Goal: Task Accomplishment & Management: Manage account settings

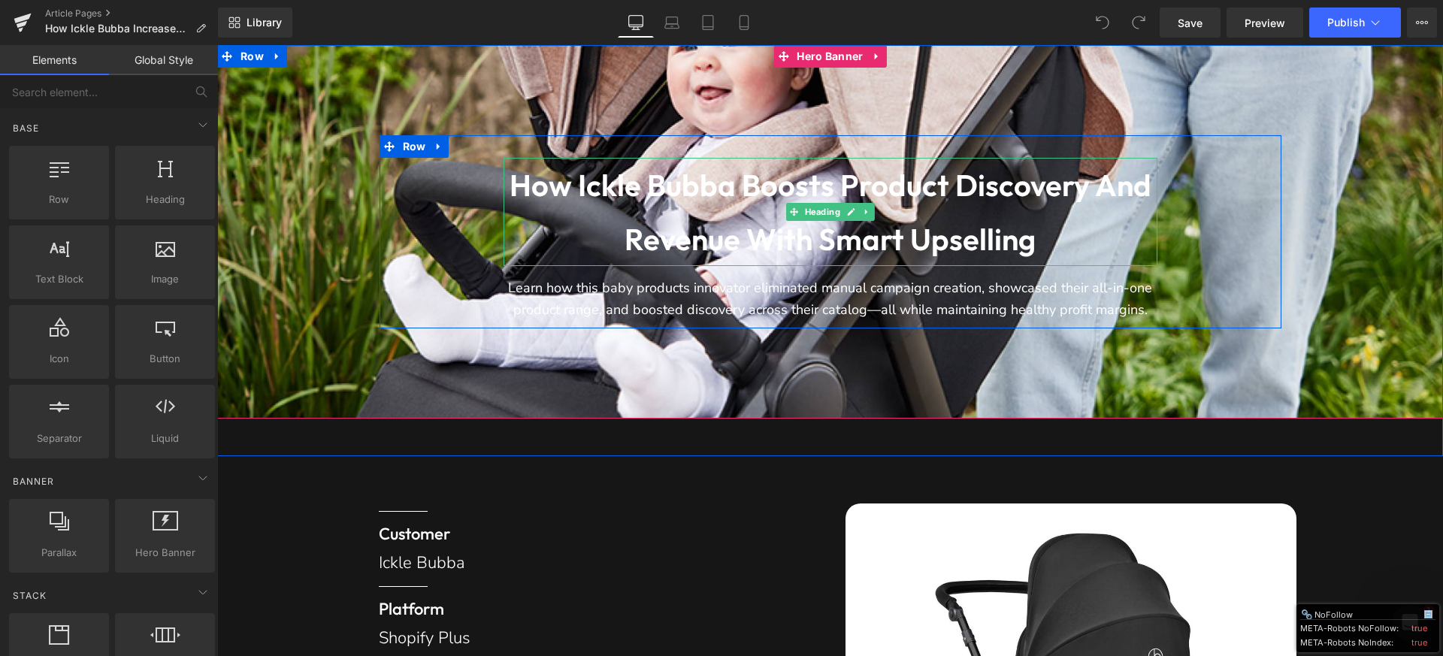
click at [690, 220] on h1 "How Ickle Bubba boosts product discovery and revenue with smart upselling" at bounding box center [830, 212] width 654 height 108
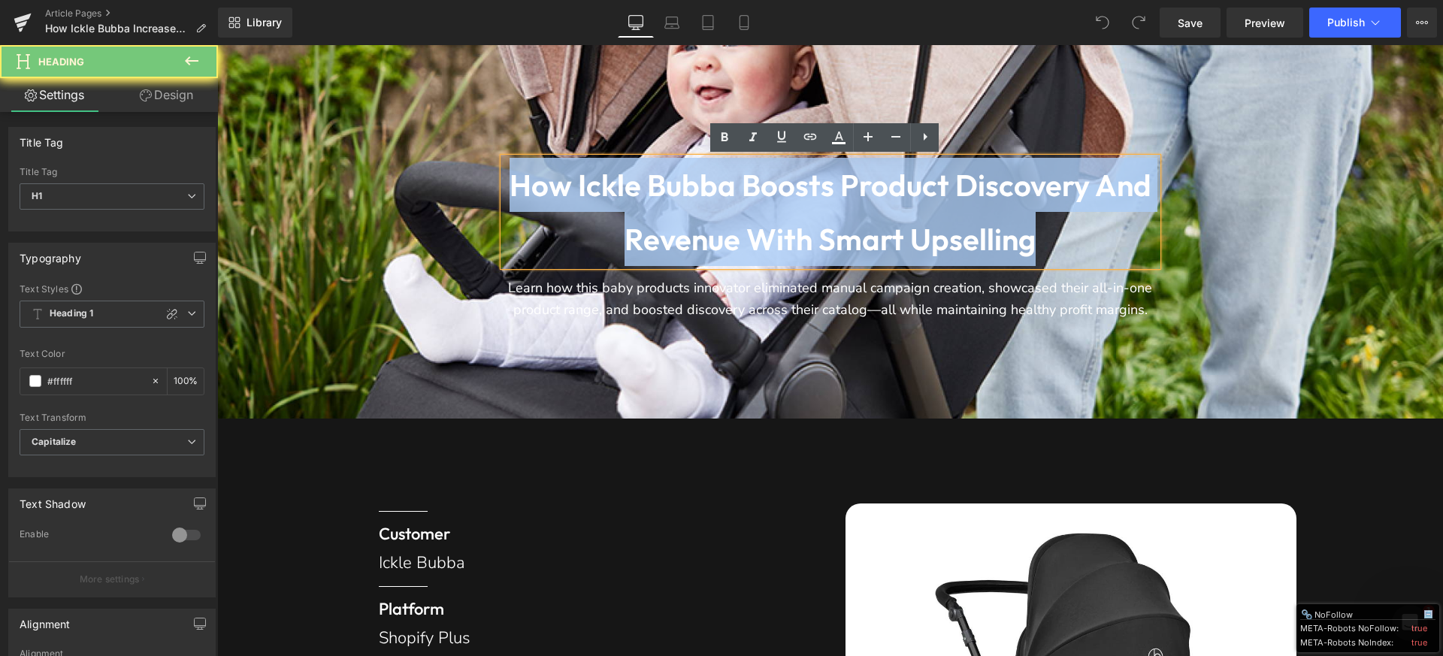
click at [690, 220] on h1 "How Ickle Bubba boosts product discovery and revenue with smart upselling" at bounding box center [830, 212] width 654 height 108
click at [600, 192] on h1 "How Ickle Bubba boosts product discovery and revenue with smart upselling" at bounding box center [830, 212] width 654 height 108
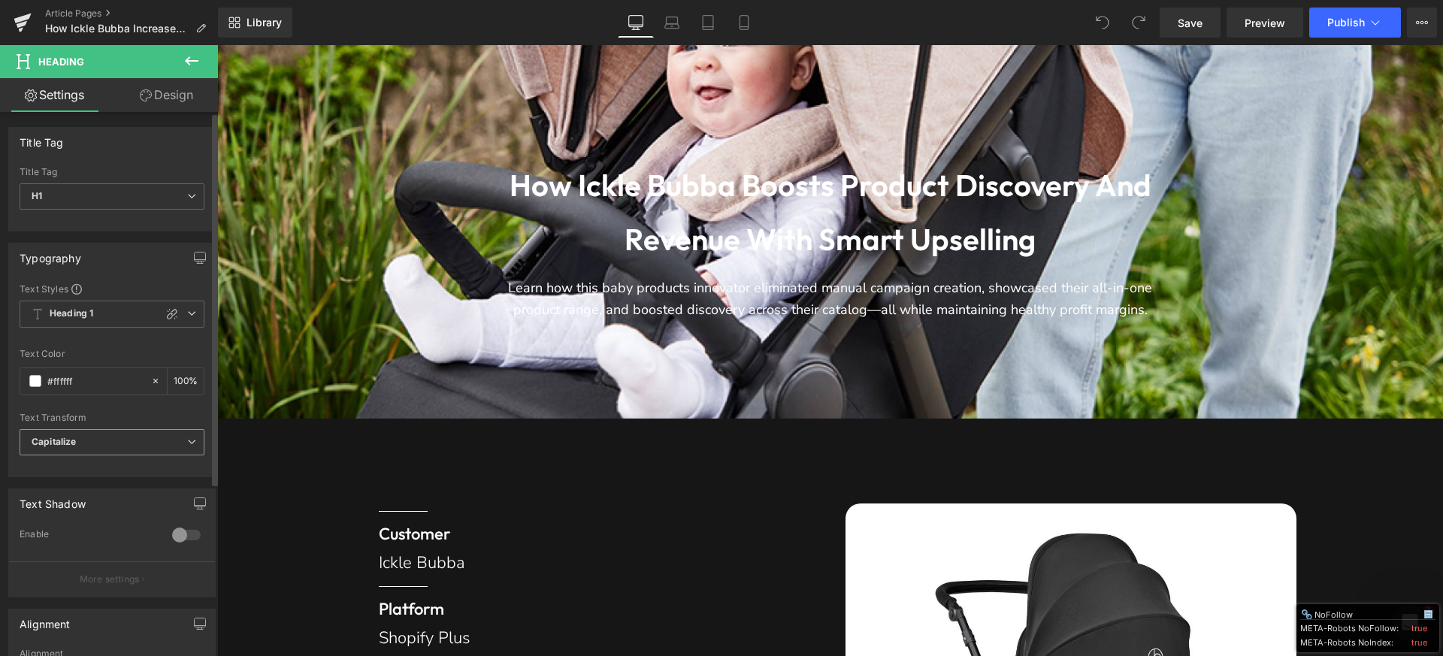
click at [119, 444] on span "Capitalize" at bounding box center [112, 442] width 185 height 26
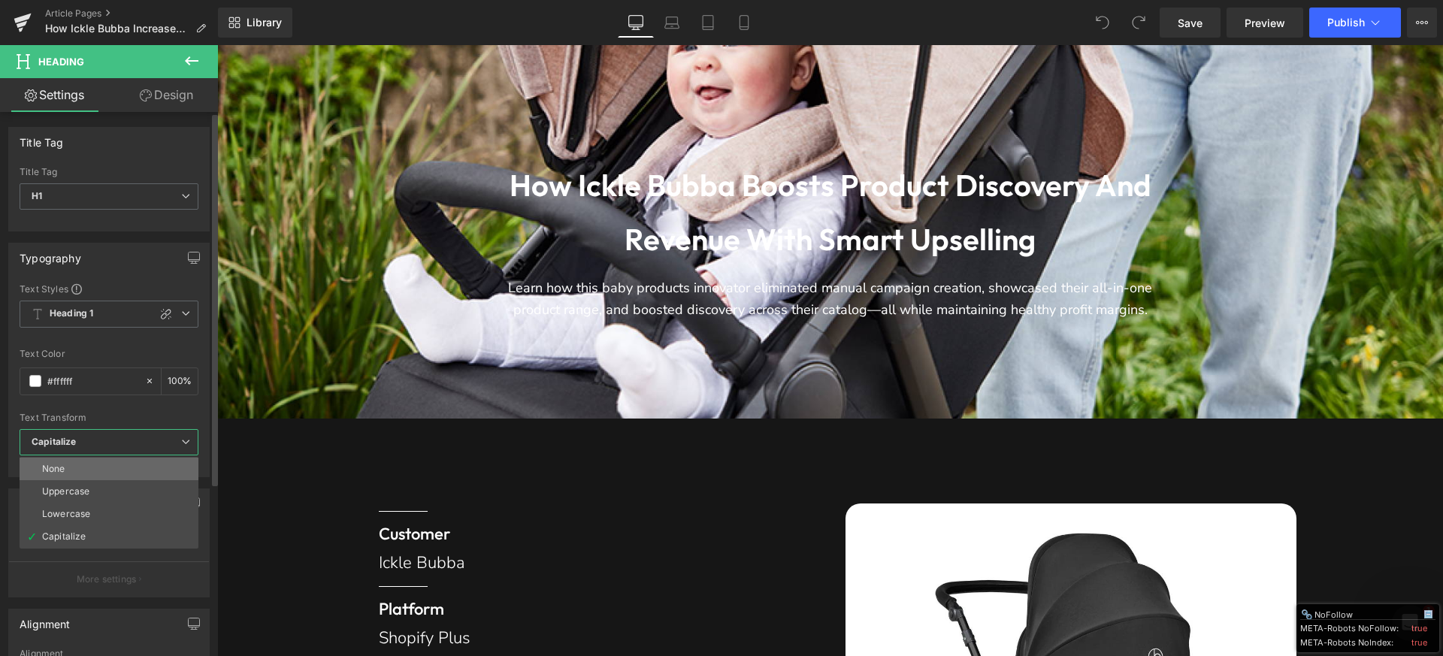
click at [106, 472] on li "None" at bounding box center [109, 469] width 179 height 23
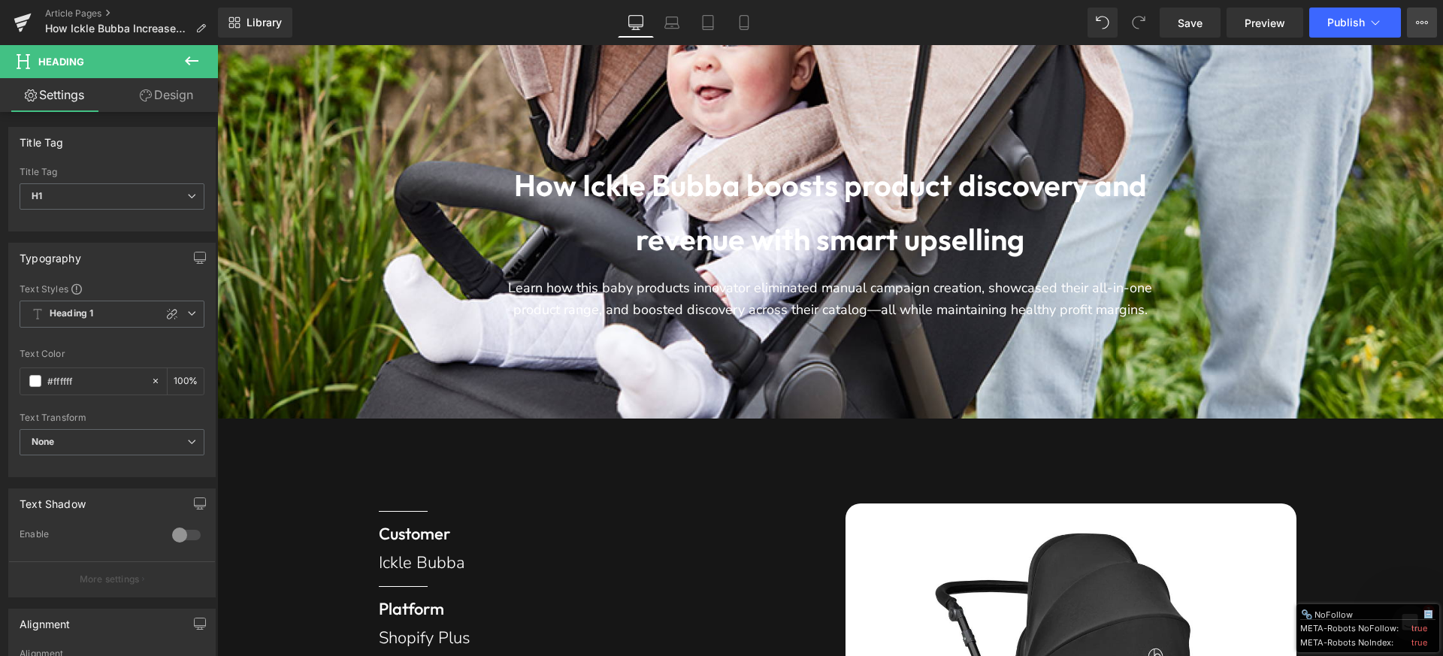
click at [1425, 18] on icon at bounding box center [1422, 23] width 12 height 12
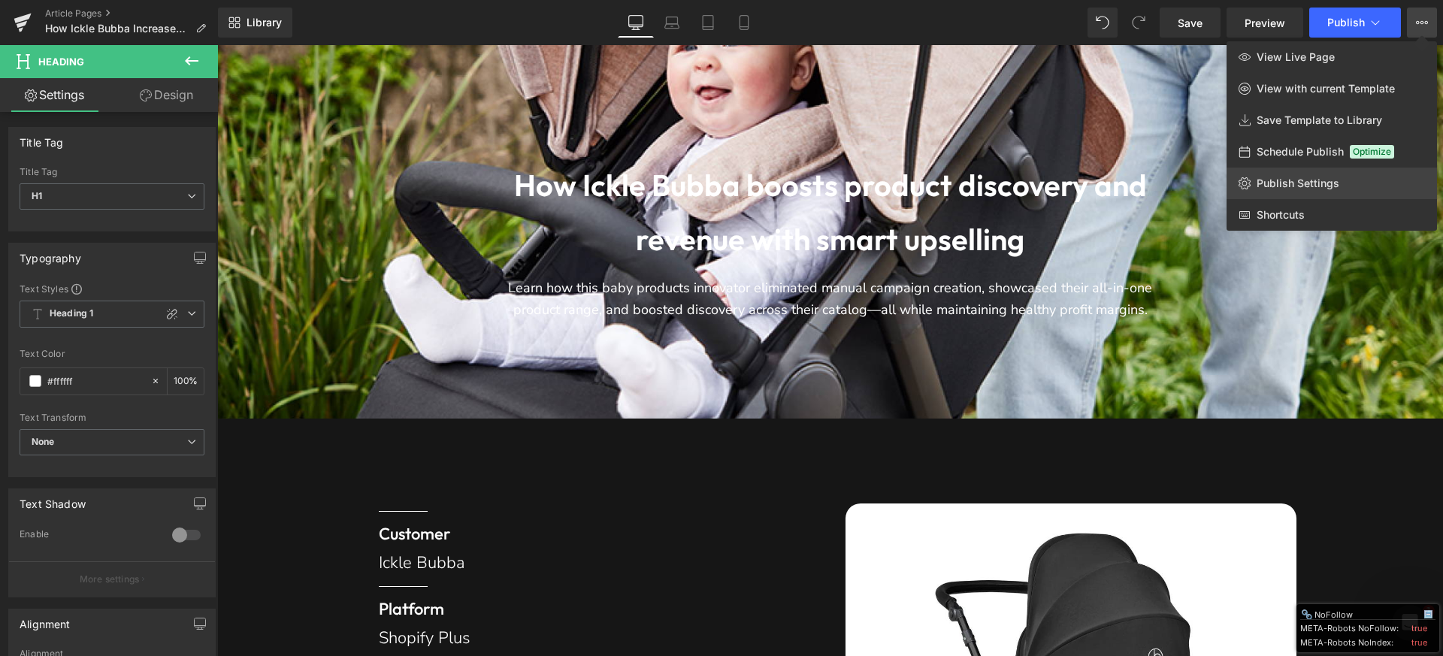
click at [1319, 190] on link "Publish Settings" at bounding box center [1331, 184] width 210 height 32
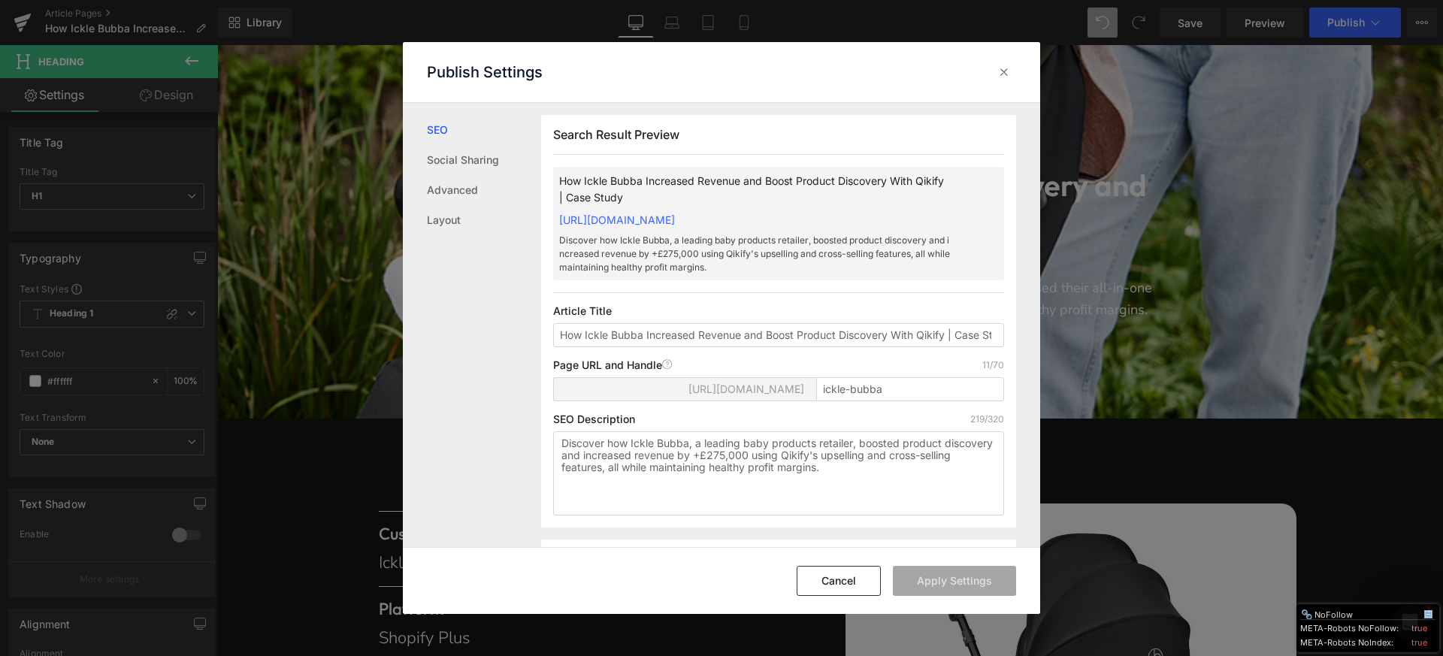
scroll to position [1, 0]
click at [650, 335] on input "How Ickle Bubba Increased Revenue and Boost Product Discovery With Qikify | Cas…" at bounding box center [778, 334] width 451 height 24
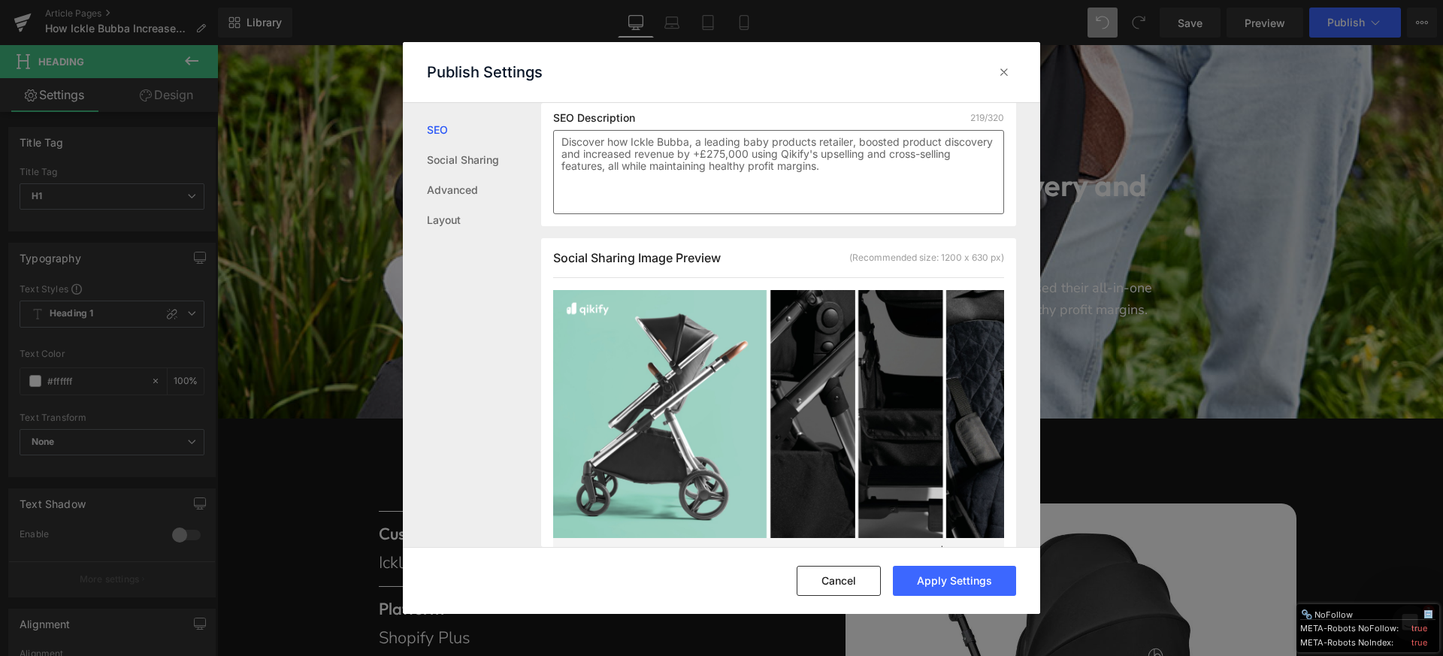
scroll to position [677, 0]
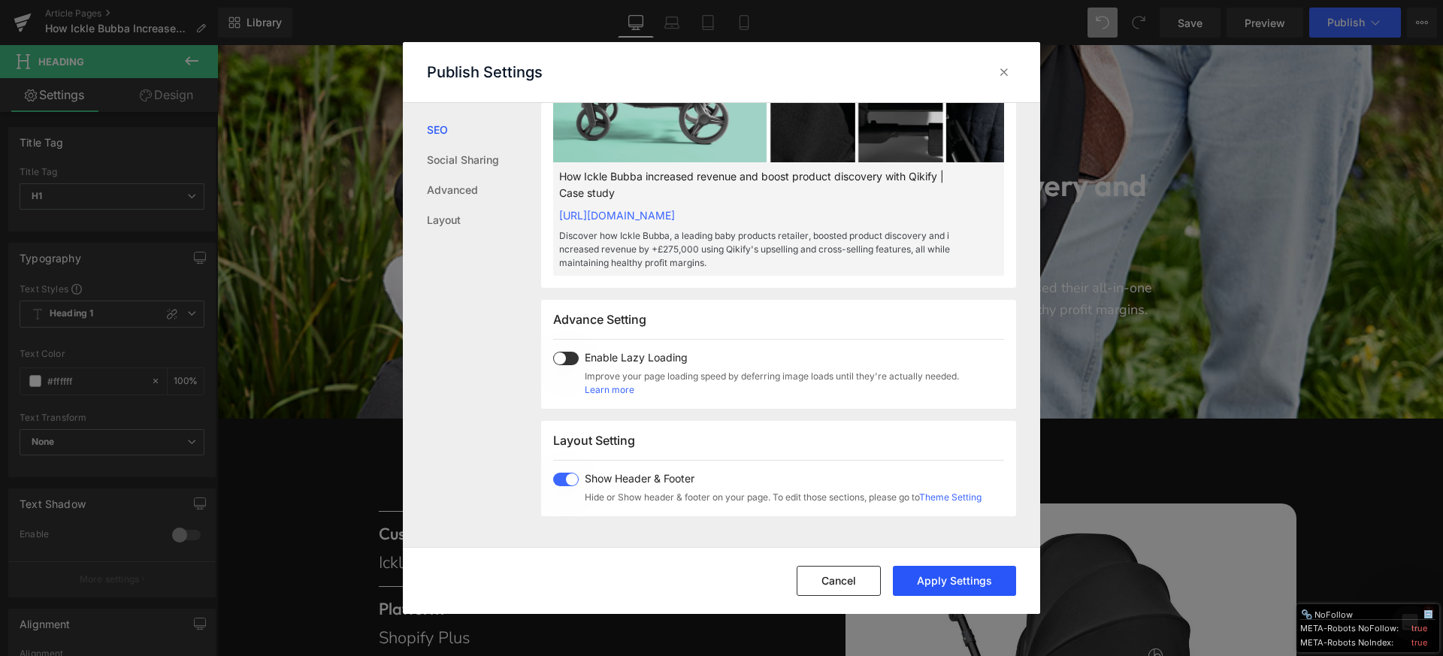
type input "How Ickle Bubba increased revenue and boost product discovery with Qikify | Cas…"
click at [956, 576] on button "Apply Settings" at bounding box center [954, 581] width 123 height 30
click at [999, 74] on icon at bounding box center [1003, 72] width 15 height 15
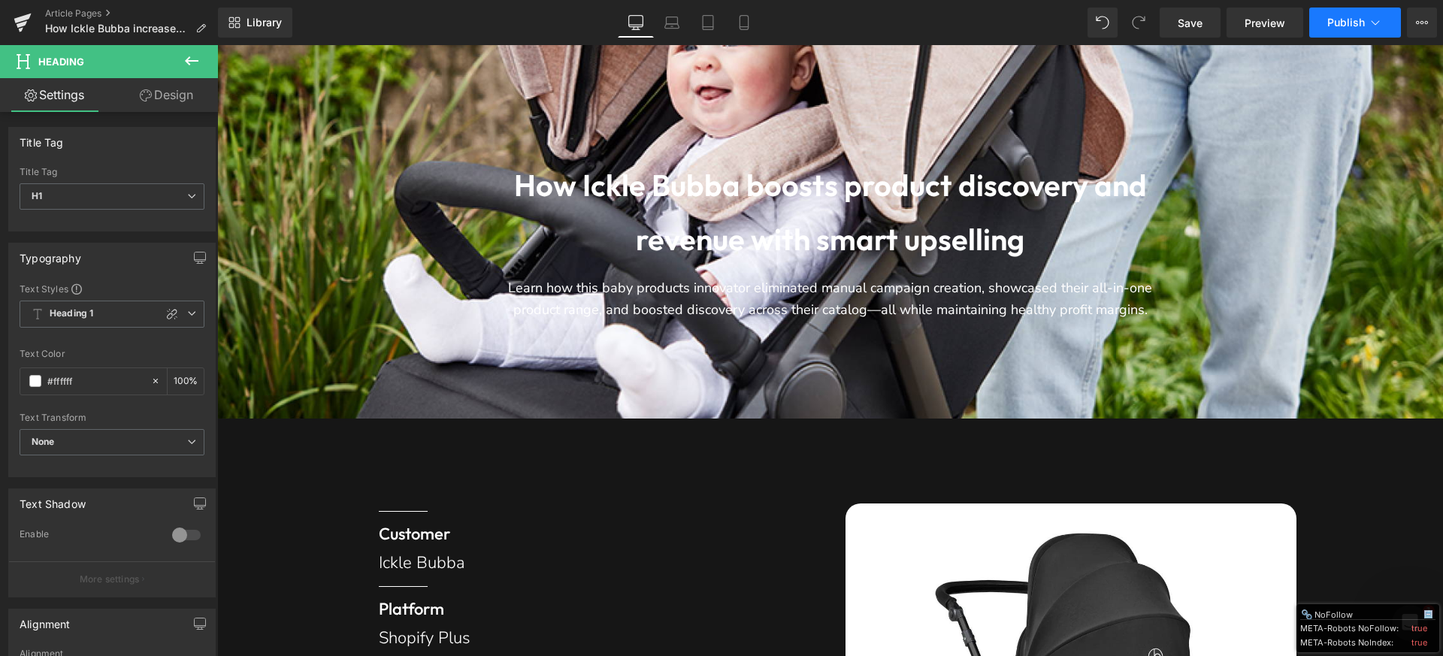
click at [1334, 21] on span "Publish" at bounding box center [1346, 23] width 38 height 12
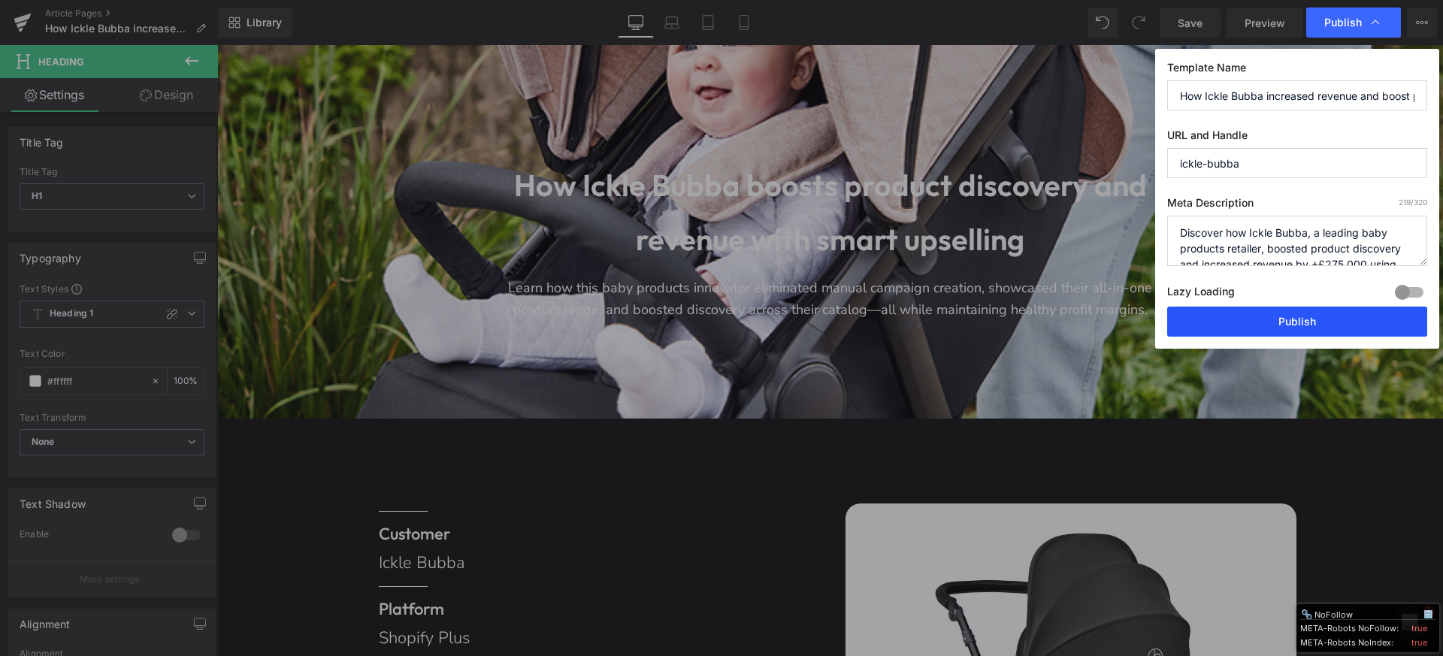
drag, startPoint x: 1238, startPoint y: 317, endPoint x: 289, endPoint y: 276, distance: 949.9
click at [1238, 317] on button "Publish" at bounding box center [1297, 322] width 260 height 30
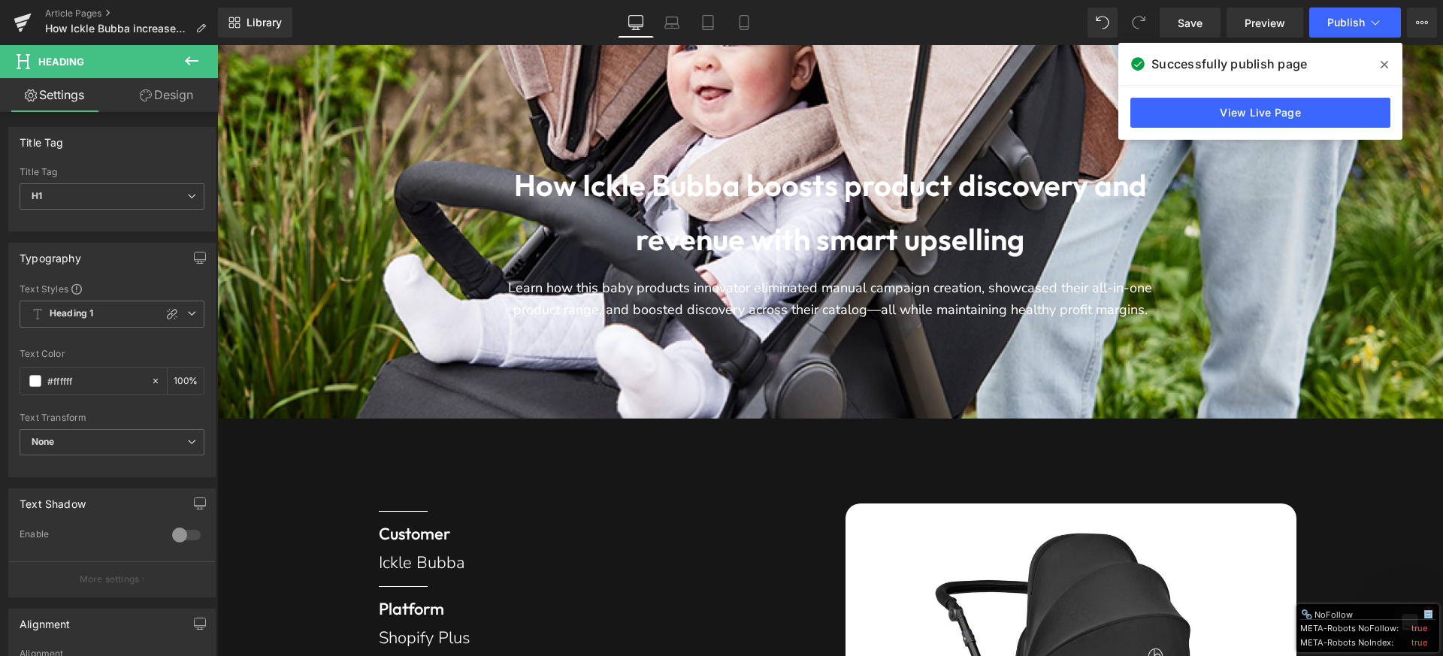
click at [1383, 65] on icon at bounding box center [1384, 65] width 8 height 8
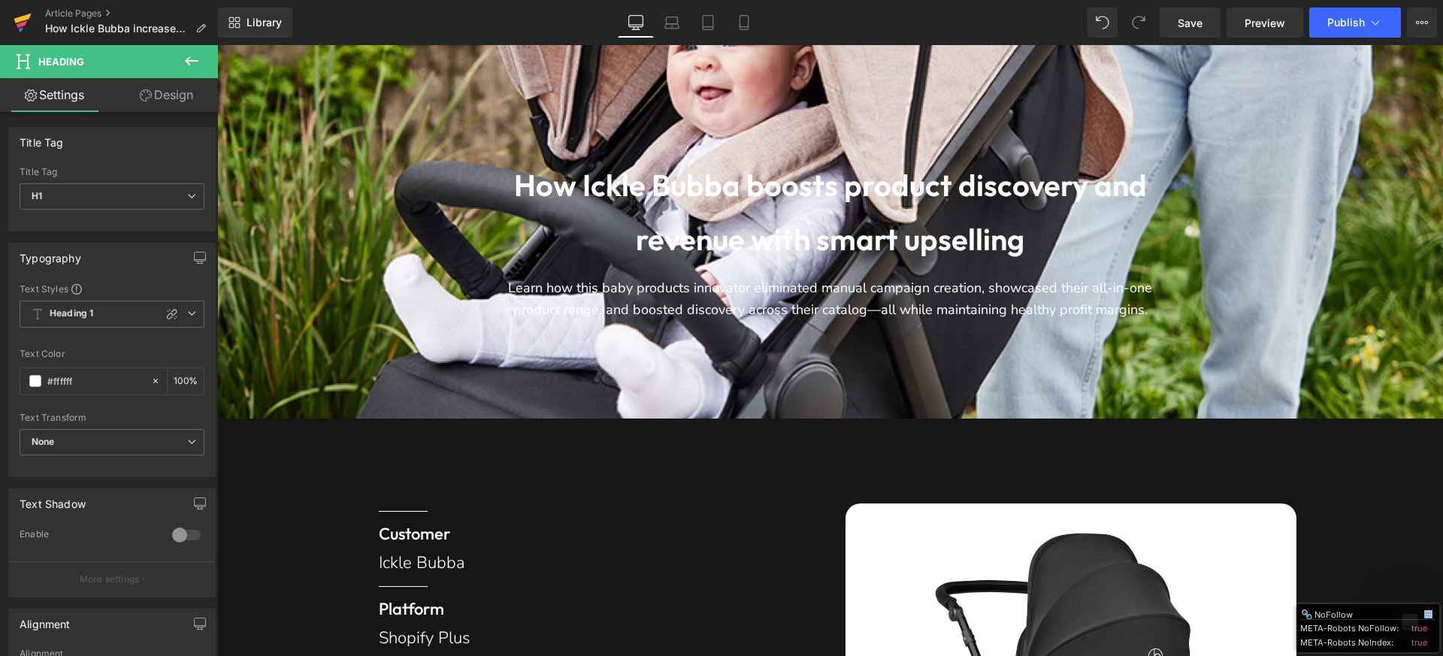
click at [19, 18] on icon at bounding box center [22, 19] width 17 height 10
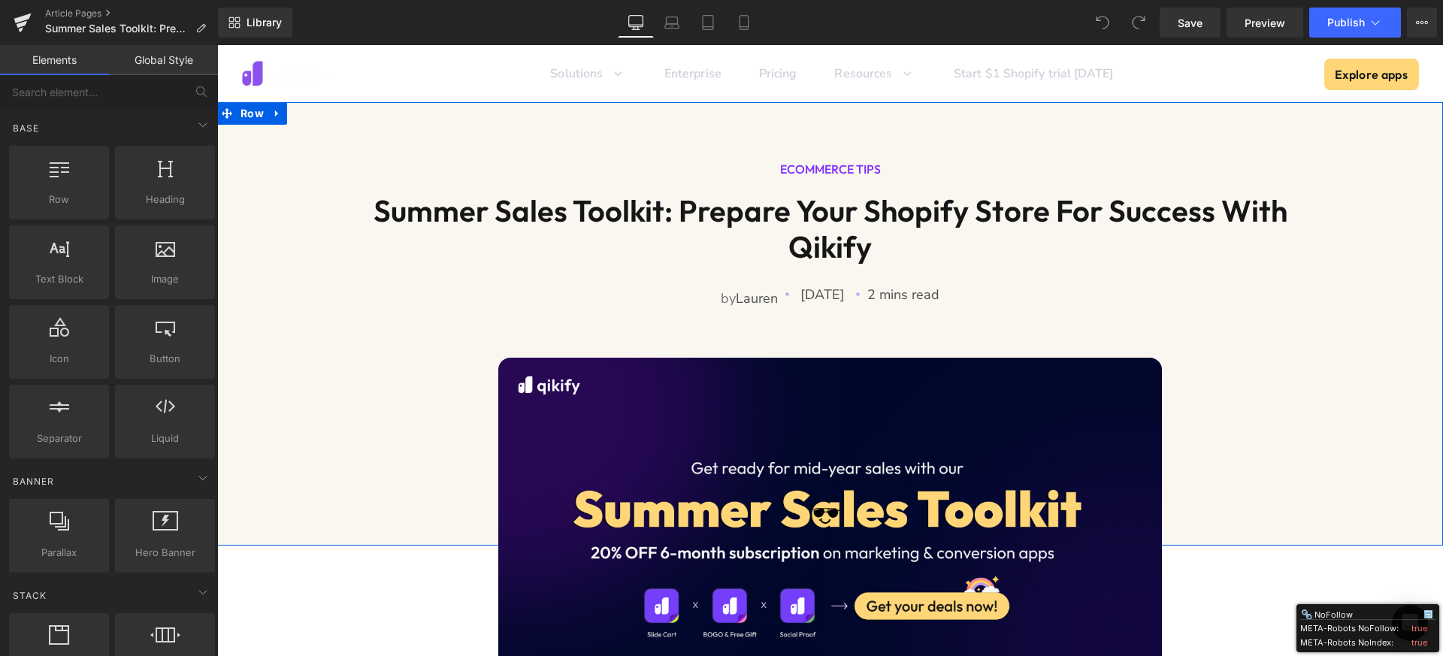
click at [594, 215] on h1 "Summer Sales Toolkit: Prepare Your Shopify Store for Success With Qikify" at bounding box center [830, 228] width 1000 height 72
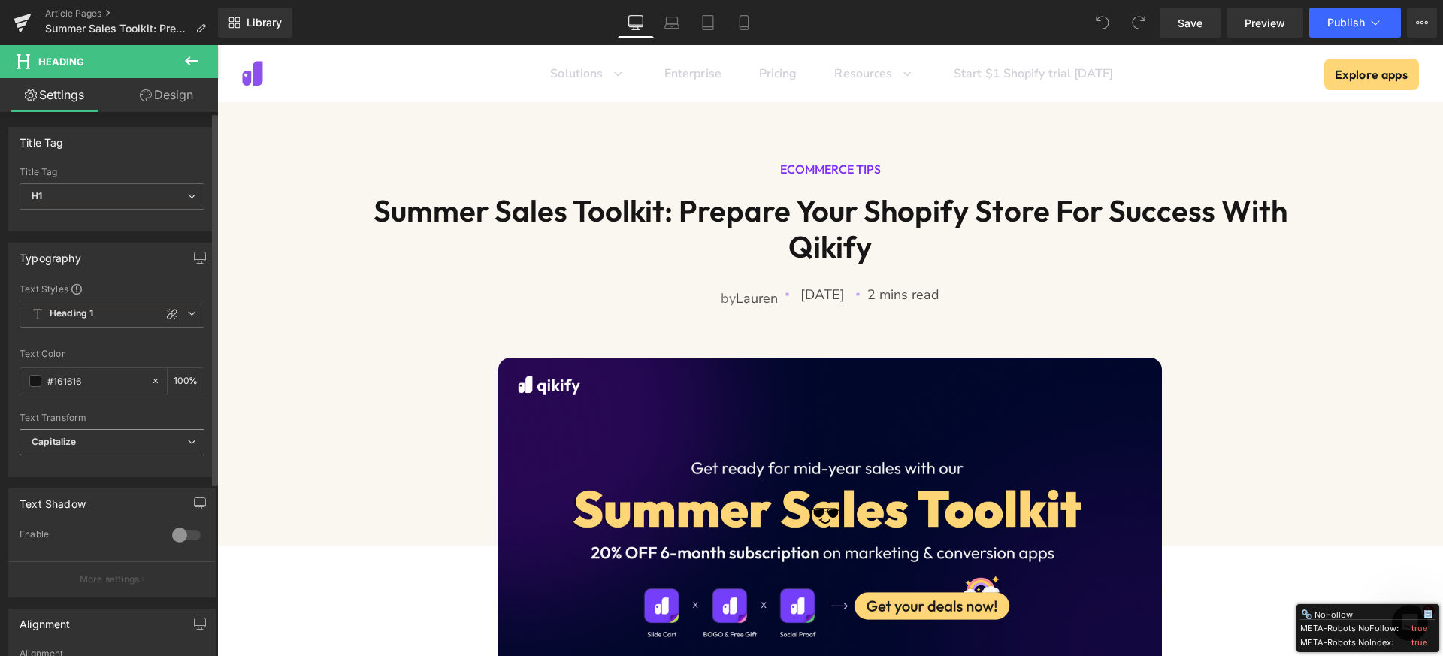
click at [110, 437] on span "Capitalize" at bounding box center [112, 442] width 185 height 26
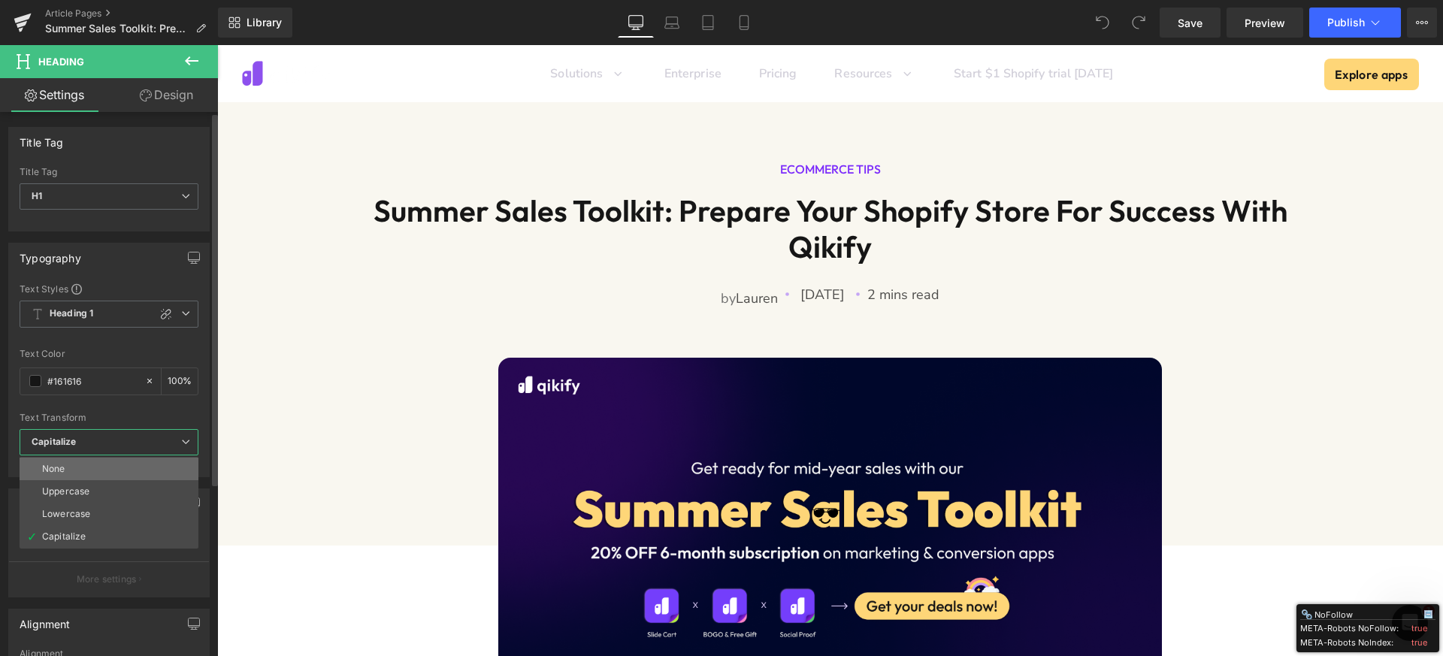
click at [86, 467] on li "None" at bounding box center [109, 469] width 179 height 23
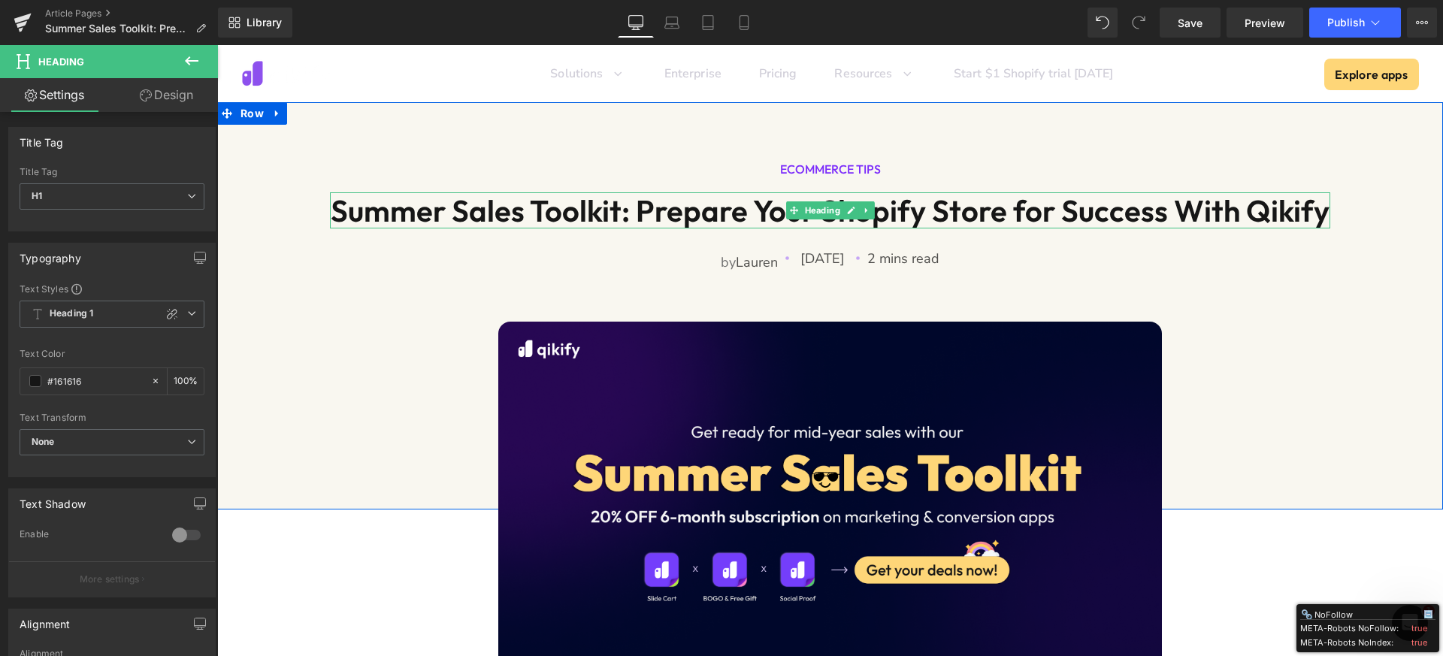
drag, startPoint x: 746, startPoint y: 219, endPoint x: 718, endPoint y: 219, distance: 28.6
click at [746, 219] on h1 "Summer Sales Toolkit: Prepare Your Shopify Store for Success With Qikify" at bounding box center [830, 210] width 1000 height 36
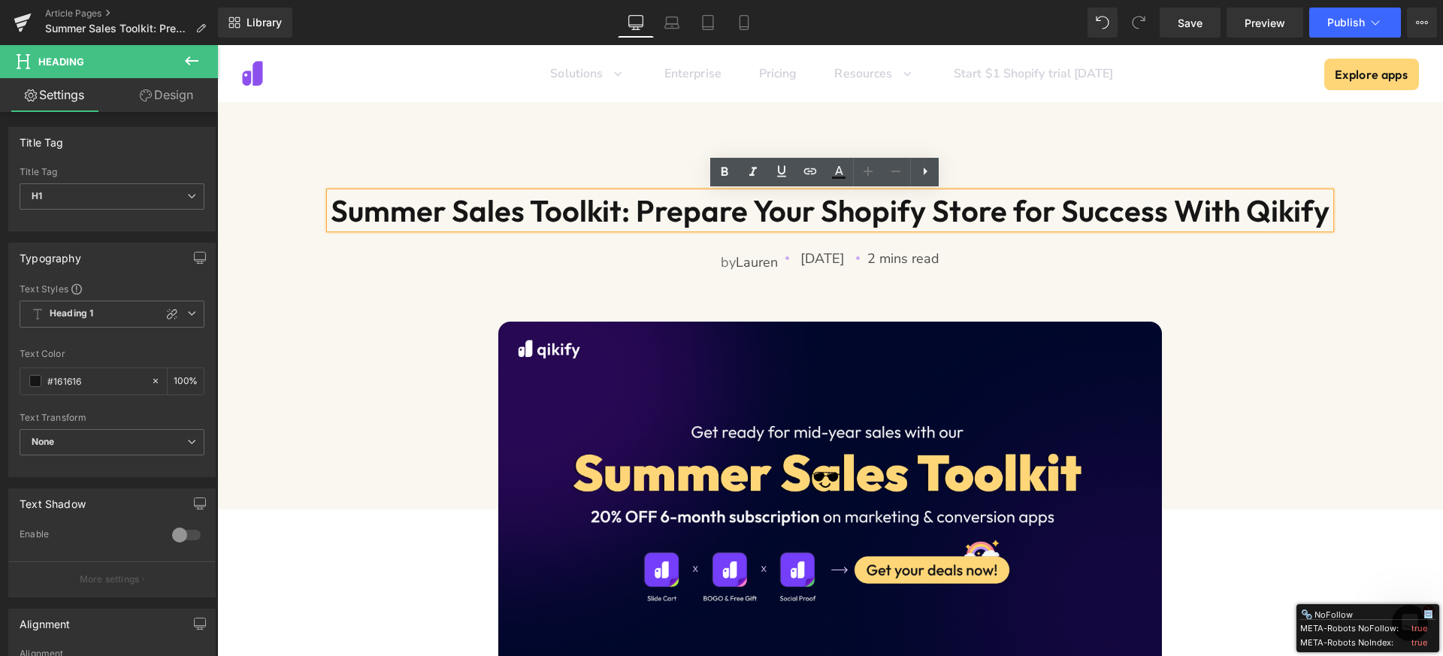
click at [767, 211] on h1 "Summer Sales Toolkit: Prepare Your Shopify Store for Success With Qikify" at bounding box center [830, 210] width 1000 height 36
click at [948, 221] on h1 "Summer Sales Toolkit: Prepare your Shopify Store for Success With Qikify" at bounding box center [830, 210] width 1000 height 36
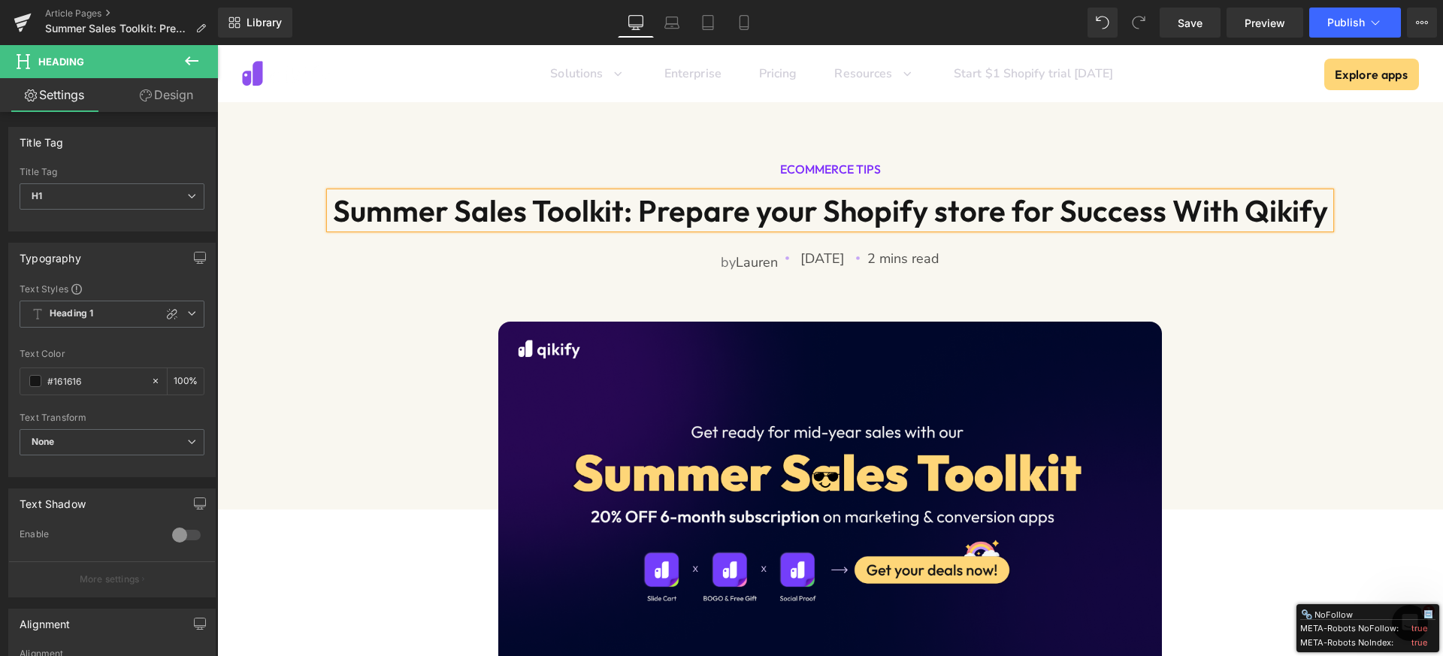
click at [1068, 213] on h1 "Summer Sales Toolkit: Prepare your Shopify store for Success With Qikify" at bounding box center [830, 210] width 1000 height 36
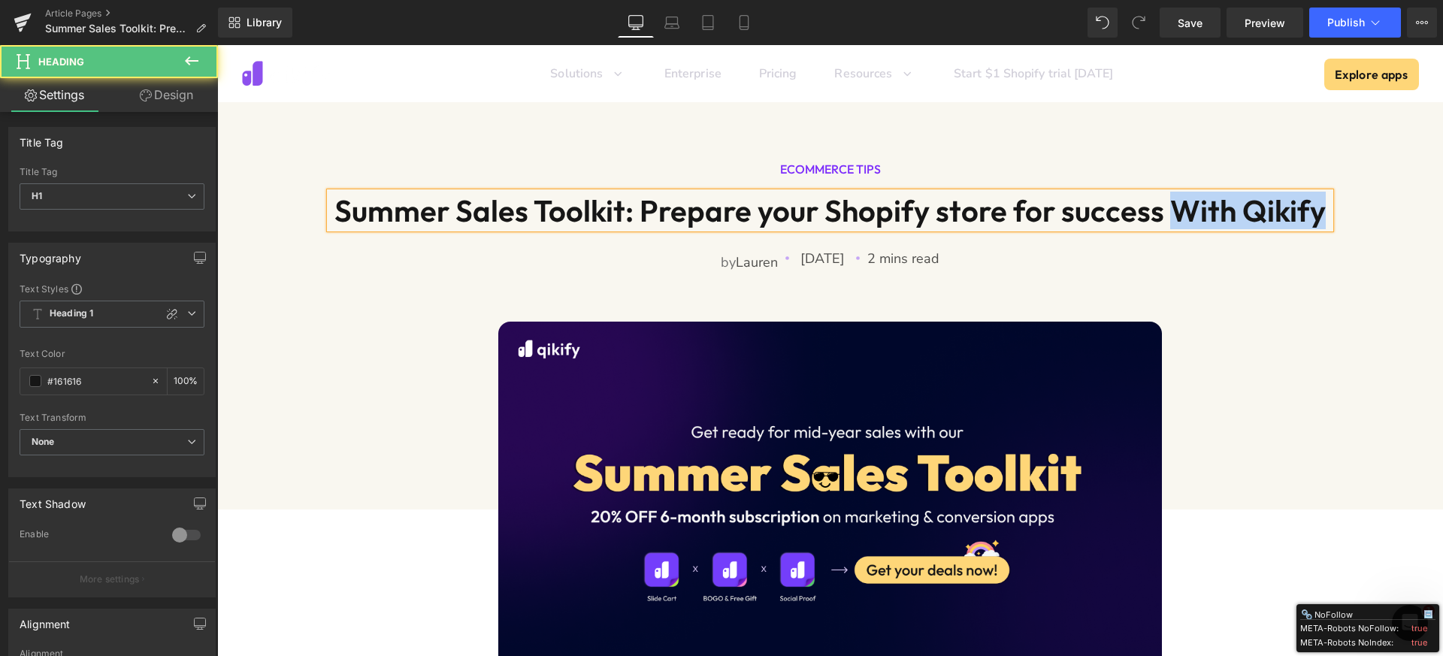
drag, startPoint x: 1165, startPoint y: 209, endPoint x: 1359, endPoint y: 204, distance: 193.9
click at [1359, 204] on div "ECOMMERCE TIPS Heading Summer Sales Toolkit: Prepare your Shopify store for suc…" at bounding box center [830, 223] width 1226 height 197
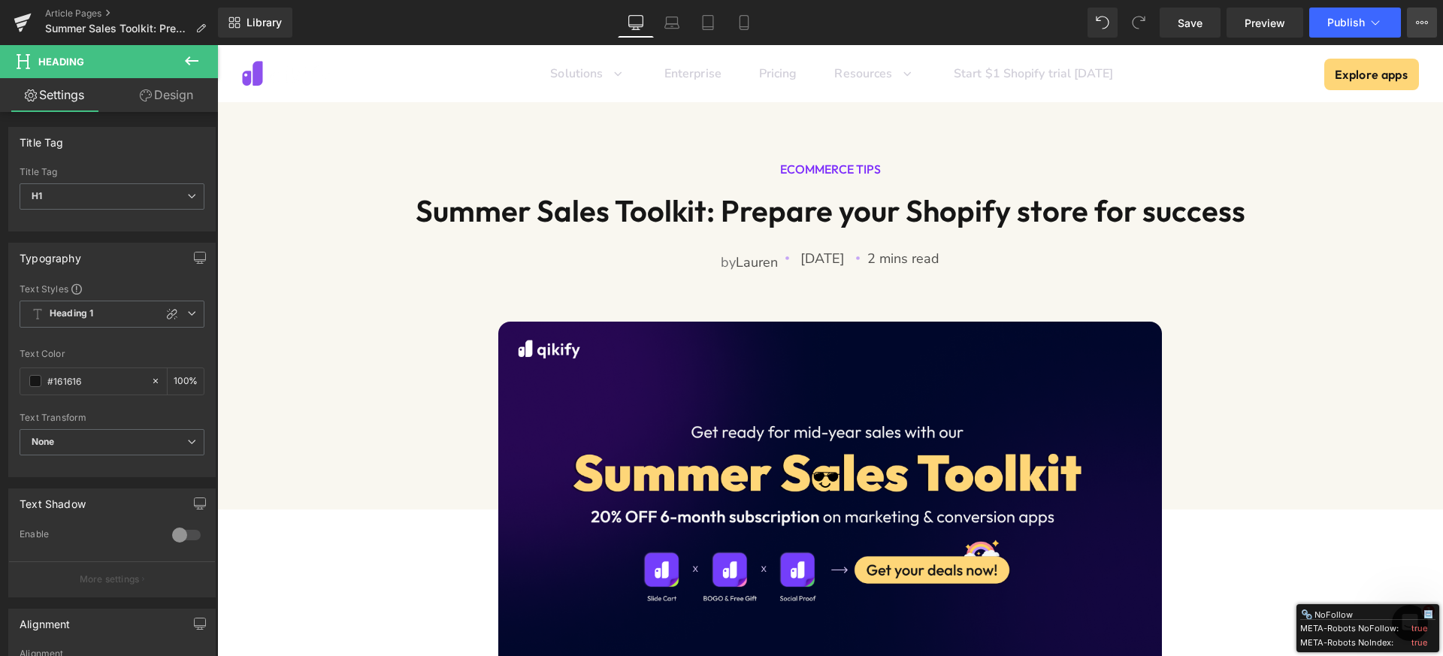
click at [1419, 26] on icon at bounding box center [1422, 23] width 12 height 12
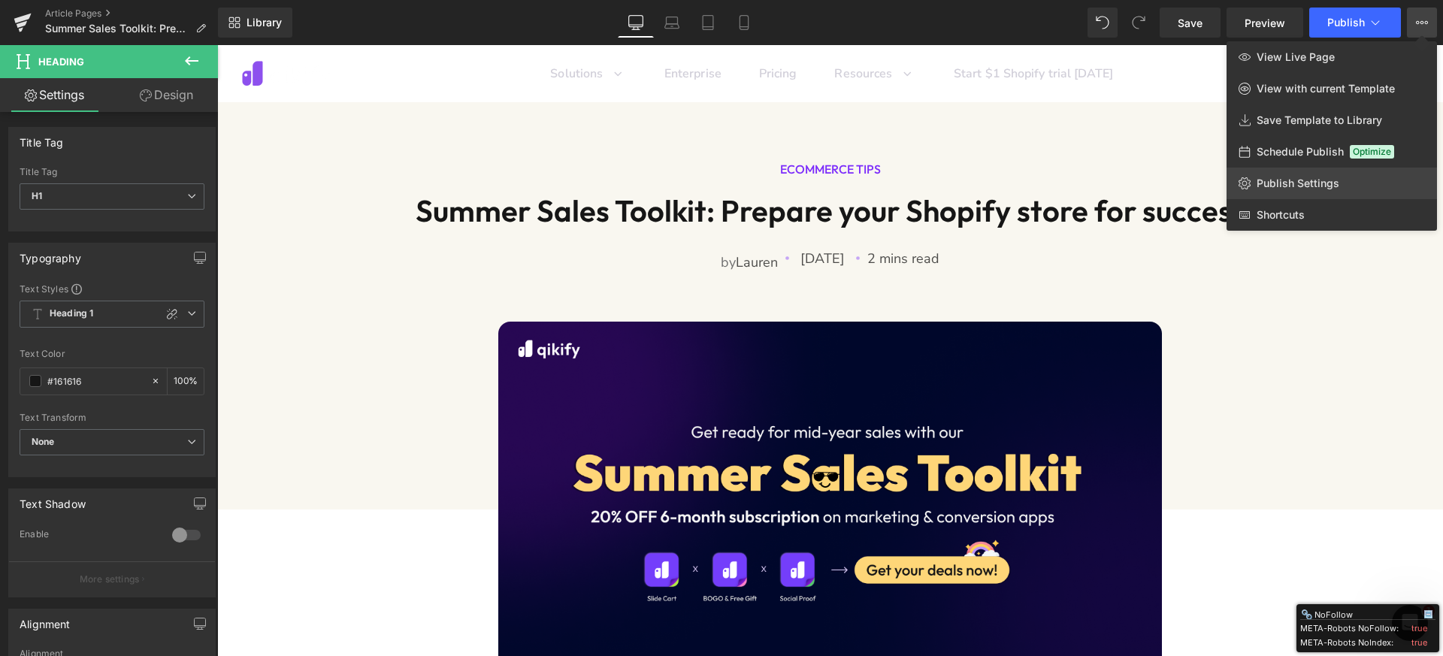
click at [1339, 189] on link "Publish Settings" at bounding box center [1331, 184] width 210 height 32
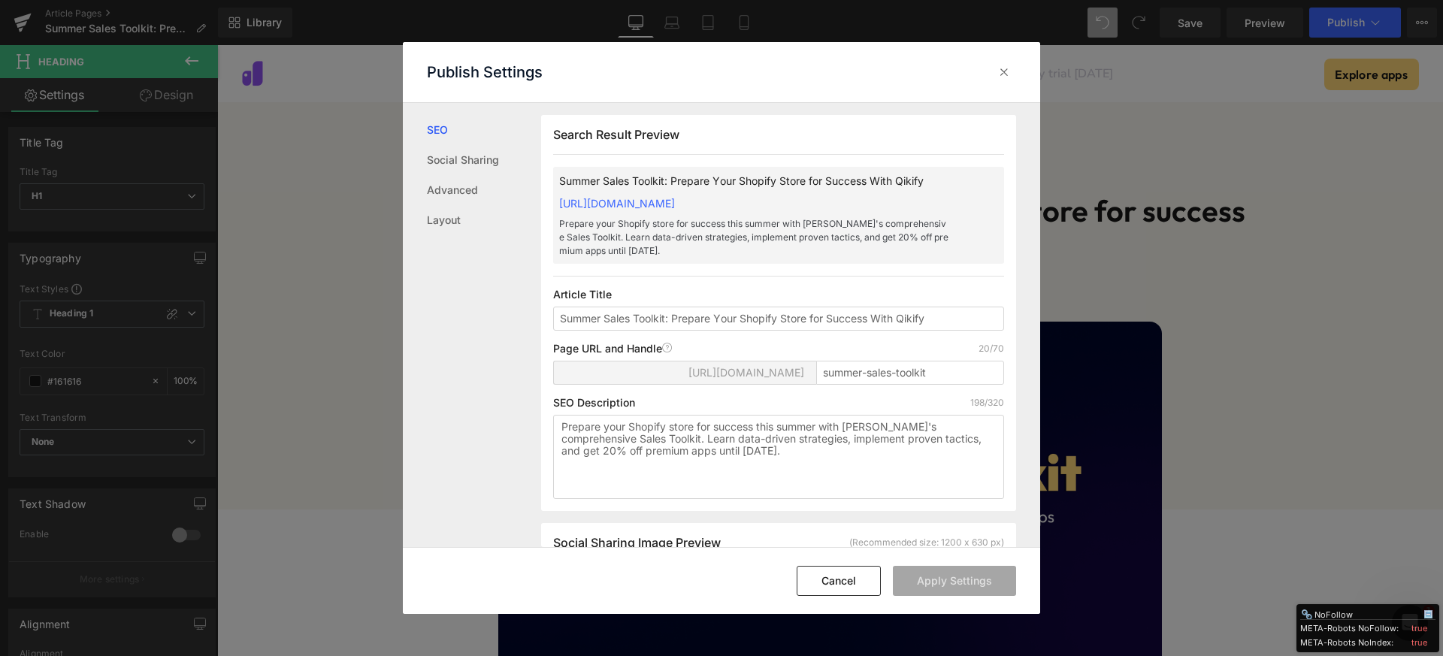
scroll to position [1, 0]
click at [723, 318] on input "Summer Sales Toolkit: Prepare Your Shopify Store for Success With Qikify" at bounding box center [778, 318] width 451 height 24
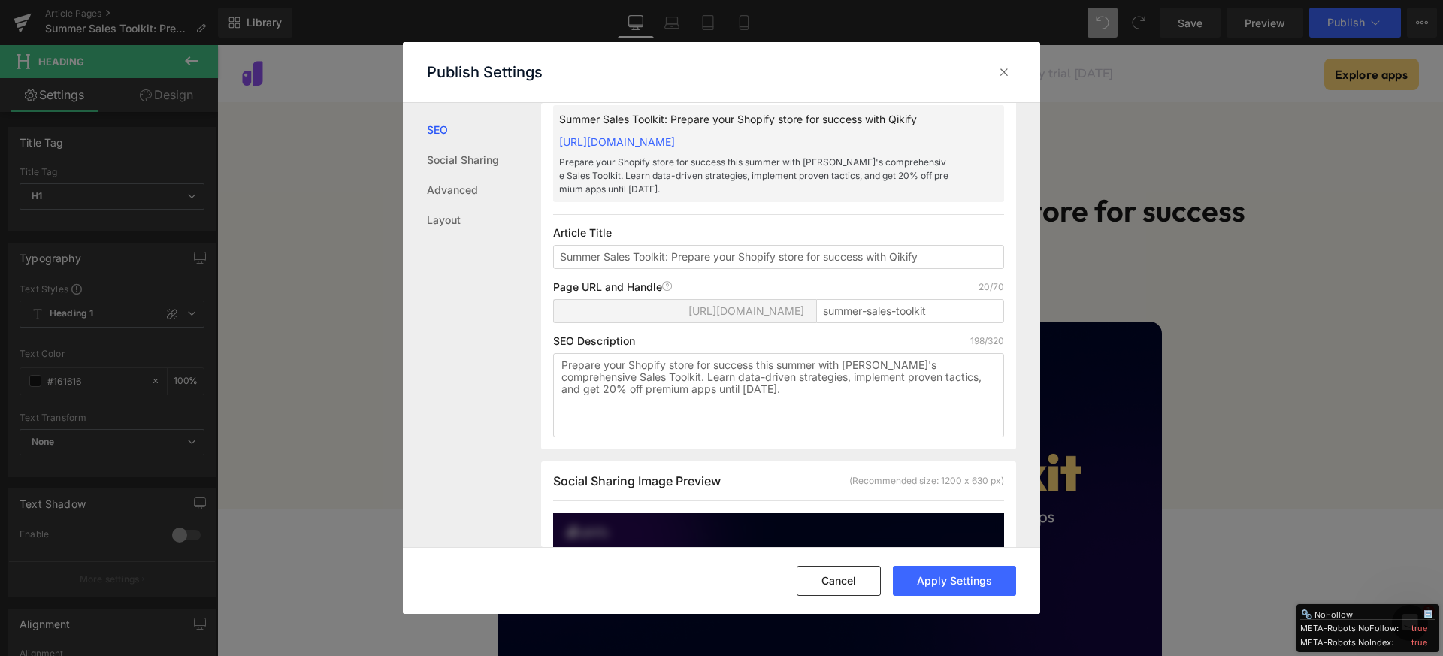
scroll to position [151, 0]
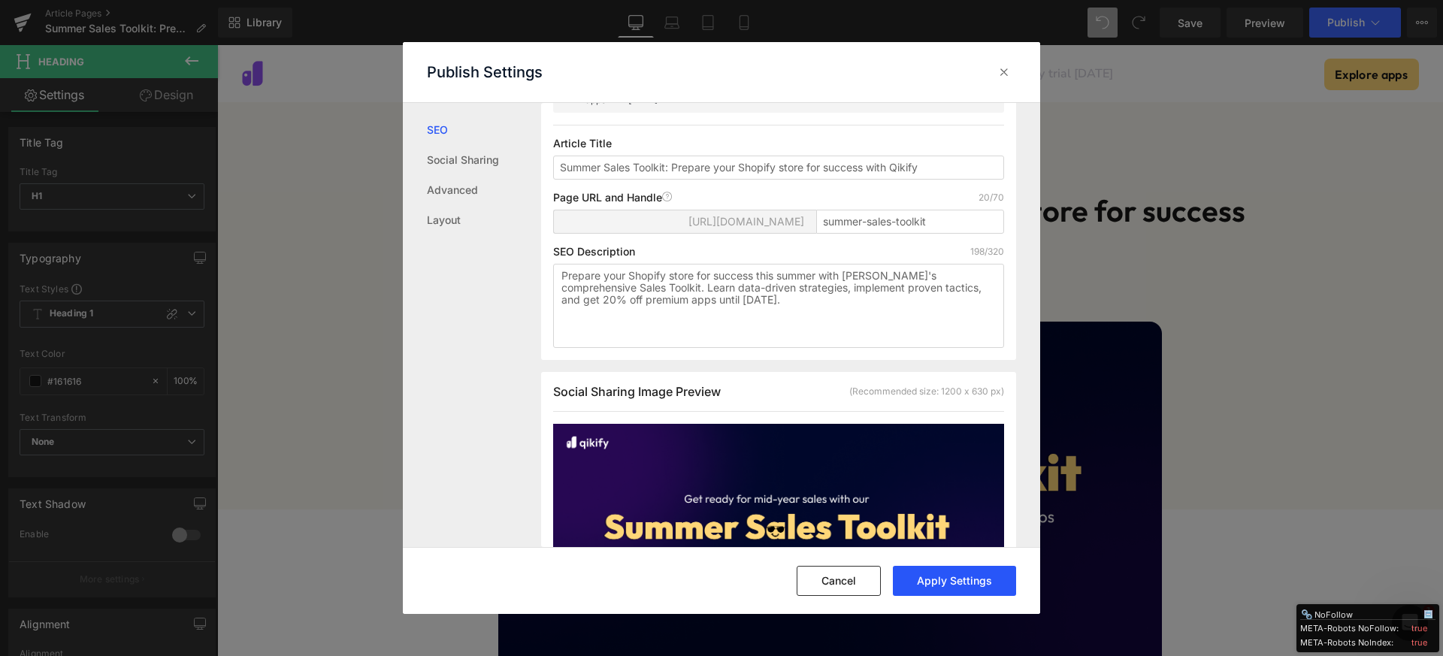
type input "Summer Sales Toolkit: Prepare your Shopify store for success with Qikify"
click at [941, 570] on button "Apply Settings" at bounding box center [954, 581] width 123 height 30
click at [998, 78] on icon at bounding box center [1003, 72] width 15 height 15
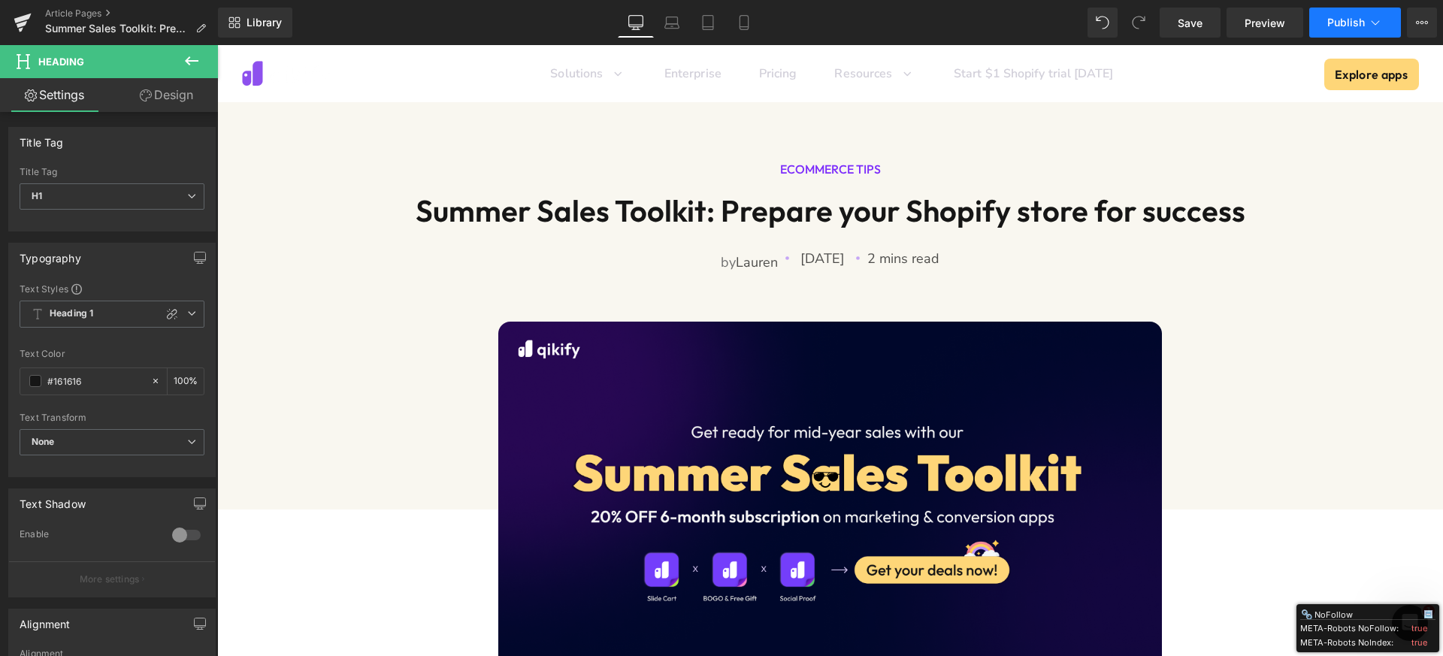
click at [1337, 20] on span "Publish" at bounding box center [1346, 23] width 38 height 12
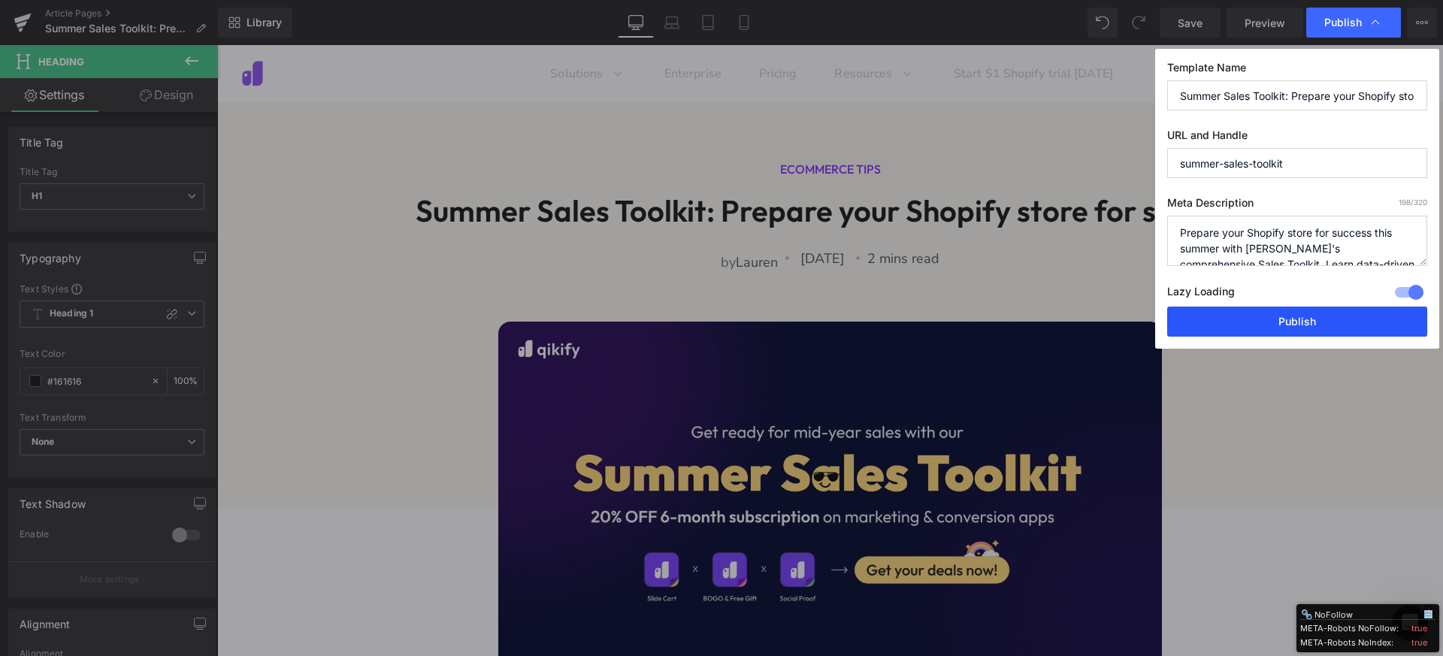
click at [1291, 314] on button "Publish" at bounding box center [1297, 322] width 260 height 30
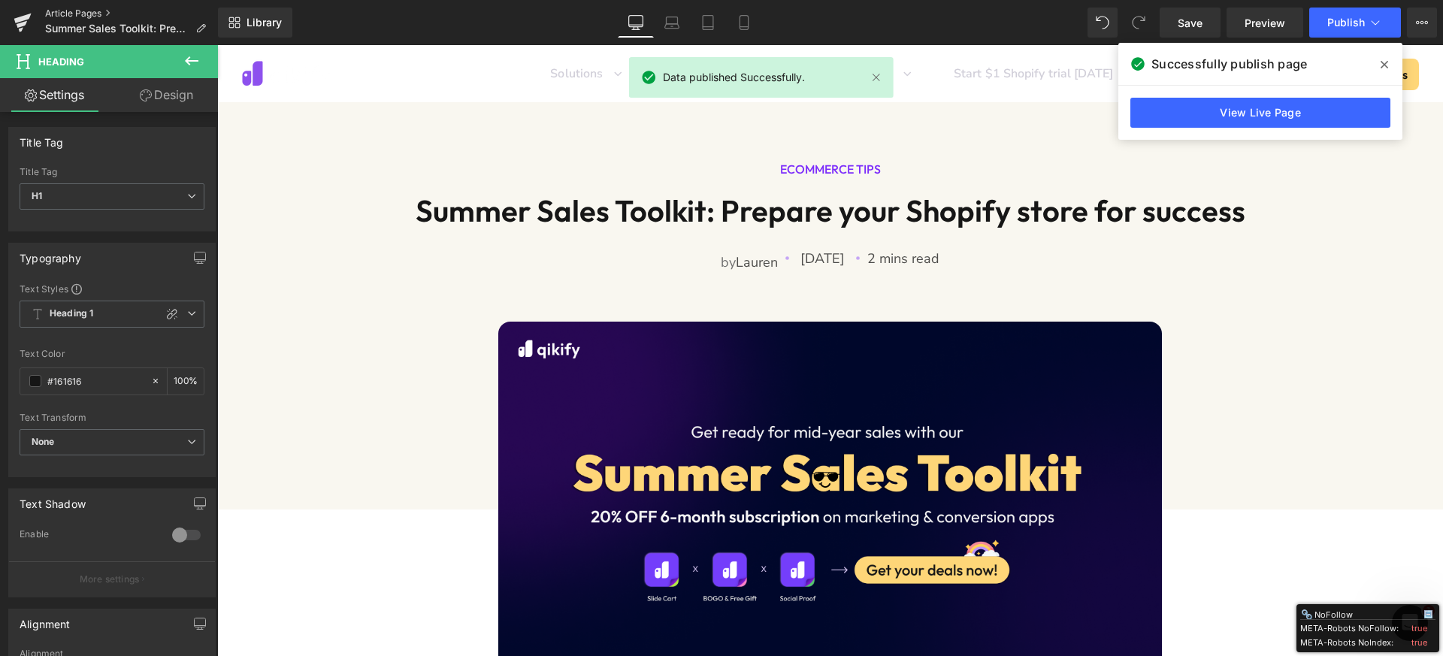
click at [56, 9] on link "Article Pages" at bounding box center [131, 14] width 173 height 12
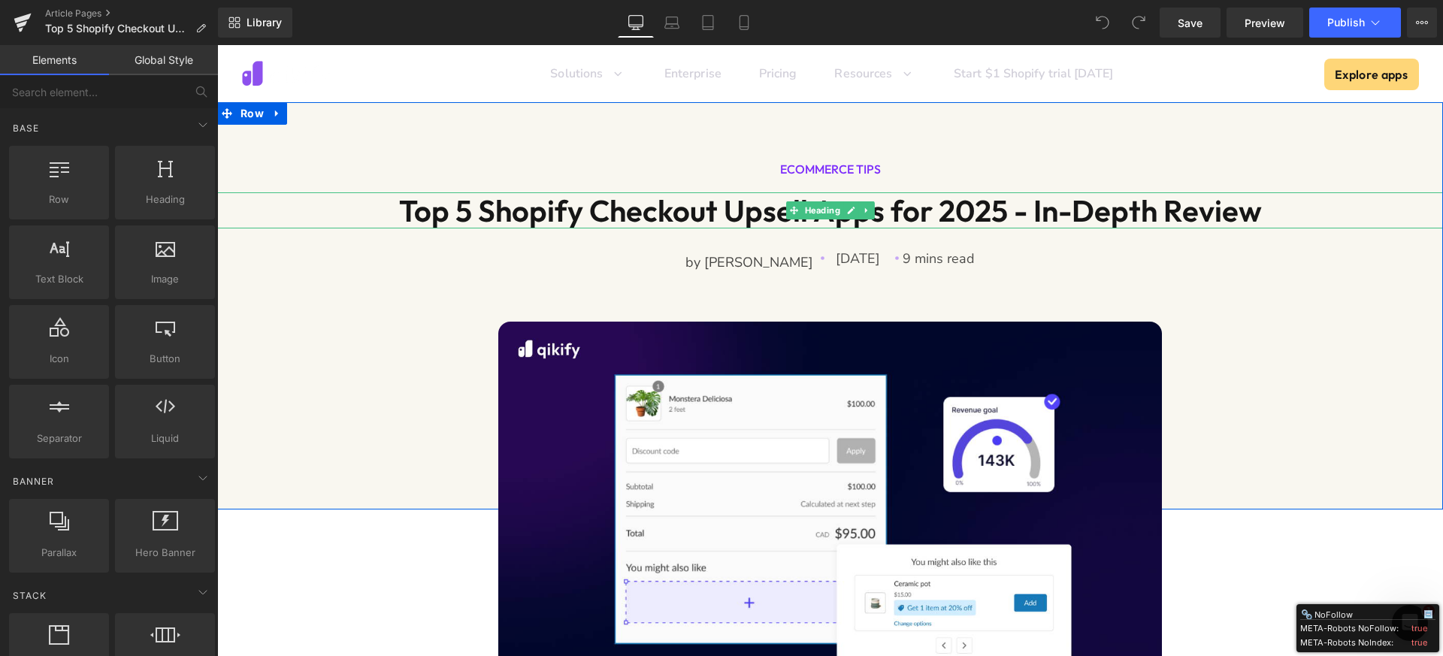
click at [665, 216] on h1 "Top 5 Shopify Checkout Upsell Apps for 2025 - In-Depth Review" at bounding box center [830, 210] width 1226 height 36
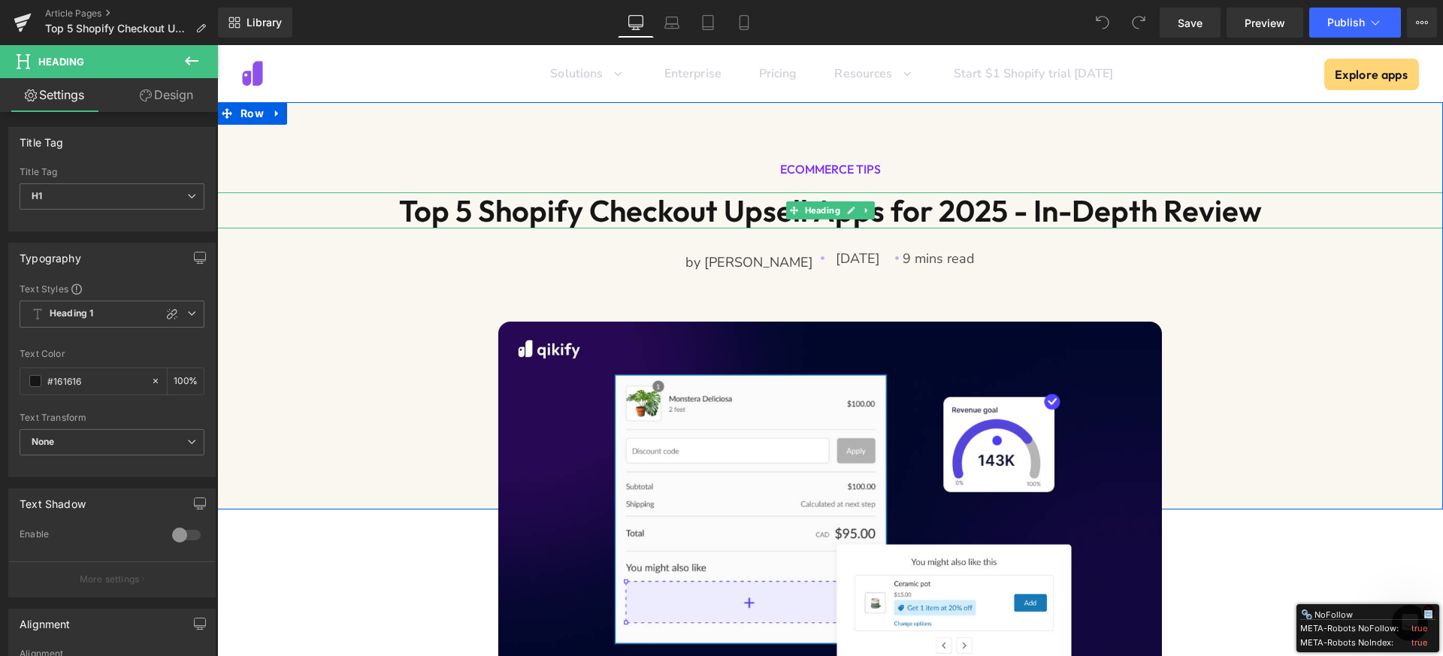
click at [608, 210] on h1 "Top 5 Shopify Checkout Upsell Apps for 2025 - In-Depth Review" at bounding box center [830, 210] width 1226 height 36
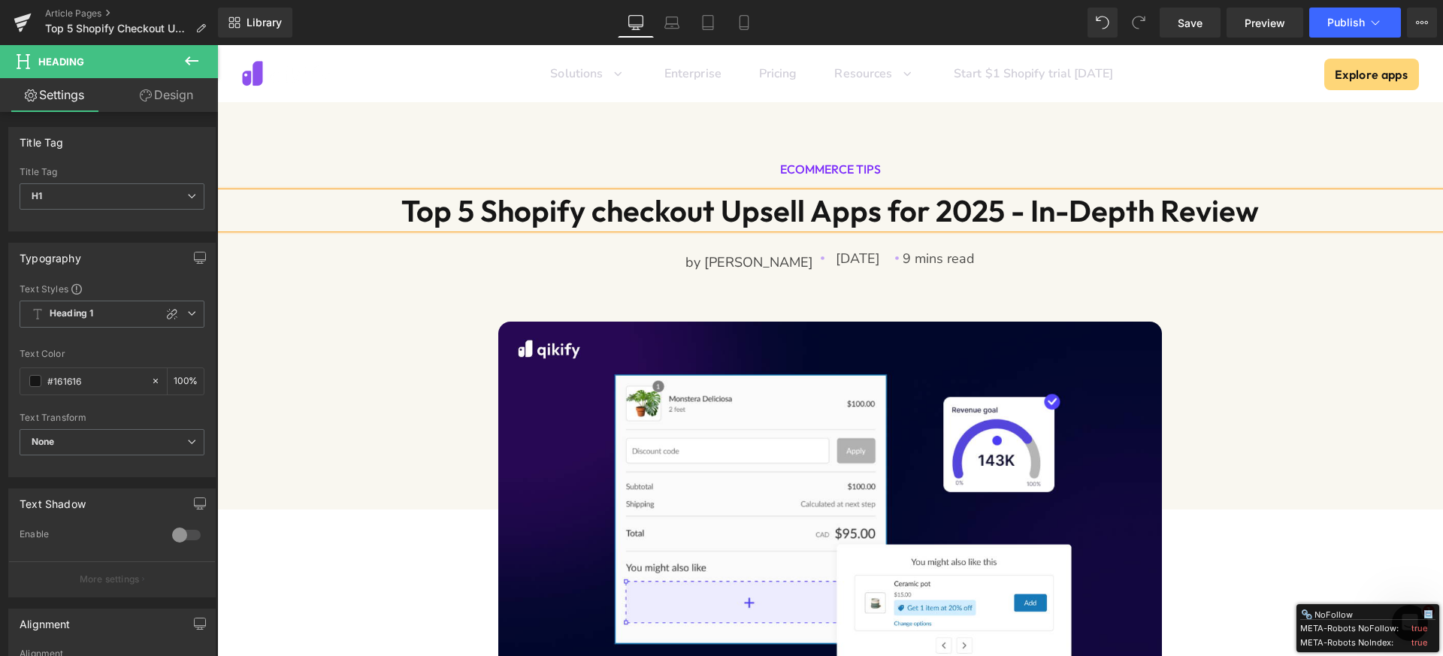
click at [739, 217] on h1 "Top 5 Shopify checkout Upsell Apps for 2025 - In-Depth Review" at bounding box center [830, 210] width 1226 height 36
click at [822, 220] on h1 "Top 5 Shopify checkout upsell Apps for 2025 - In-Depth Review" at bounding box center [830, 210] width 1226 height 36
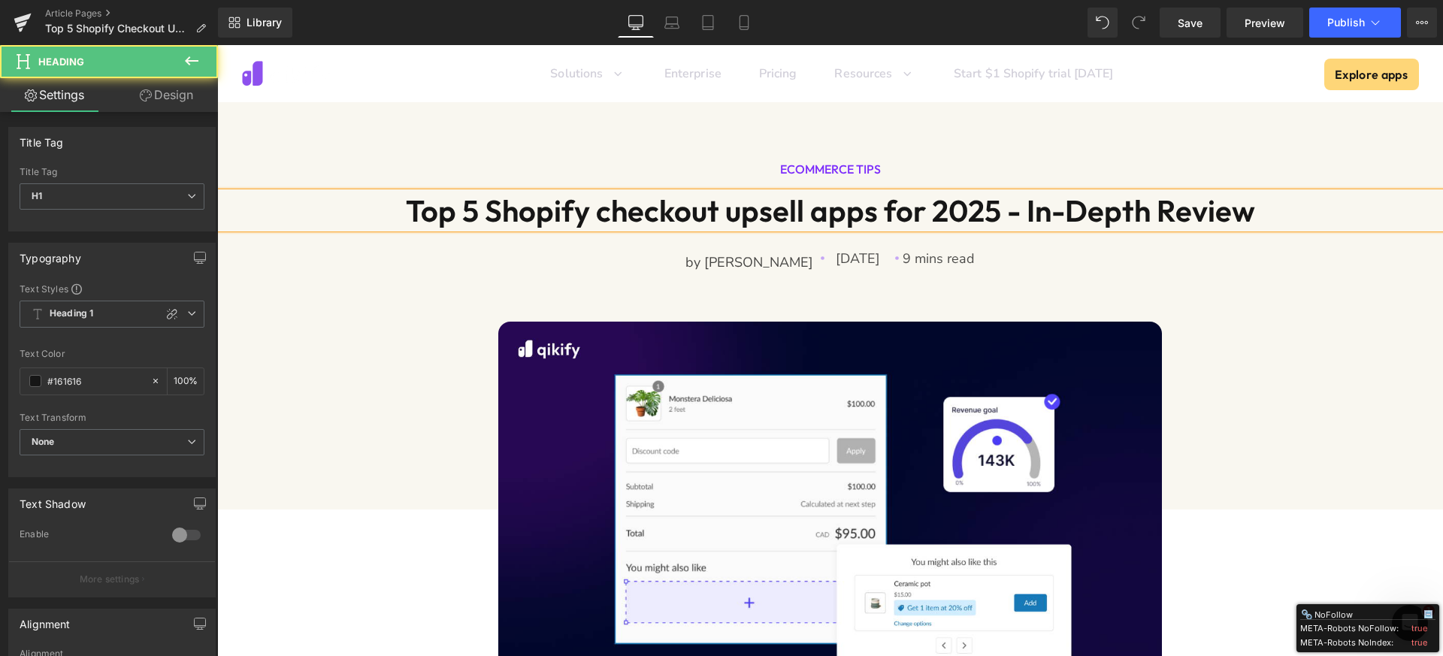
click at [1028, 211] on h1 "Top 5 Shopify checkout upsell apps for 2025 - In-Depth Review" at bounding box center [830, 210] width 1226 height 36
click at [1081, 214] on h1 "Top 5 Shopify checkout upsell apps for 2025 - in-Depth Review" at bounding box center [830, 210] width 1226 height 36
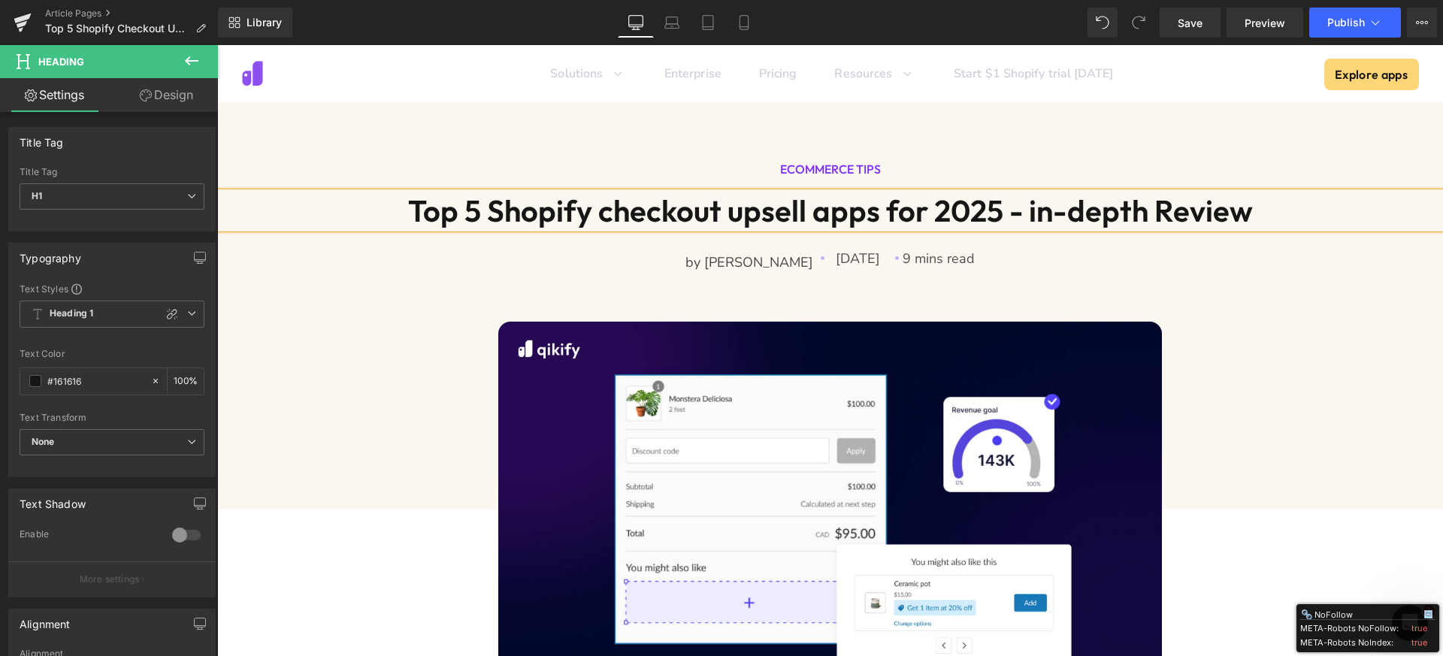
click at [1168, 216] on h1 "Top 5 Shopify checkout upsell apps for 2025 - in-depth Review" at bounding box center [830, 210] width 1226 height 36
click at [1420, 19] on icon at bounding box center [1422, 23] width 12 height 12
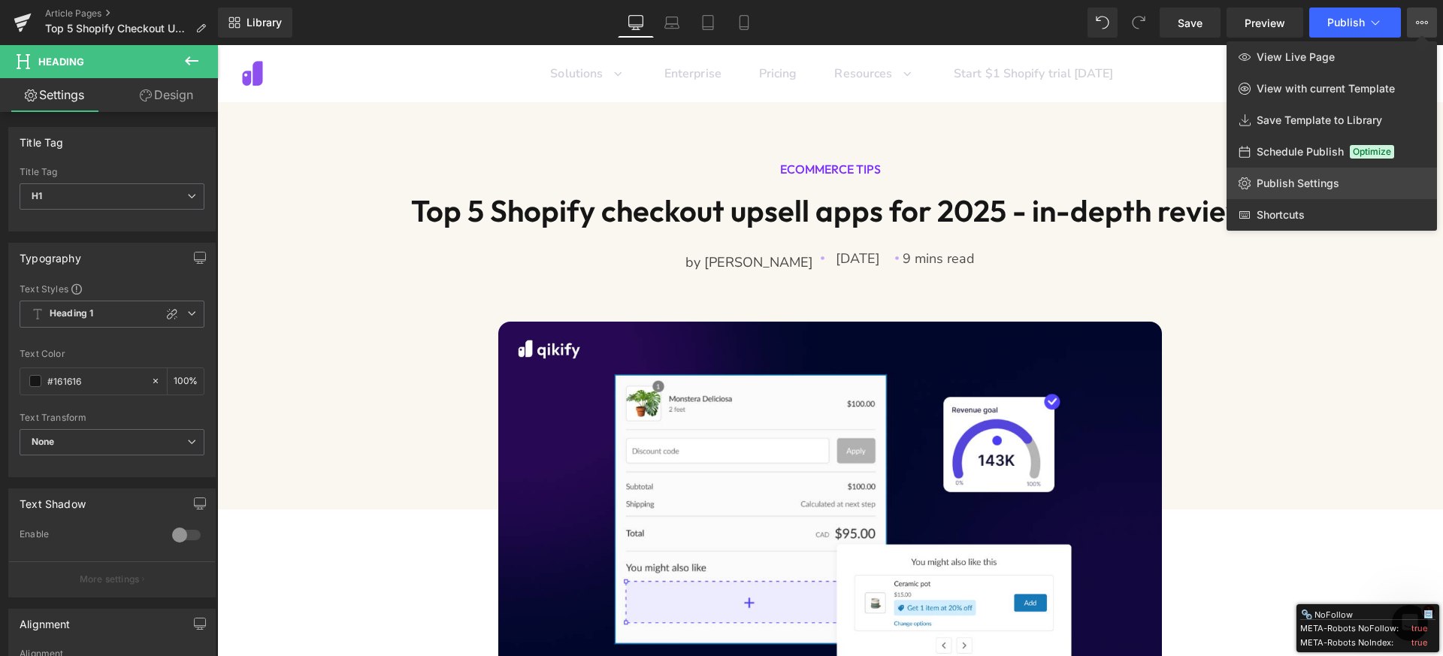
click at [1307, 185] on span "Publish Settings" at bounding box center [1297, 184] width 83 height 14
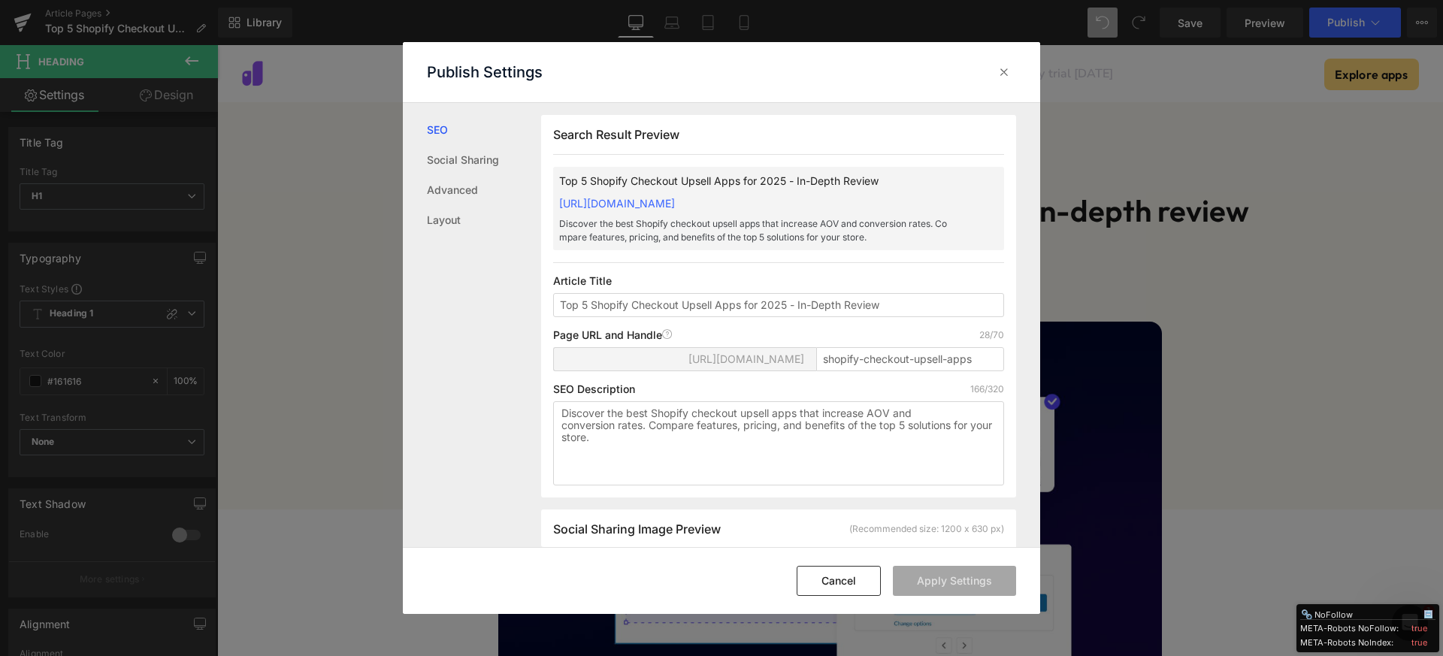
scroll to position [1, 0]
click at [634, 316] on input "Top 5 Shopify Checkout Upsell Apps for 2025 - In-Depth Review" at bounding box center [778, 304] width 451 height 24
click at [815, 316] on input "Top 5 Shopify checkout upsell apps for 2025 - In-Depth Review" at bounding box center [778, 304] width 451 height 24
type input "Top 5 Shopify checkout upsell apps for 2025 - In-depth review"
click at [951, 574] on button "Apply Settings" at bounding box center [954, 581] width 123 height 30
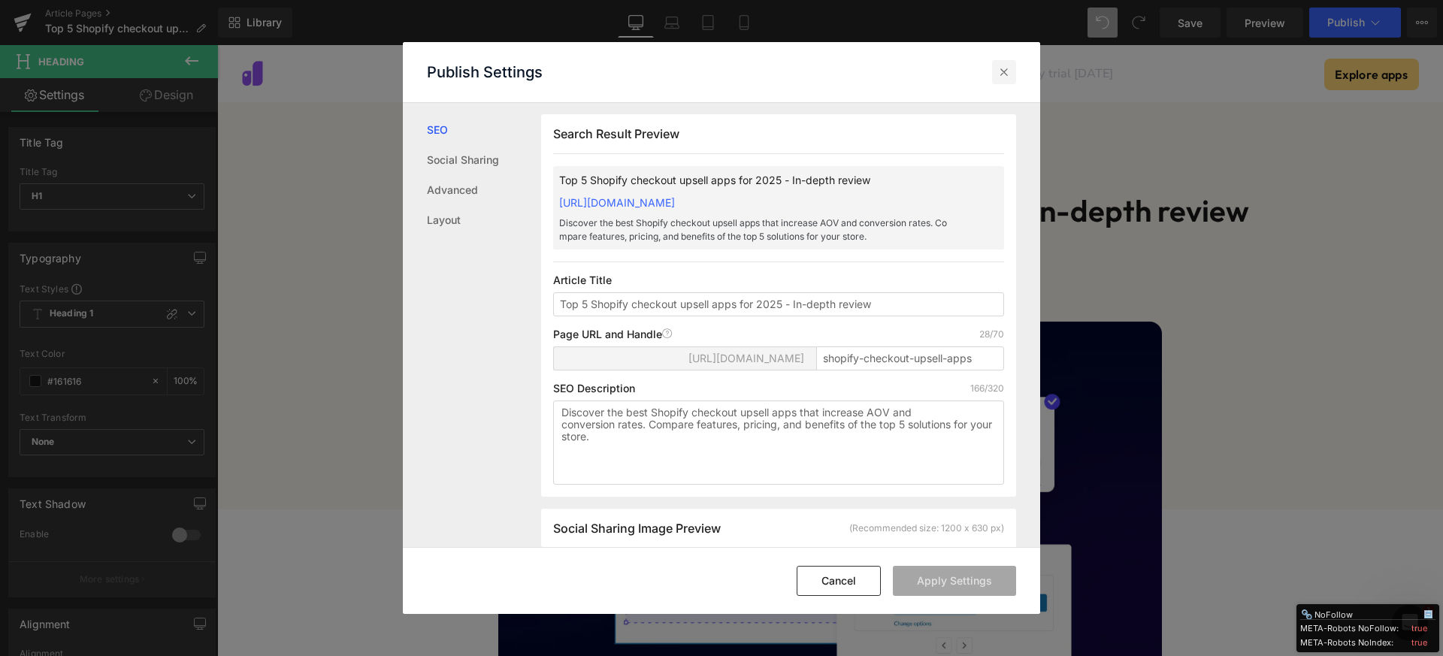
click at [1006, 71] on icon at bounding box center [1003, 72] width 15 height 15
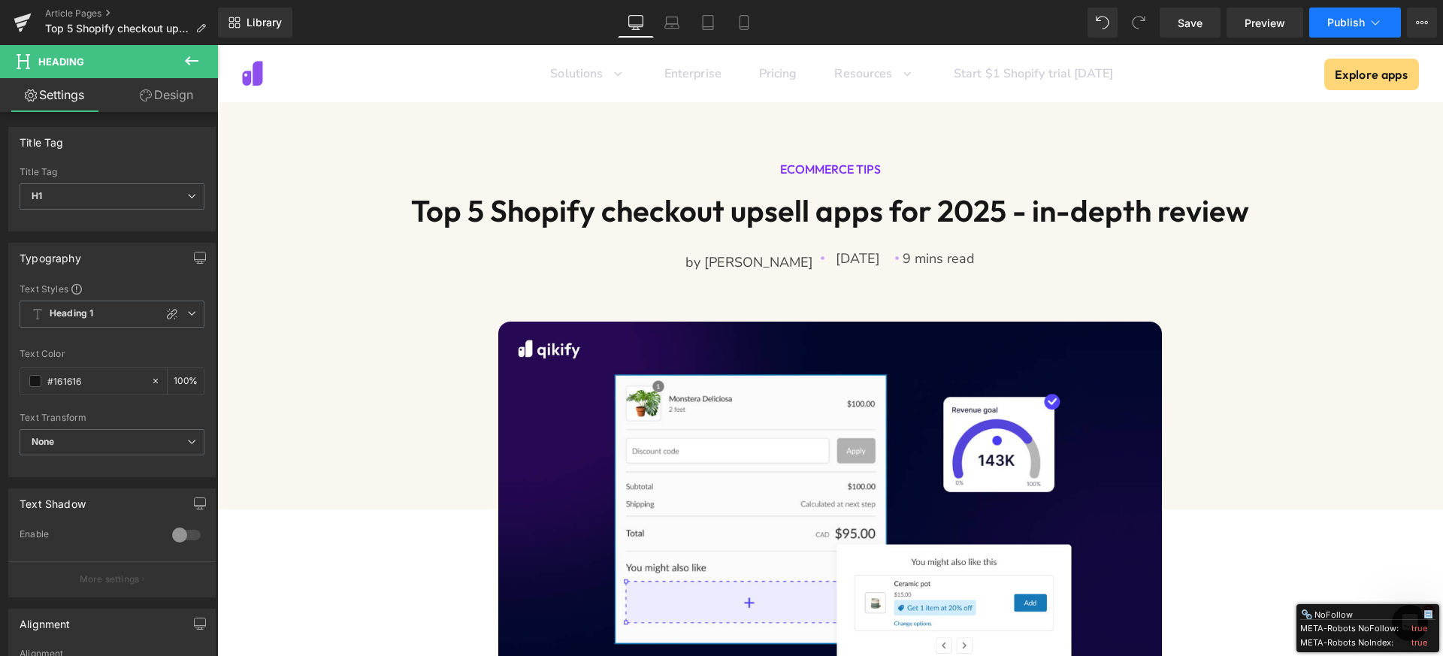
click at [1331, 23] on span "Publish" at bounding box center [1346, 23] width 38 height 12
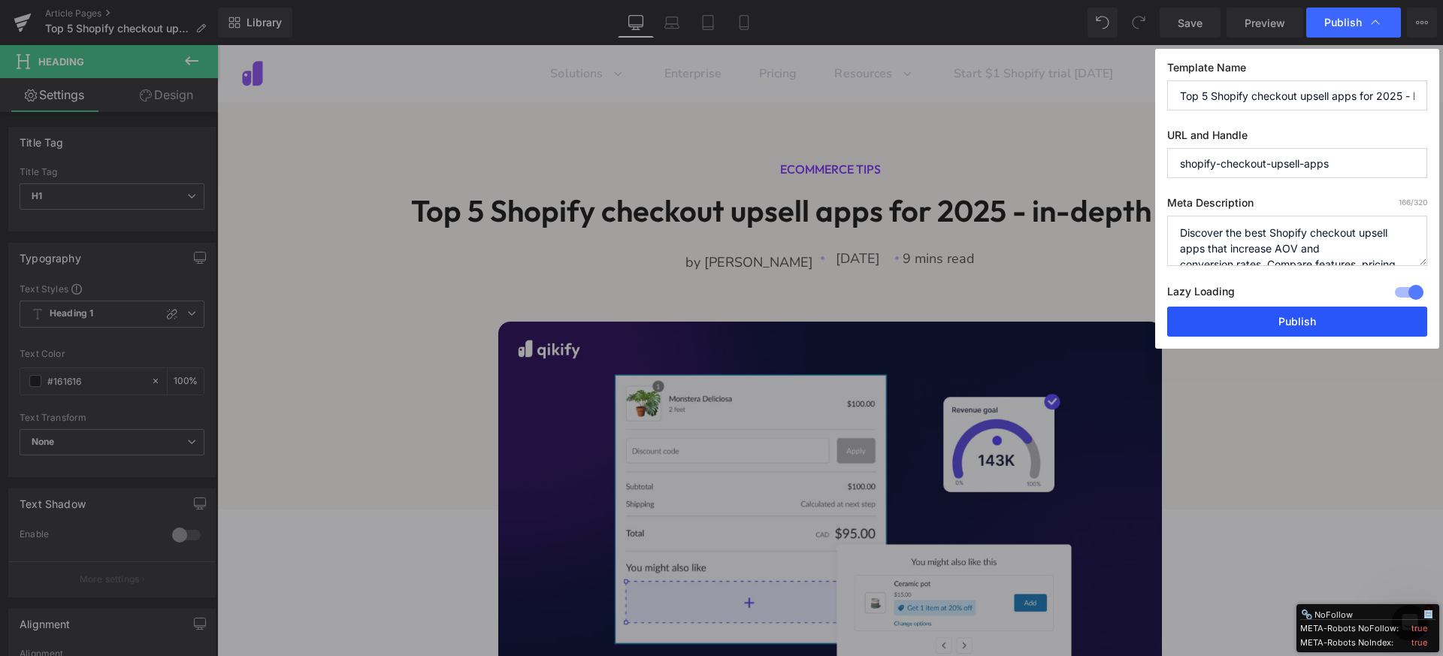
click at [1253, 318] on button "Publish" at bounding box center [1297, 322] width 260 height 30
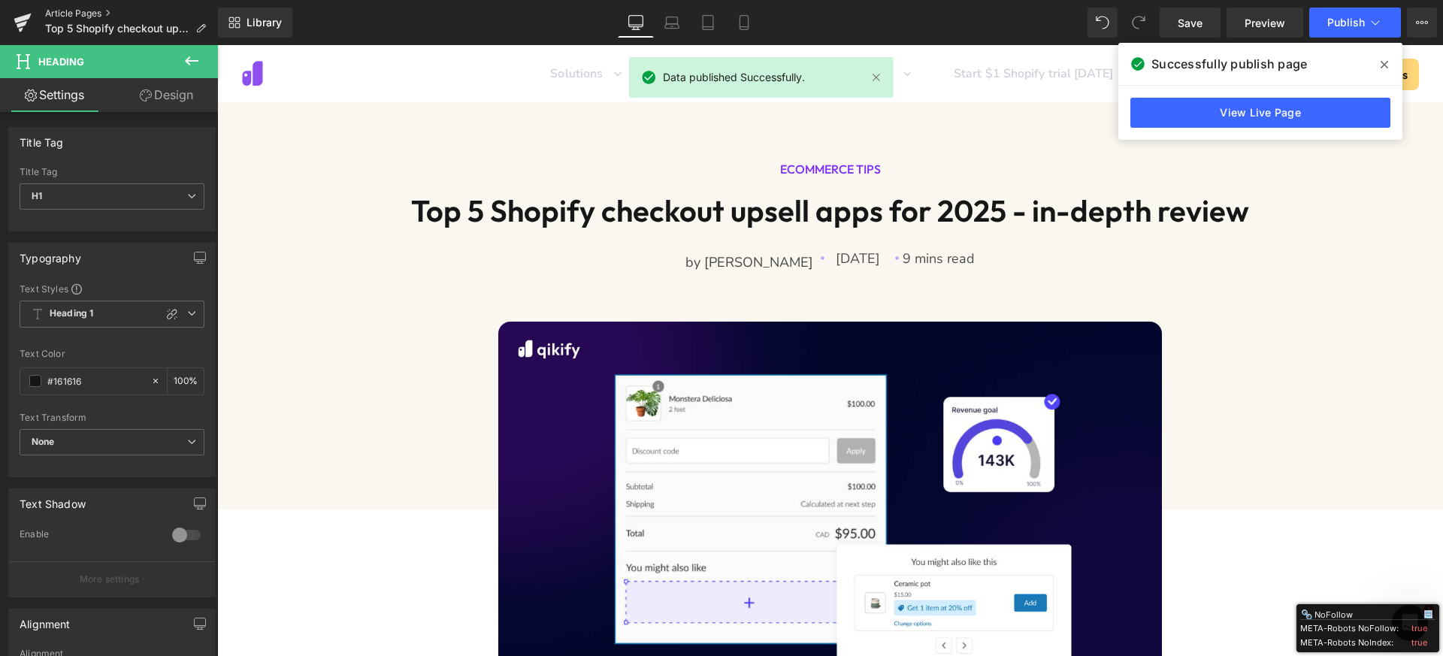
drag, startPoint x: 85, startPoint y: 11, endPoint x: 101, endPoint y: 15, distance: 17.0
click at [85, 11] on link "Article Pages" at bounding box center [131, 14] width 173 height 12
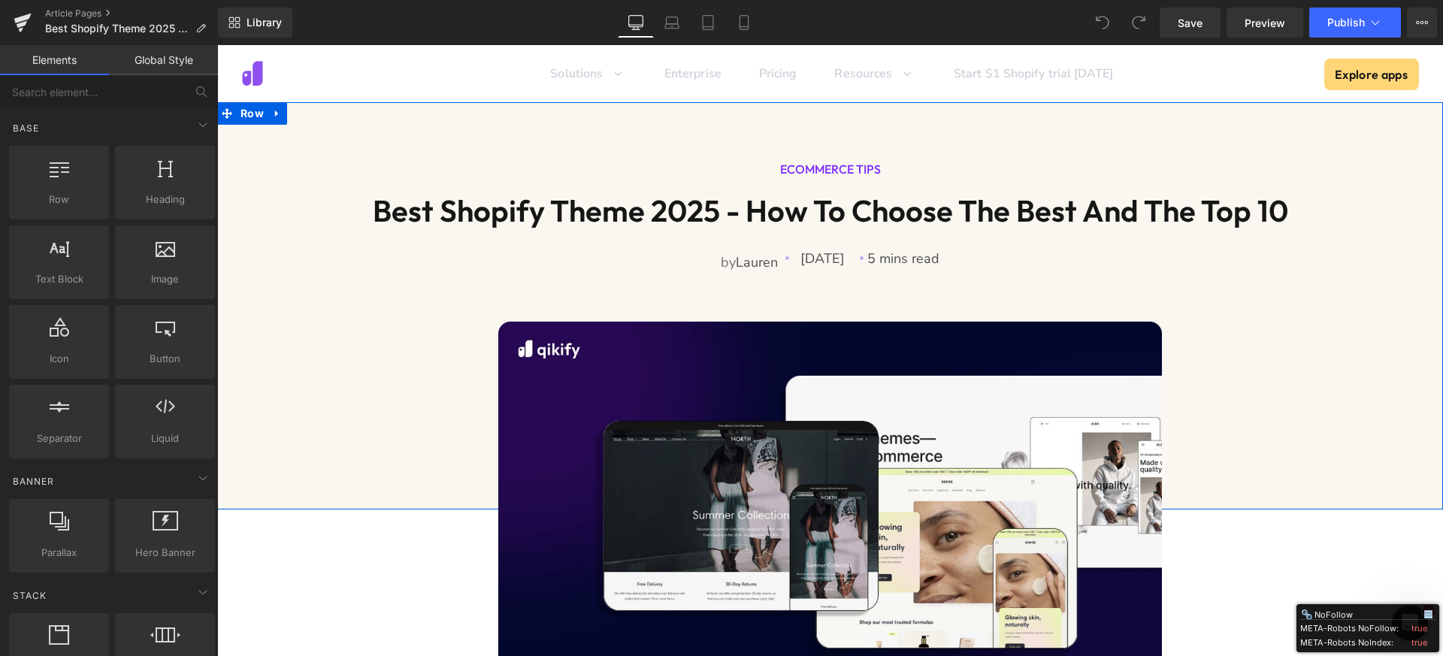
click at [607, 219] on h1 "Best Shopify Theme 2025 - How to choose the best and the Top 10" at bounding box center [830, 210] width 1000 height 36
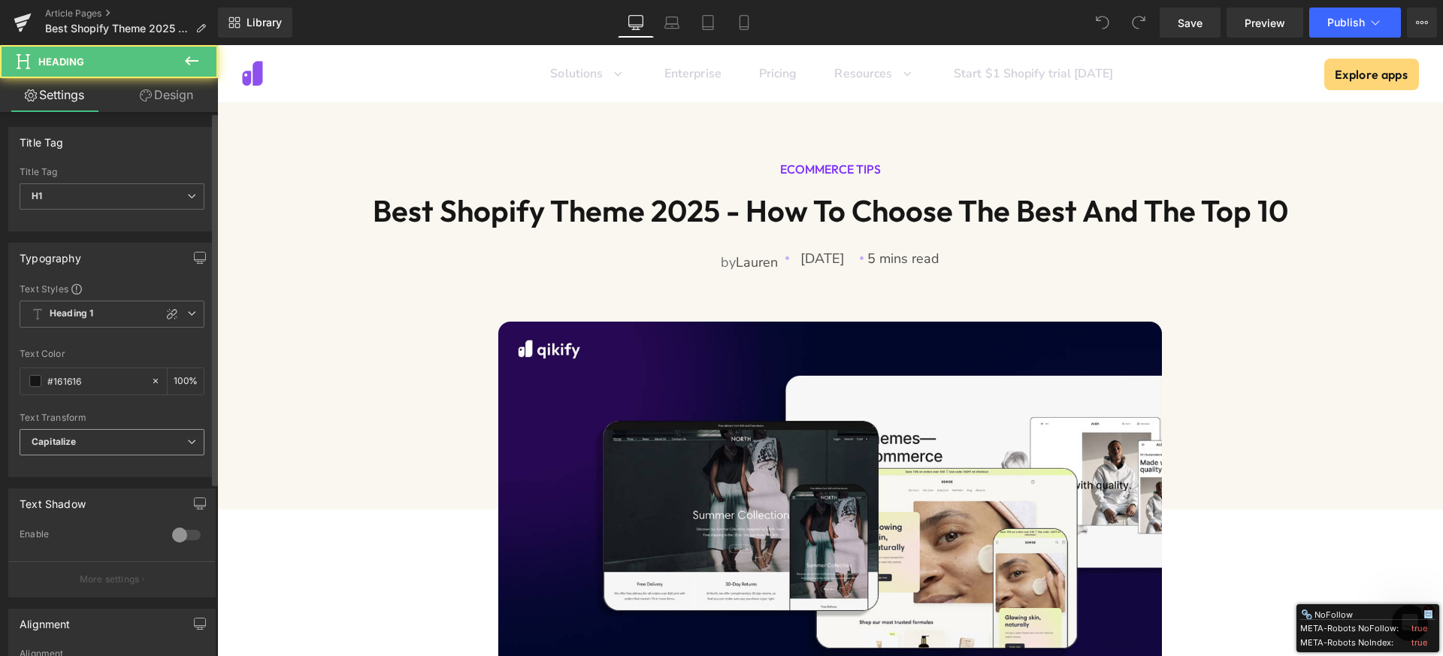
click at [103, 446] on span "Capitalize" at bounding box center [112, 442] width 185 height 26
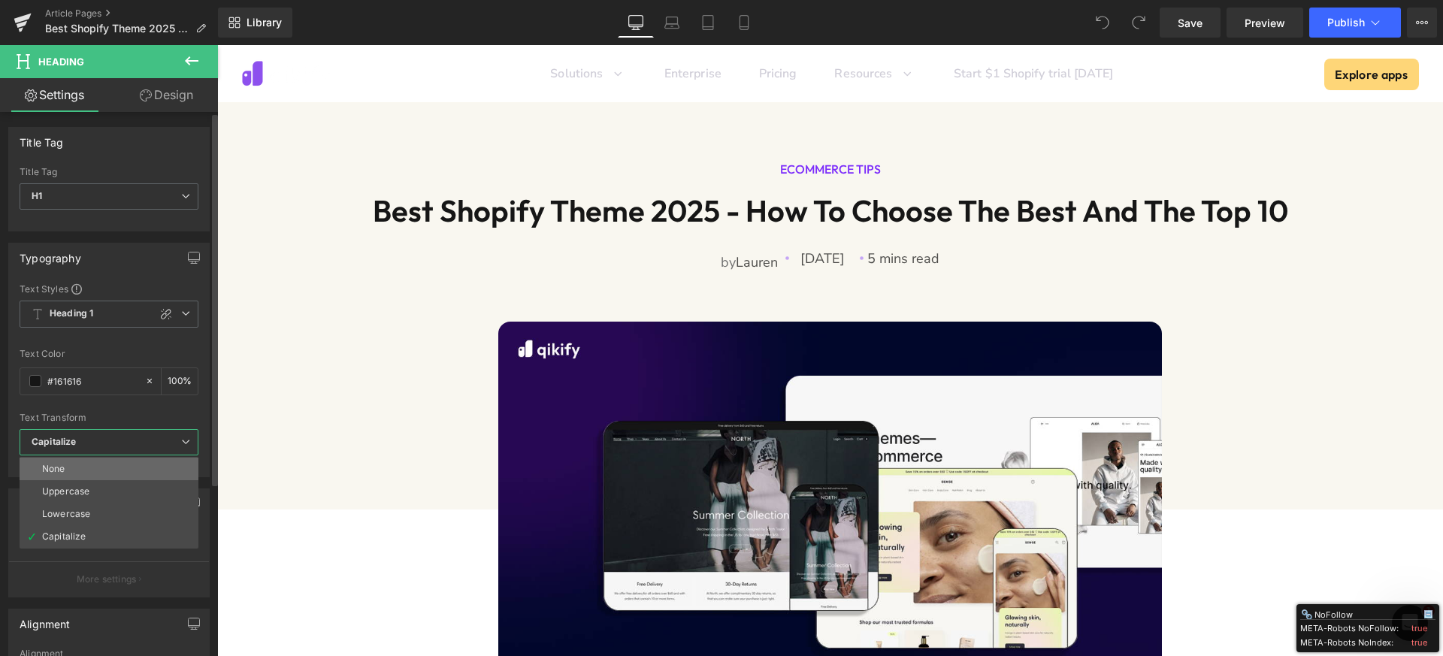
click at [86, 470] on li "None" at bounding box center [109, 469] width 179 height 23
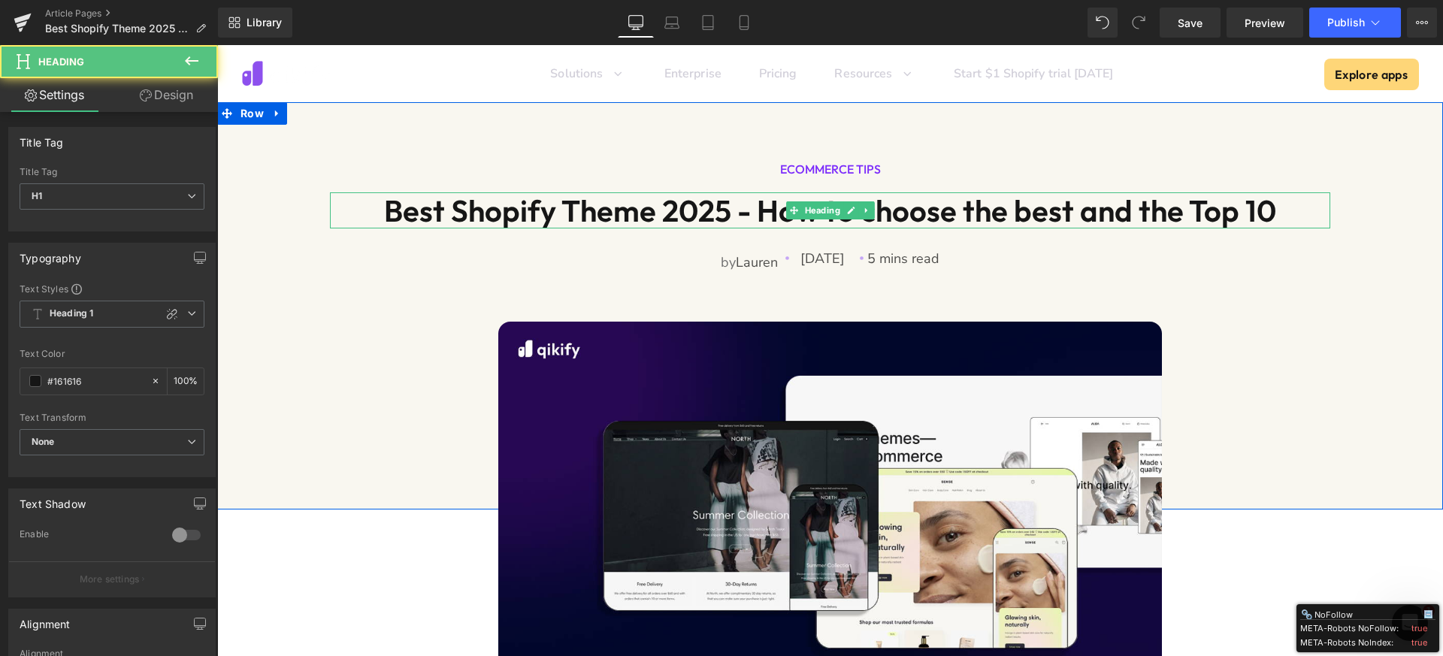
click at [576, 201] on h1 "Best Shopify Theme 2025 - How to choose the best and the Top 10" at bounding box center [830, 210] width 1000 height 36
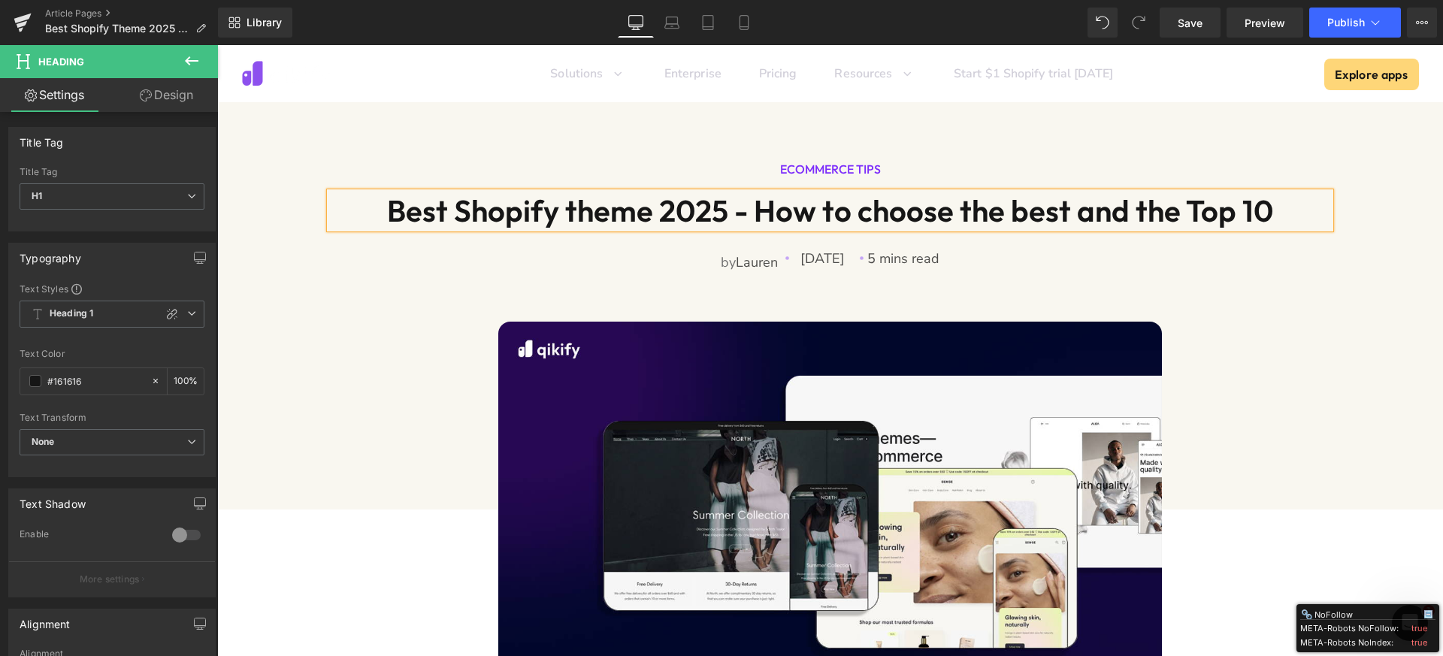
click at [1192, 213] on h1 "Best Shopify theme 2025 - How to choose the best and the Top 10" at bounding box center [830, 210] width 1000 height 36
click at [1422, 23] on icon at bounding box center [1422, 23] width 12 height 12
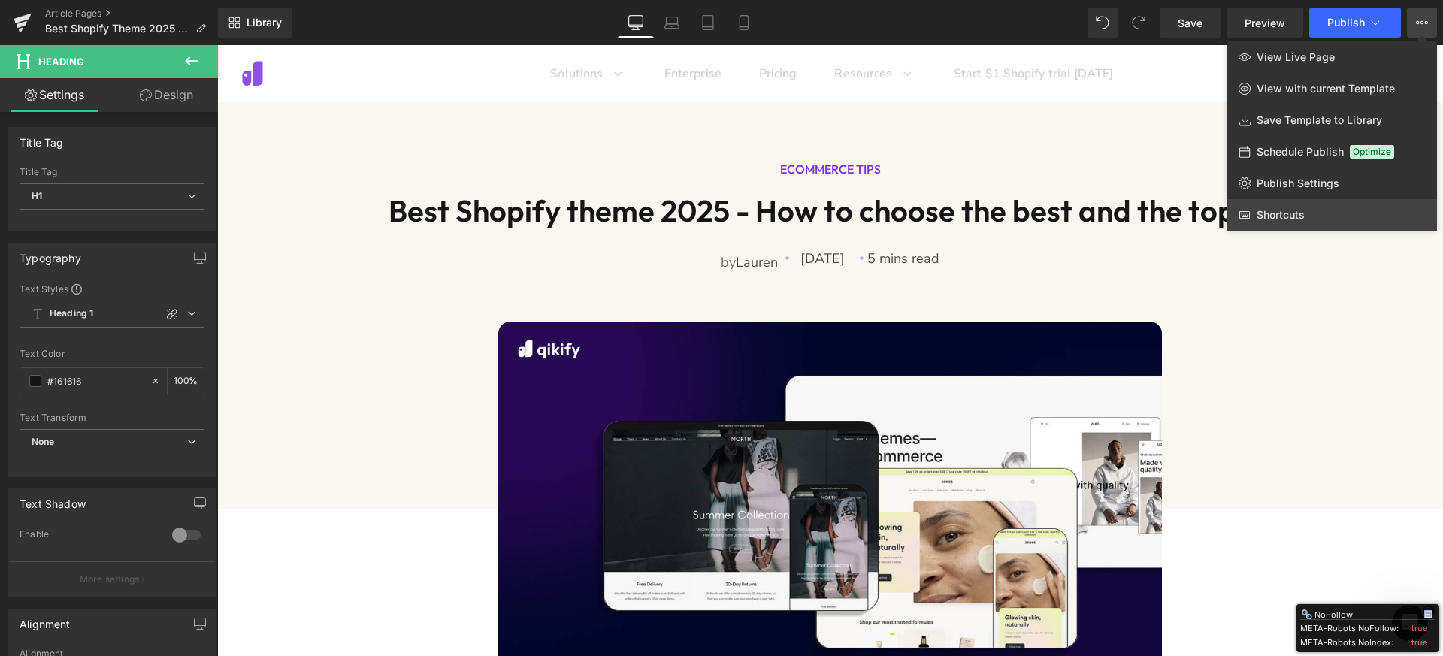
click at [1295, 214] on span "Shortcuts" at bounding box center [1280, 215] width 48 height 14
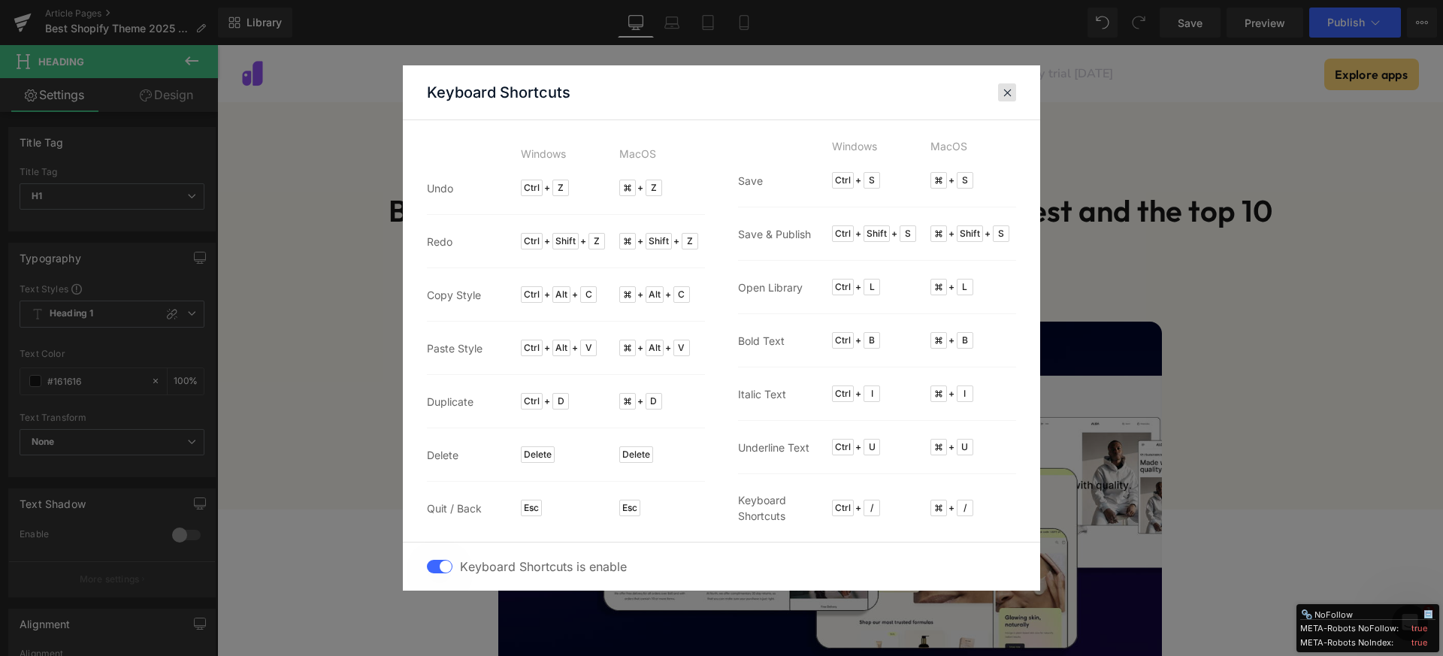
click at [1006, 94] on span at bounding box center [1007, 92] width 11 height 12
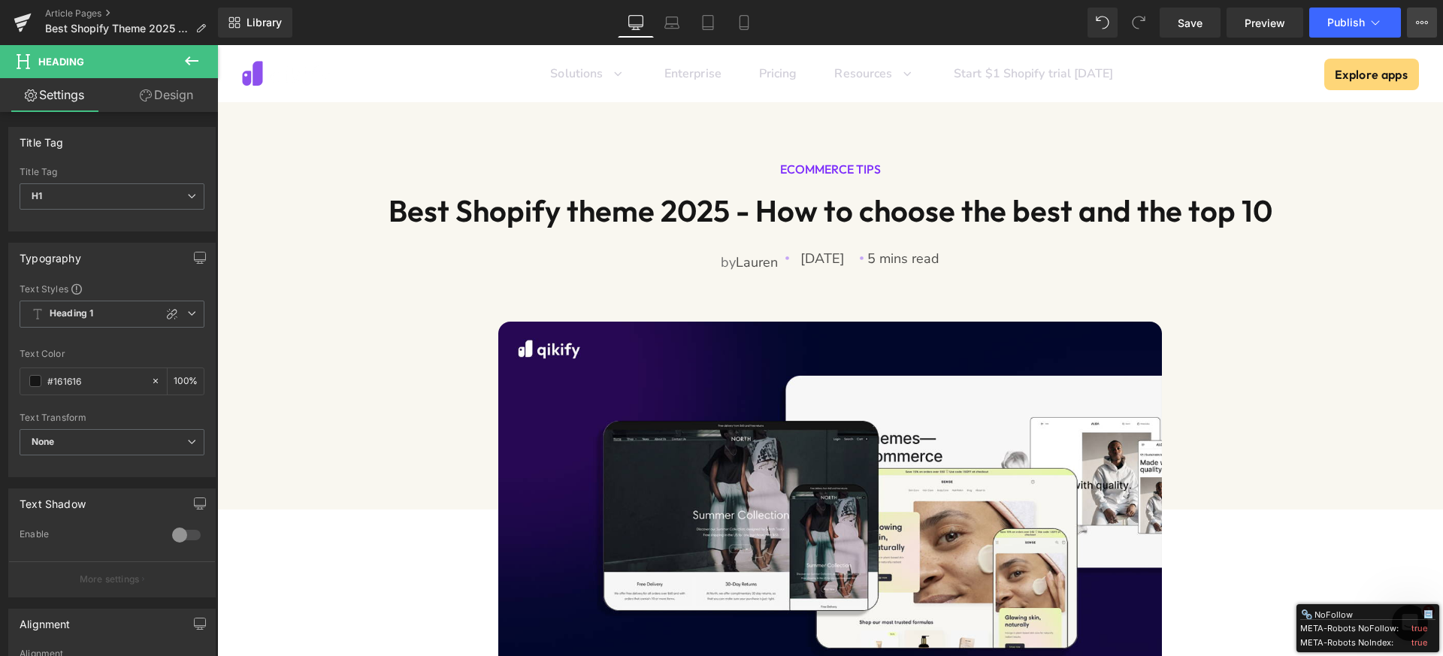
click at [1419, 23] on icon at bounding box center [1418, 22] width 4 height 3
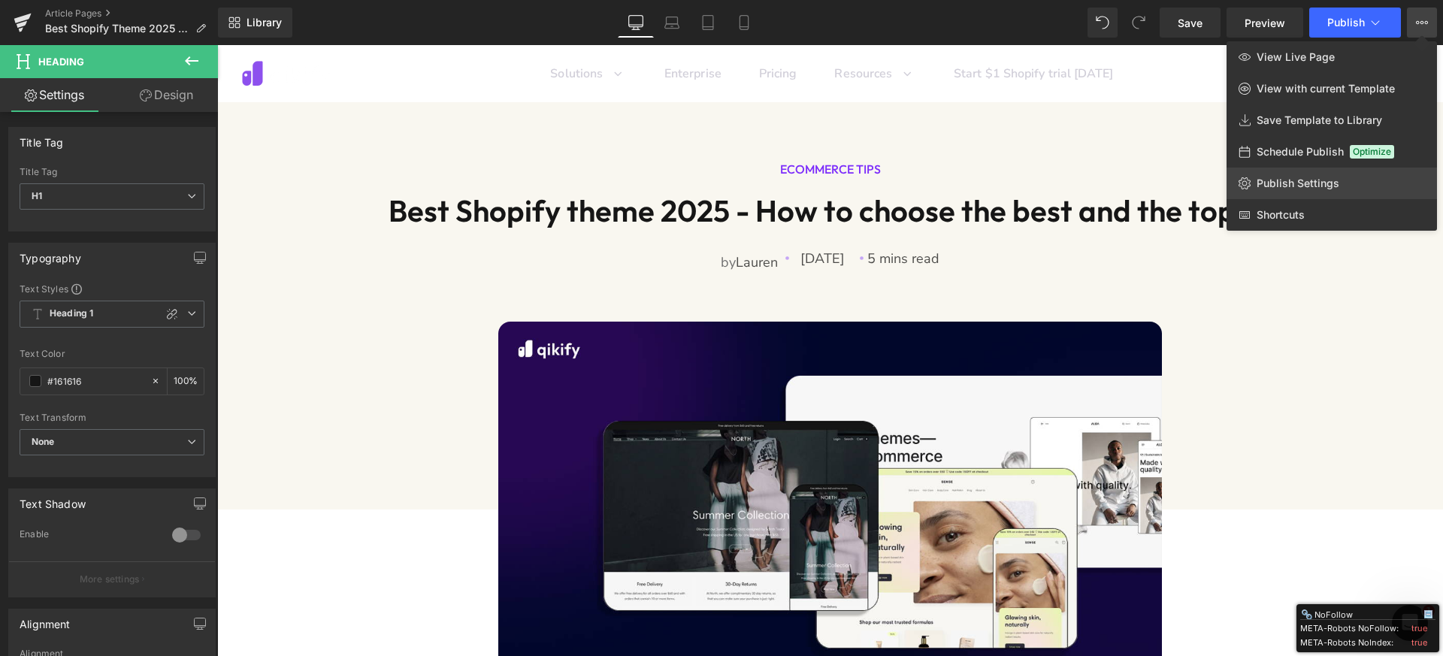
click at [1325, 171] on link "Publish Settings" at bounding box center [1331, 184] width 210 height 32
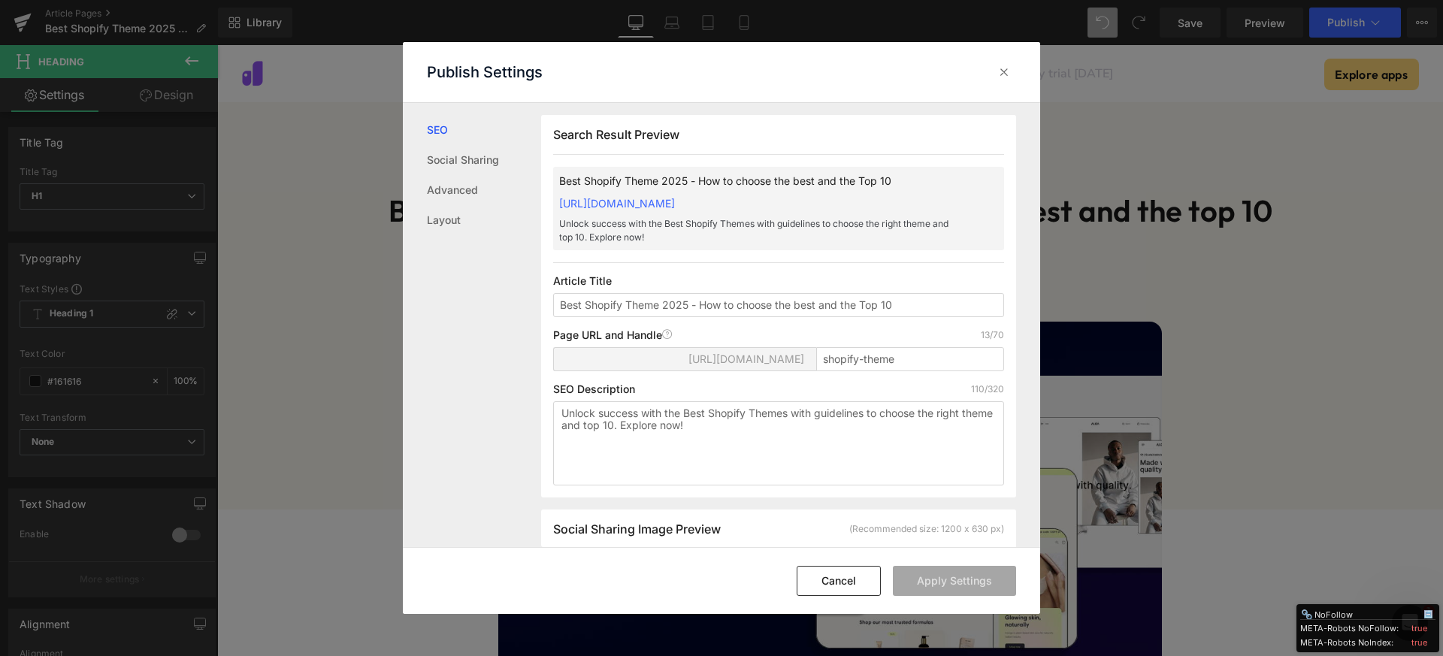
scroll to position [1, 0]
click at [633, 305] on input "Best Shopify Theme 2025 - How to choose the best and the Top 10" at bounding box center [778, 304] width 451 height 24
click at [863, 304] on input "Best Shopify theme 2025 - How to choose the best and the Top 10" at bounding box center [778, 304] width 451 height 24
type input "Best Shopify theme 2025 - How to choose the best and the top 10"
click at [984, 584] on button "Apply Settings" at bounding box center [954, 581] width 123 height 30
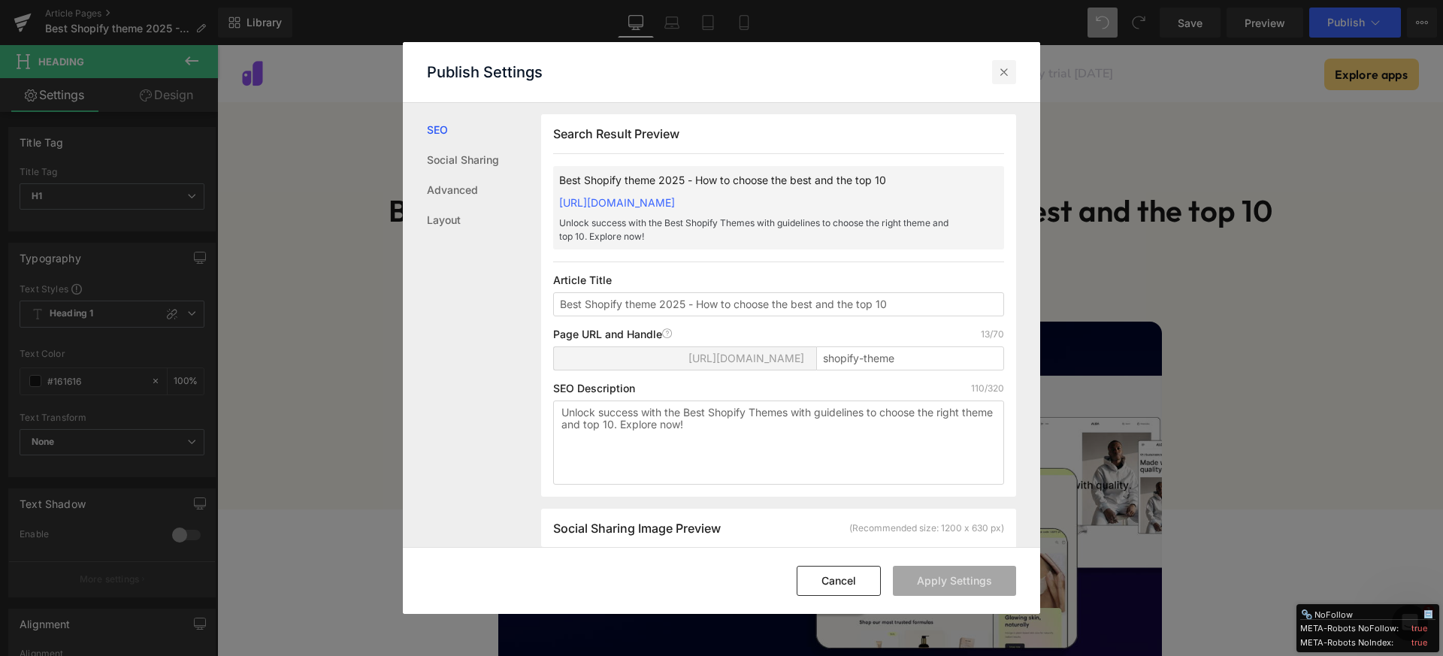
drag, startPoint x: 1009, startPoint y: 68, endPoint x: 975, endPoint y: 1, distance: 75.6
click at [1009, 68] on icon at bounding box center [1003, 72] width 15 height 15
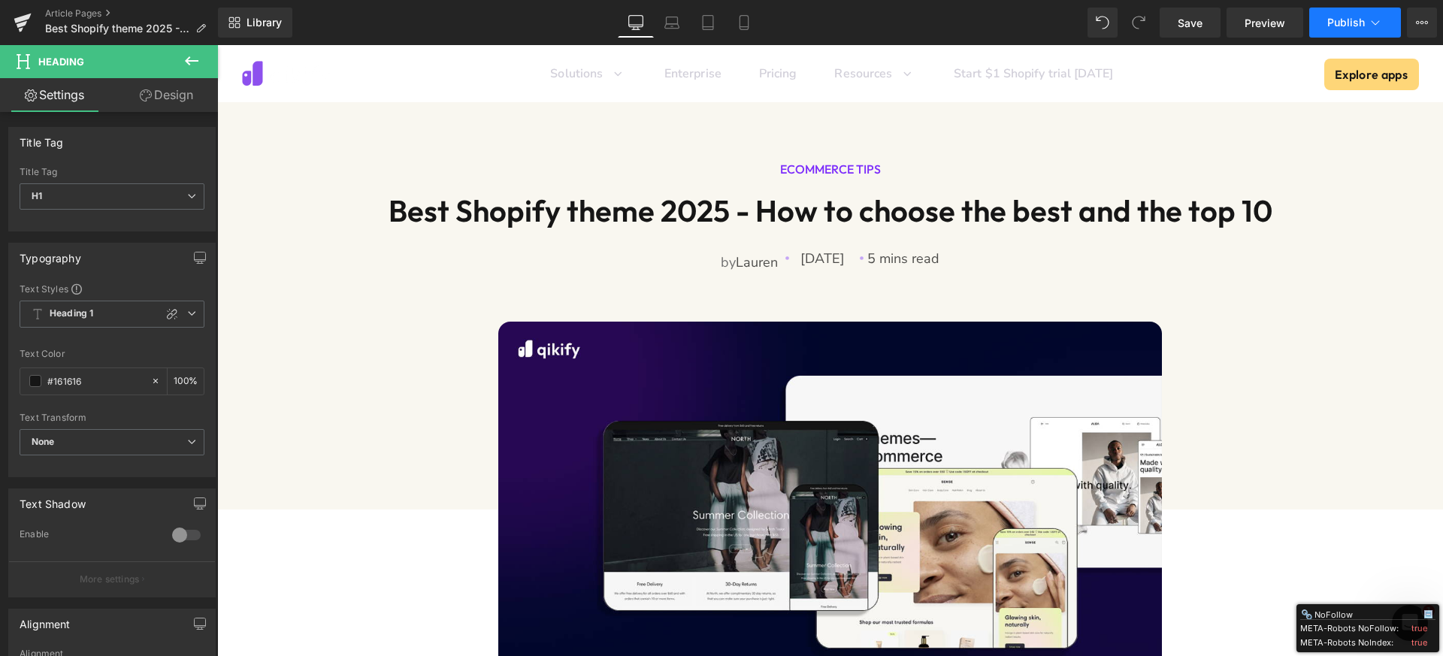
click at [1333, 17] on span "Publish" at bounding box center [1346, 23] width 38 height 12
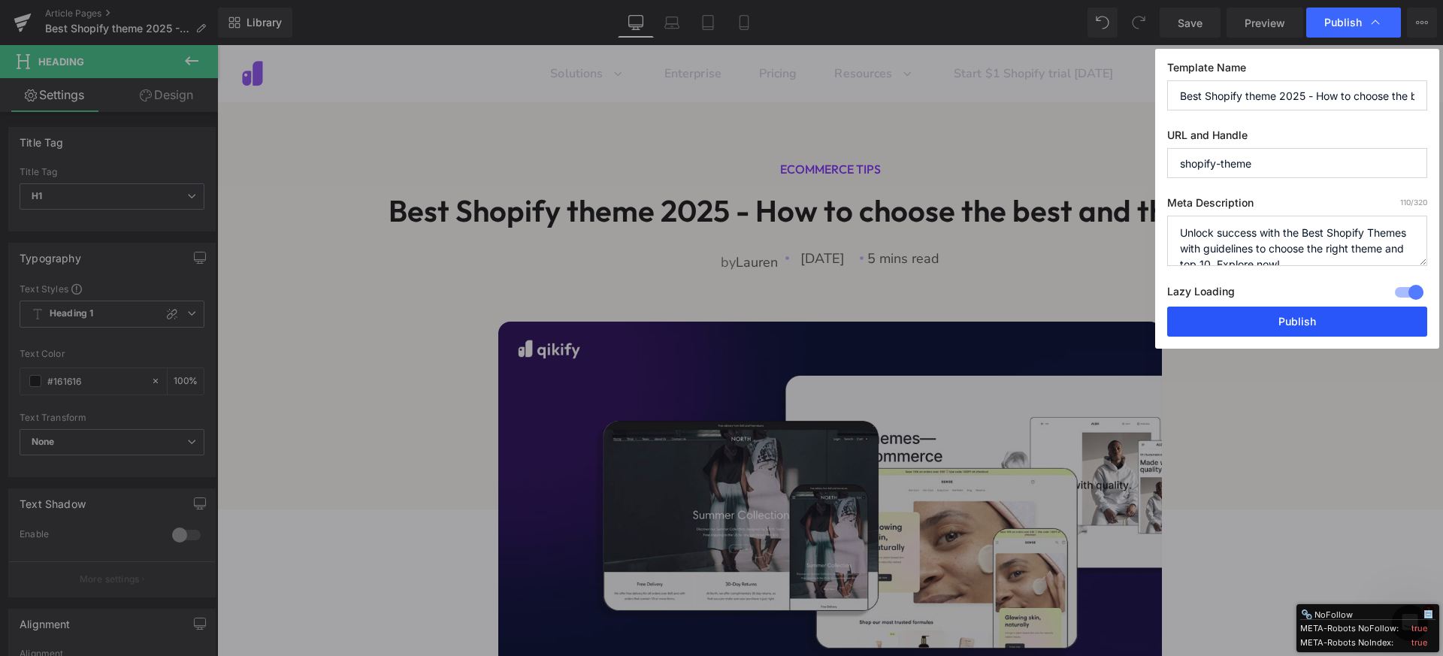
drag, startPoint x: 1232, startPoint y: 330, endPoint x: 399, endPoint y: 178, distance: 847.0
click at [1232, 330] on button "Publish" at bounding box center [1297, 322] width 260 height 30
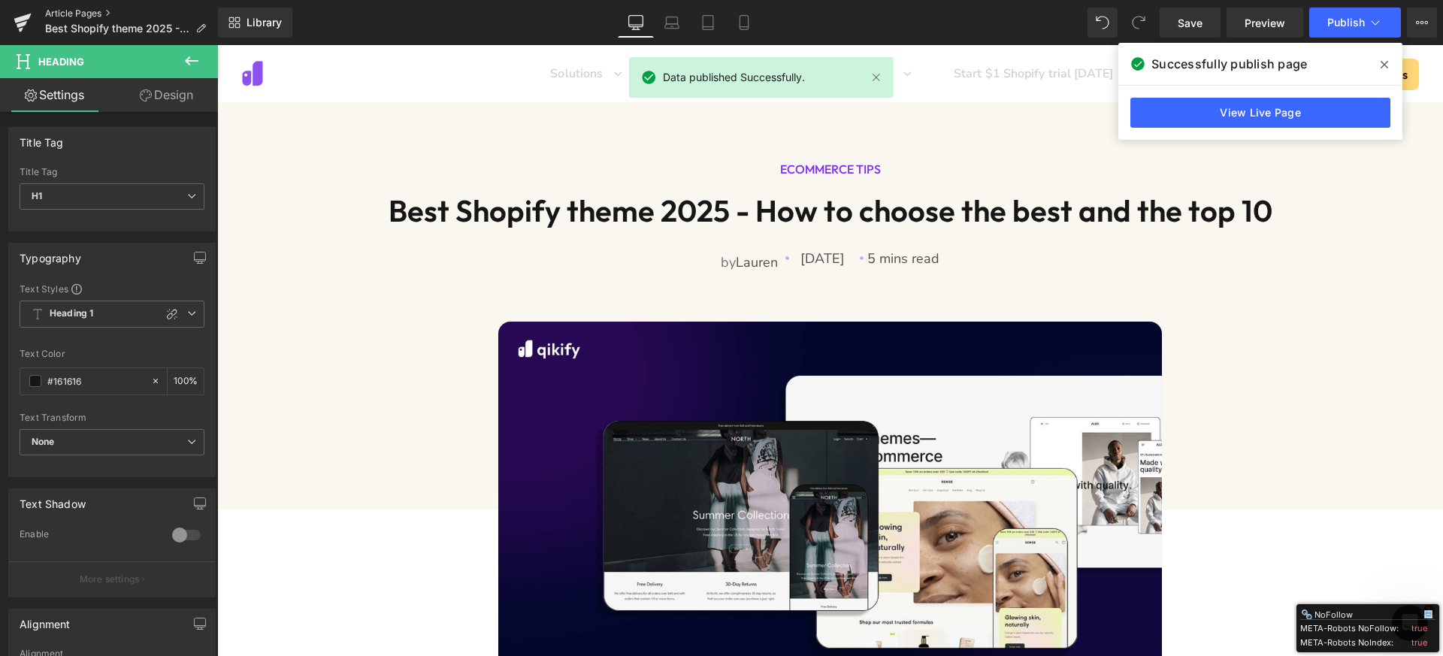
click at [68, 8] on link "Article Pages" at bounding box center [131, 14] width 173 height 12
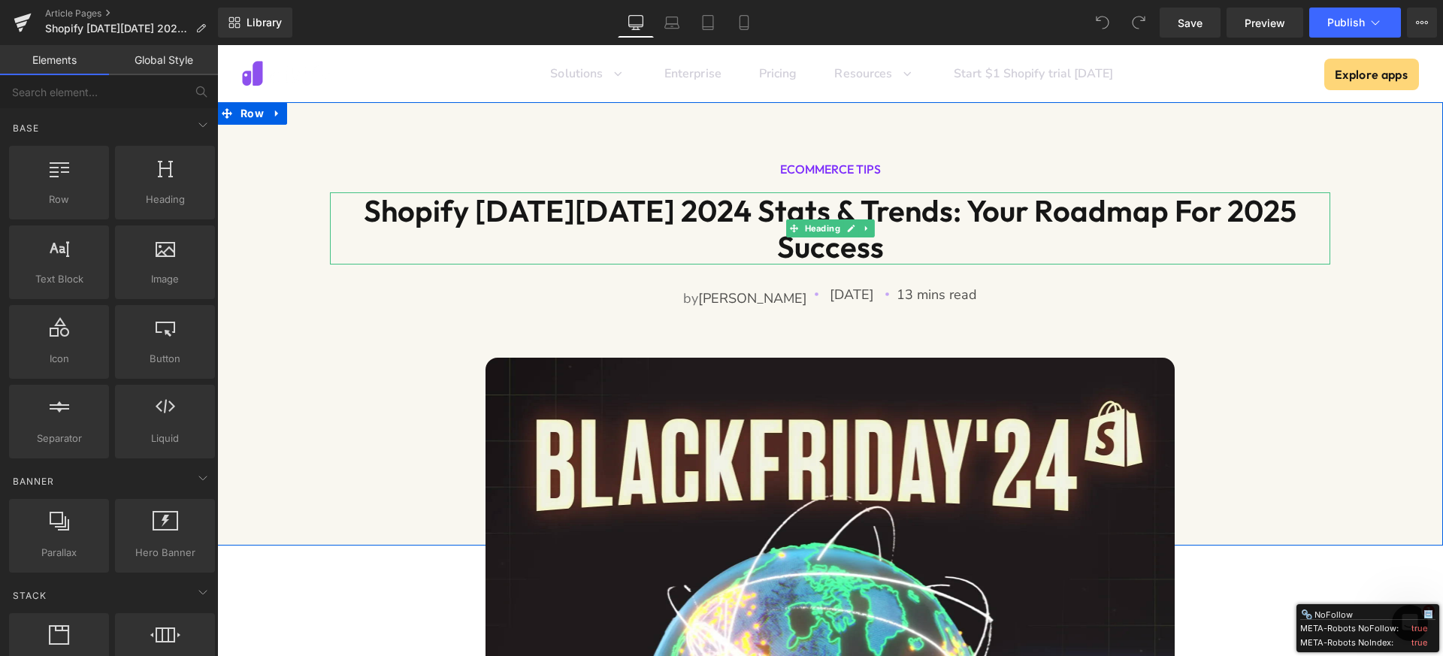
click at [615, 222] on h1 "Shopify [DATE][DATE] 2024 Stats & Trends: Your Roadmap for 2025 Success" at bounding box center [830, 228] width 1000 height 72
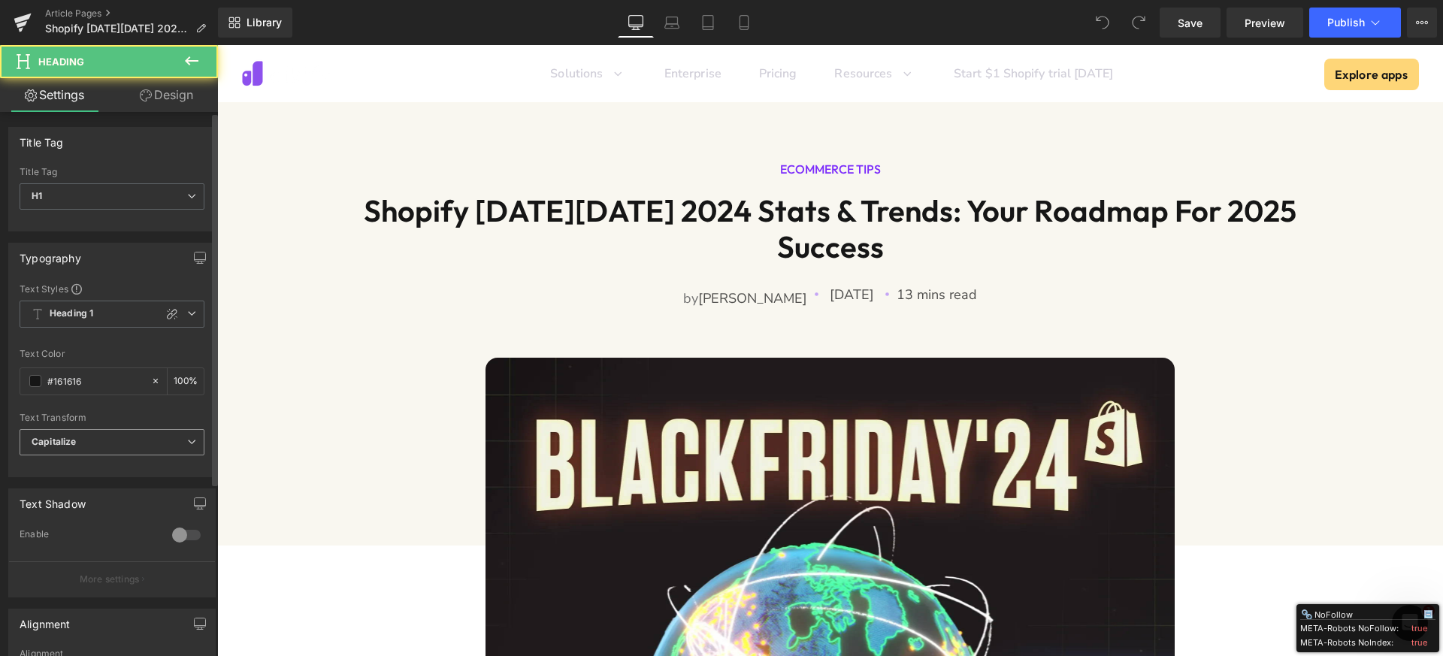
click at [92, 446] on span "Capitalize" at bounding box center [112, 442] width 185 height 26
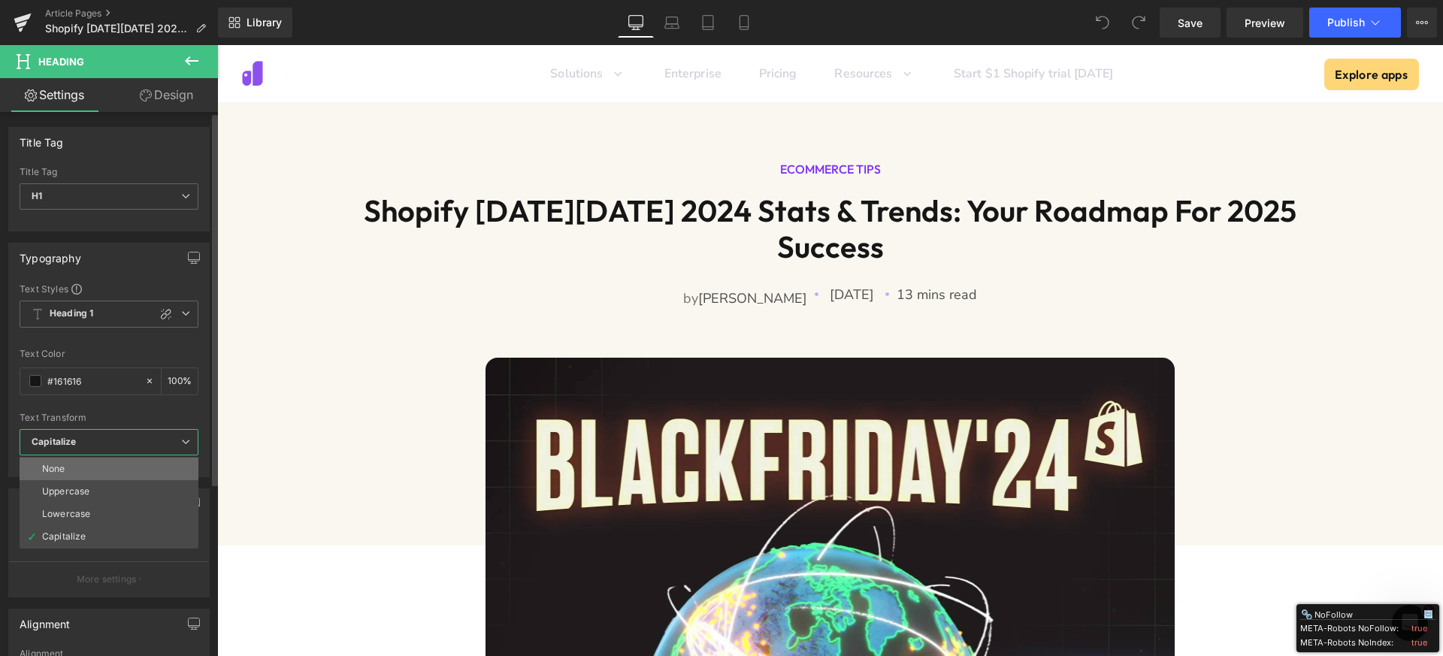
click at [81, 467] on li "None" at bounding box center [109, 469] width 179 height 23
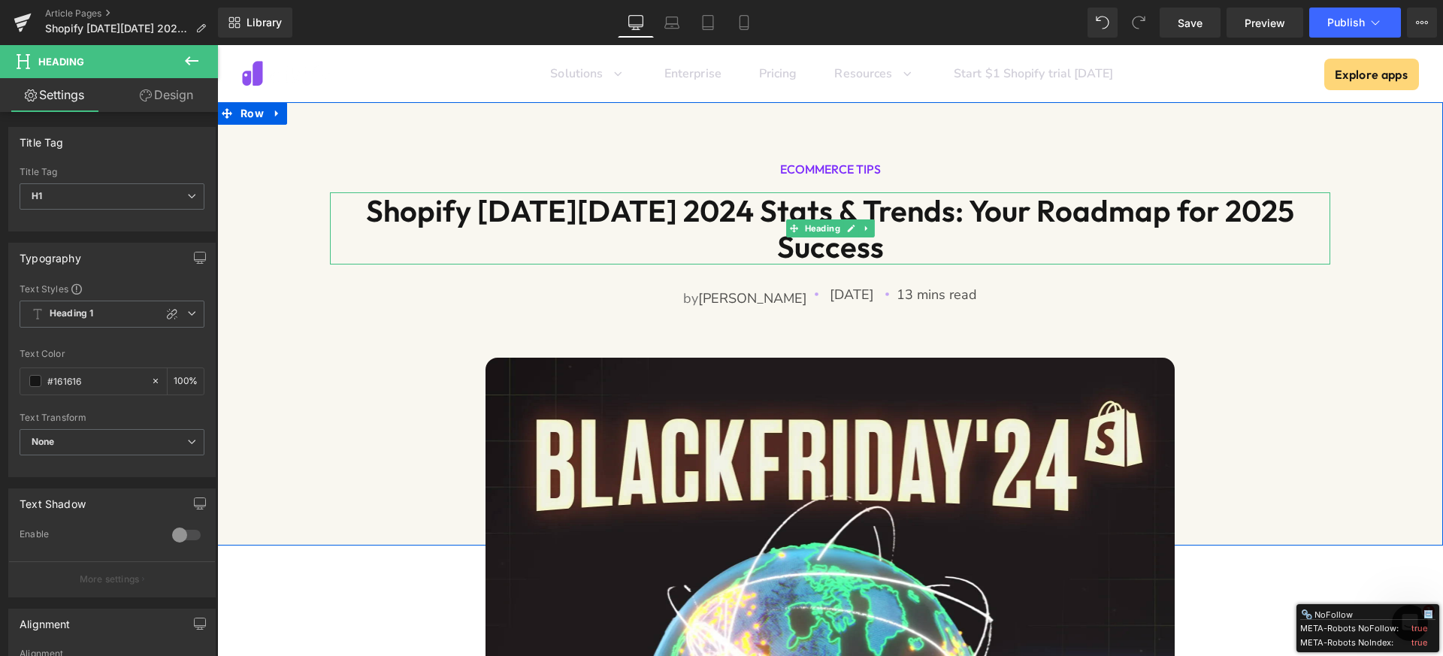
click at [757, 207] on h1 "Shopify [DATE][DATE] 2024 Stats & Trends: Your Roadmap for 2025 Success" at bounding box center [830, 228] width 1000 height 72
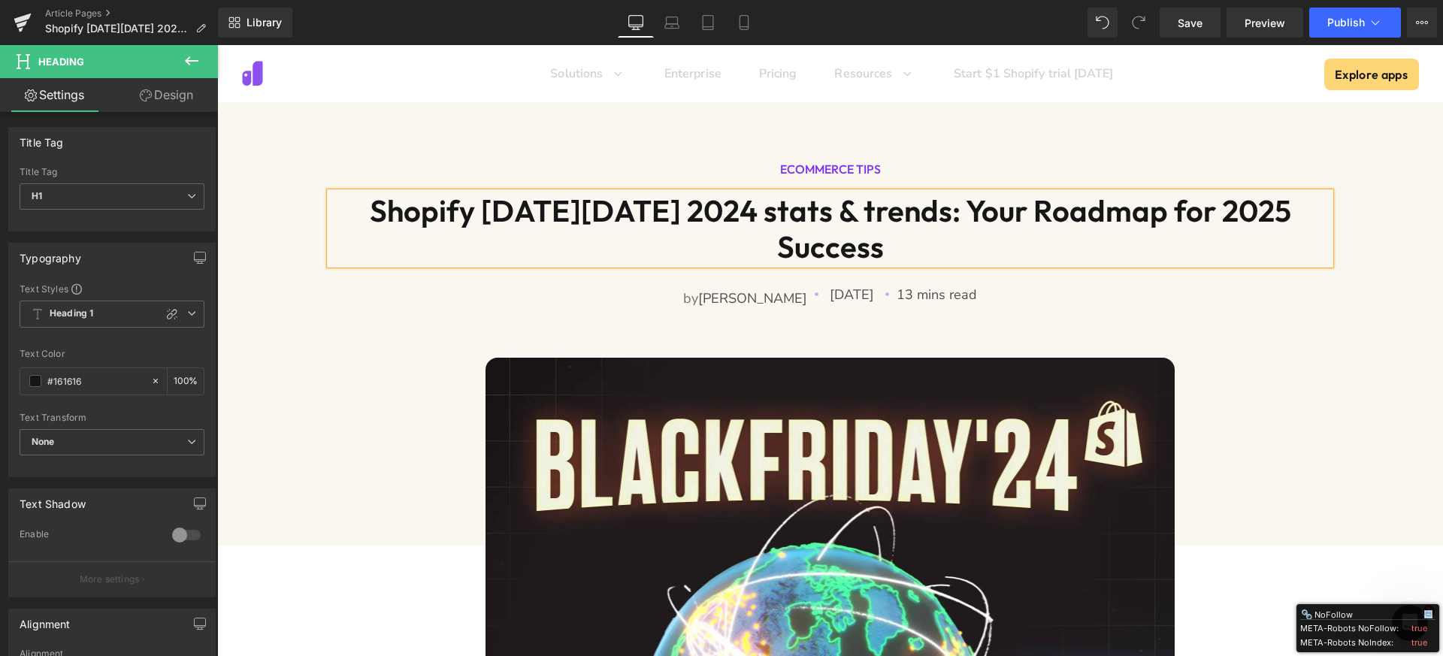
click at [972, 207] on h1 "Shopify [DATE][DATE] 2024 stats & trends: Your Roadmap for 2025 Success" at bounding box center [830, 228] width 1000 height 72
click at [1229, 217] on h1 "Shopify [DATE][DATE] 2024 stats & trends: Your roadmap for 2025 Success" at bounding box center [830, 228] width 1000 height 72
click at [1416, 17] on icon at bounding box center [1422, 23] width 12 height 12
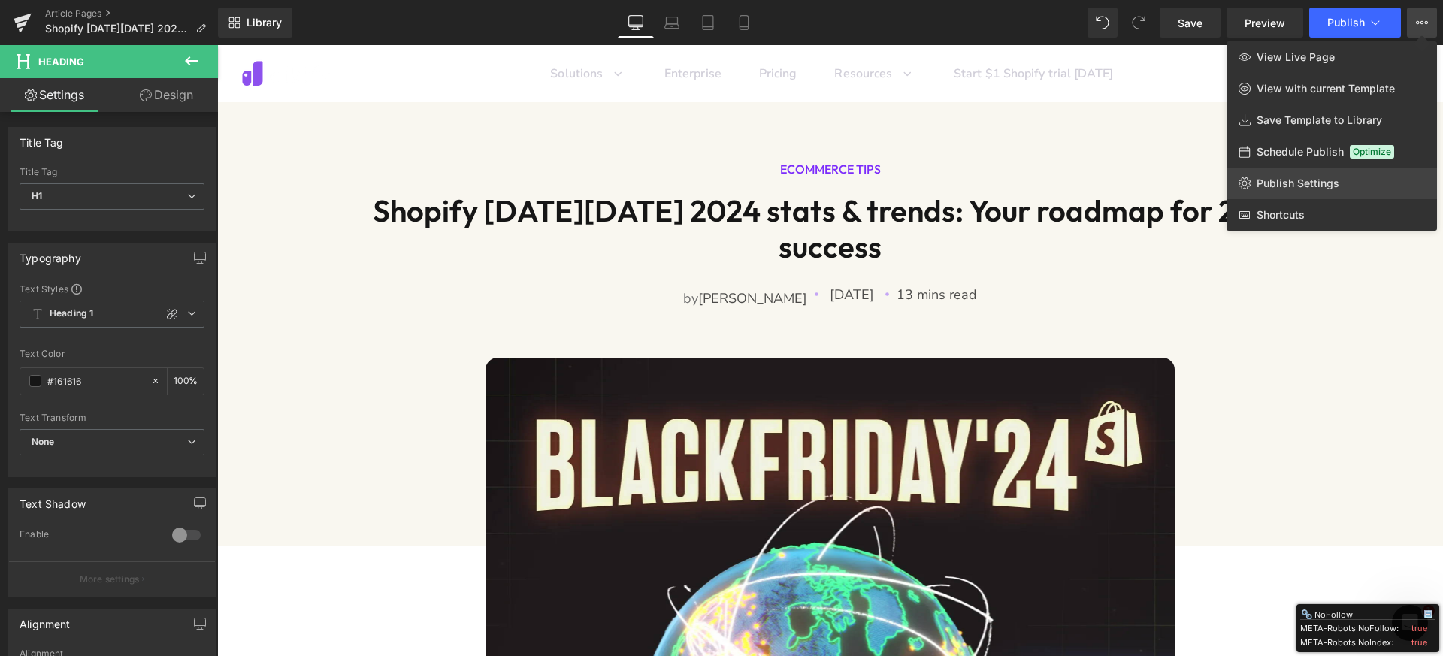
click at [1325, 190] on link "Publish Settings" at bounding box center [1331, 184] width 210 height 32
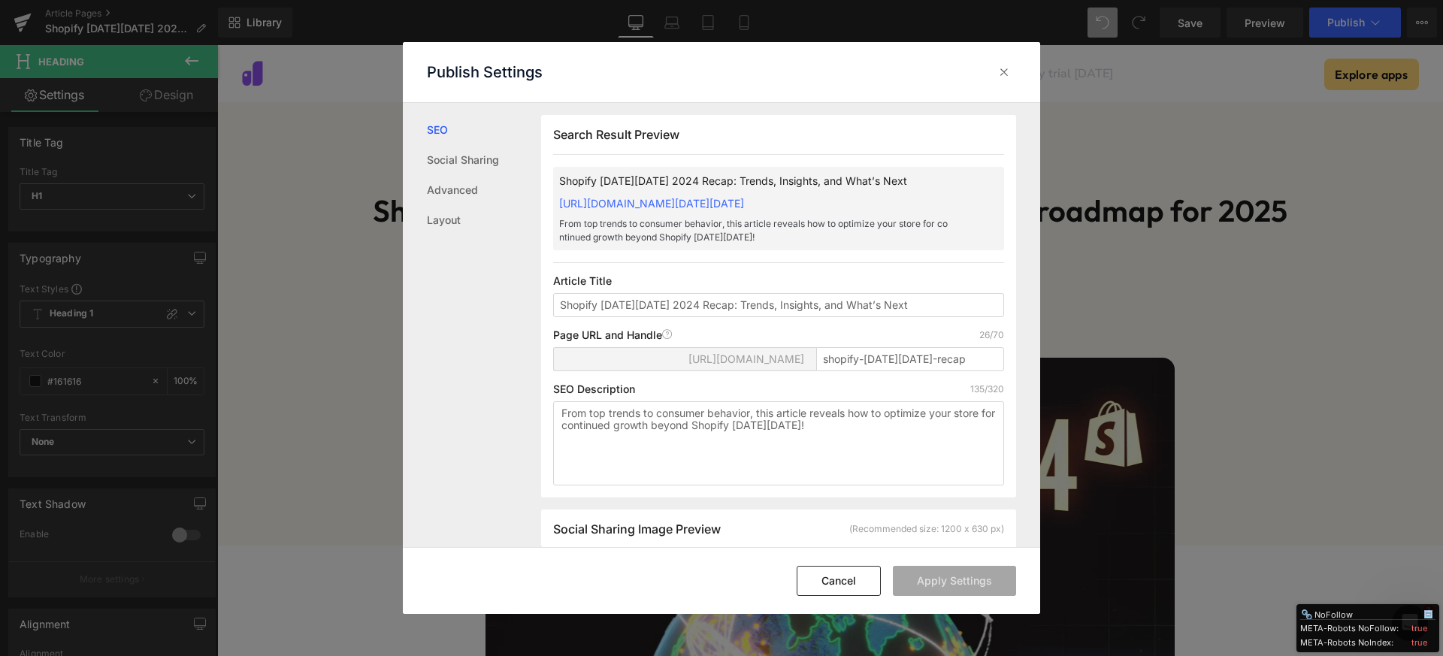
scroll to position [1, 0]
click at [699, 307] on input "Shopify Black Friday 2024 Recap: Trends, Insights, and What’s Next" at bounding box center [778, 304] width 451 height 24
type input "Shopify Black Friday 2024 recap: Trends, insights, and what’s next"
click at [945, 587] on button "Apply Settings" at bounding box center [954, 581] width 123 height 30
drag, startPoint x: 1005, startPoint y: 70, endPoint x: 1016, endPoint y: 1, distance: 69.9
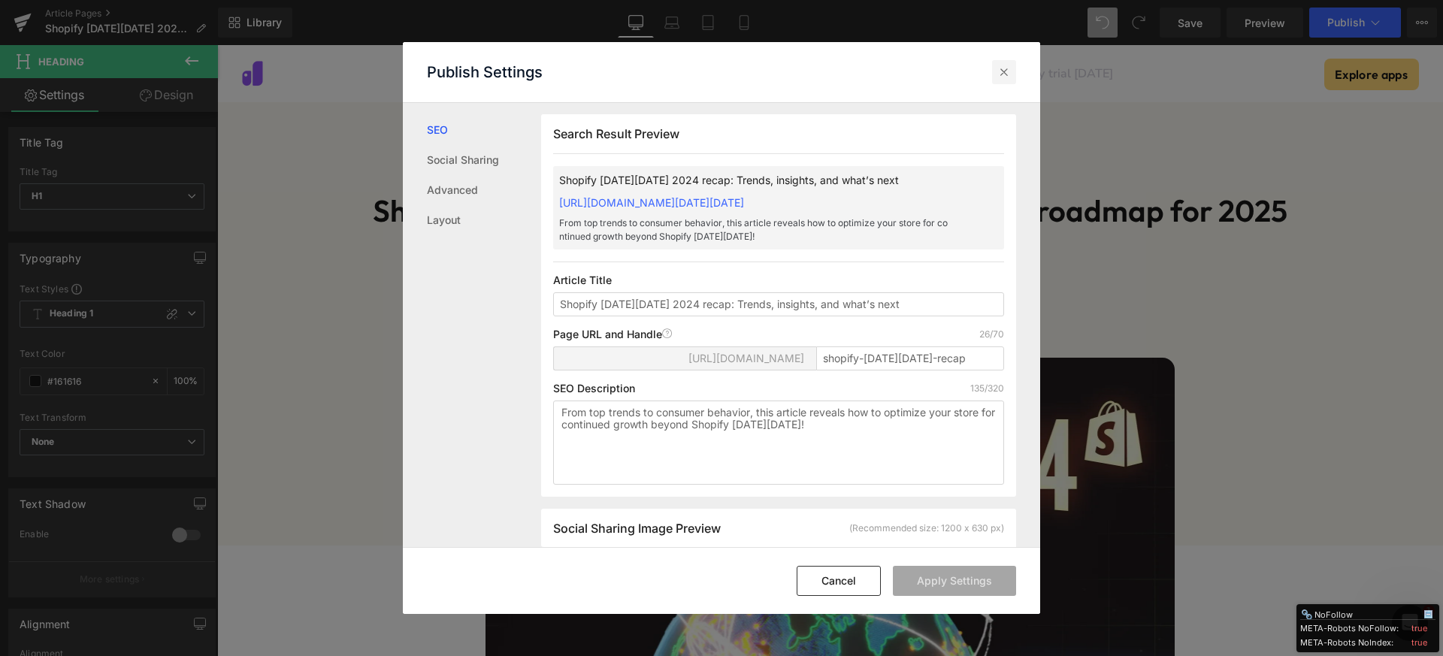
click at [1005, 70] on icon at bounding box center [1003, 72] width 15 height 15
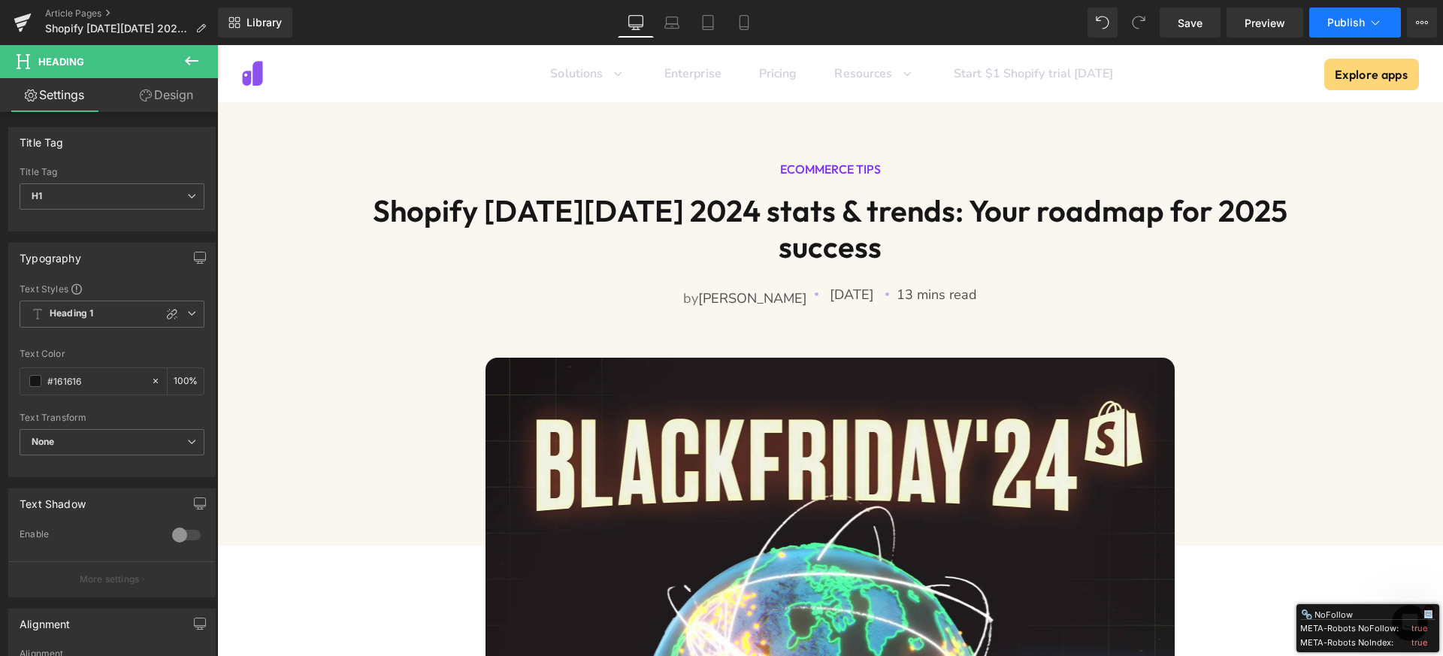
click at [1330, 26] on span "Publish" at bounding box center [1346, 23] width 38 height 12
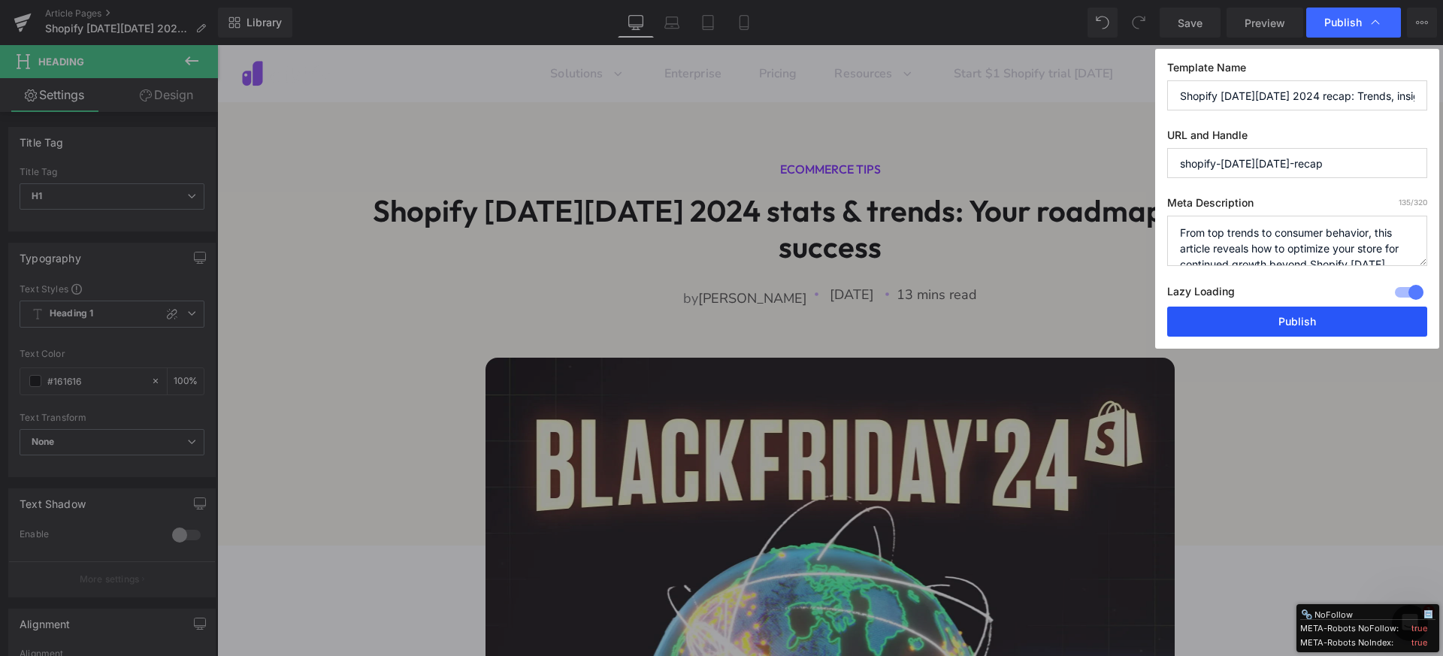
drag, startPoint x: 1247, startPoint y: 312, endPoint x: 781, endPoint y: 32, distance: 543.7
click at [1247, 312] on button "Publish" at bounding box center [1297, 322] width 260 height 30
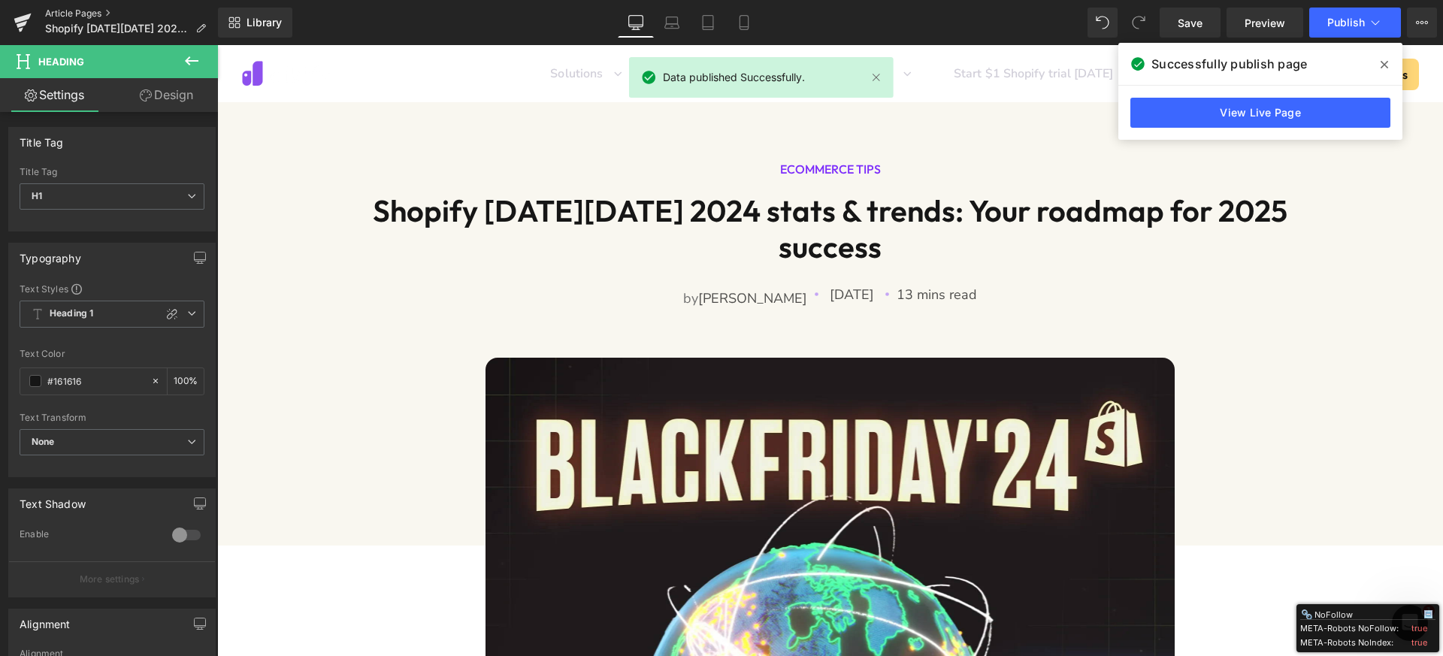
drag, startPoint x: 84, startPoint y: 13, endPoint x: 74, endPoint y: 14, distance: 10.5
click at [83, 13] on link "Article Pages" at bounding box center [131, 14] width 173 height 12
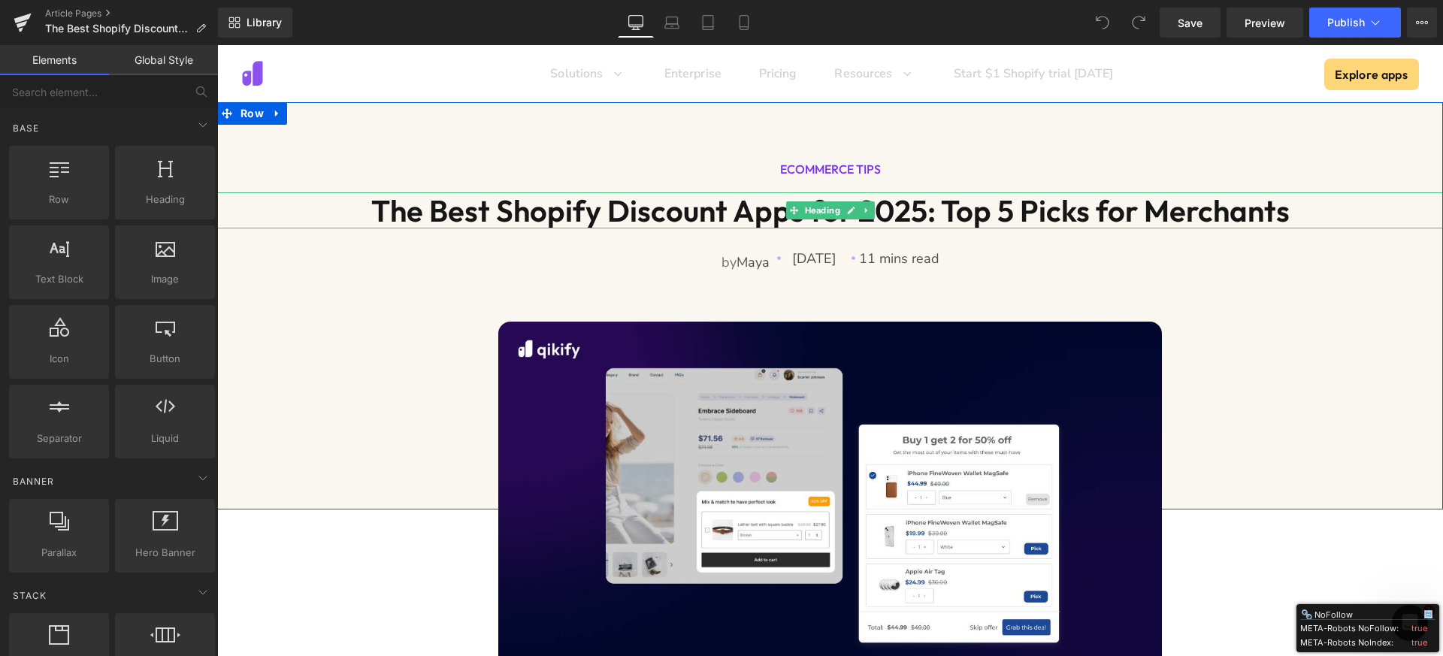
click at [697, 210] on h1 "The Best Shopify Discount Apps for 2025: Top 5 Picks for Merchants" at bounding box center [830, 210] width 1226 height 36
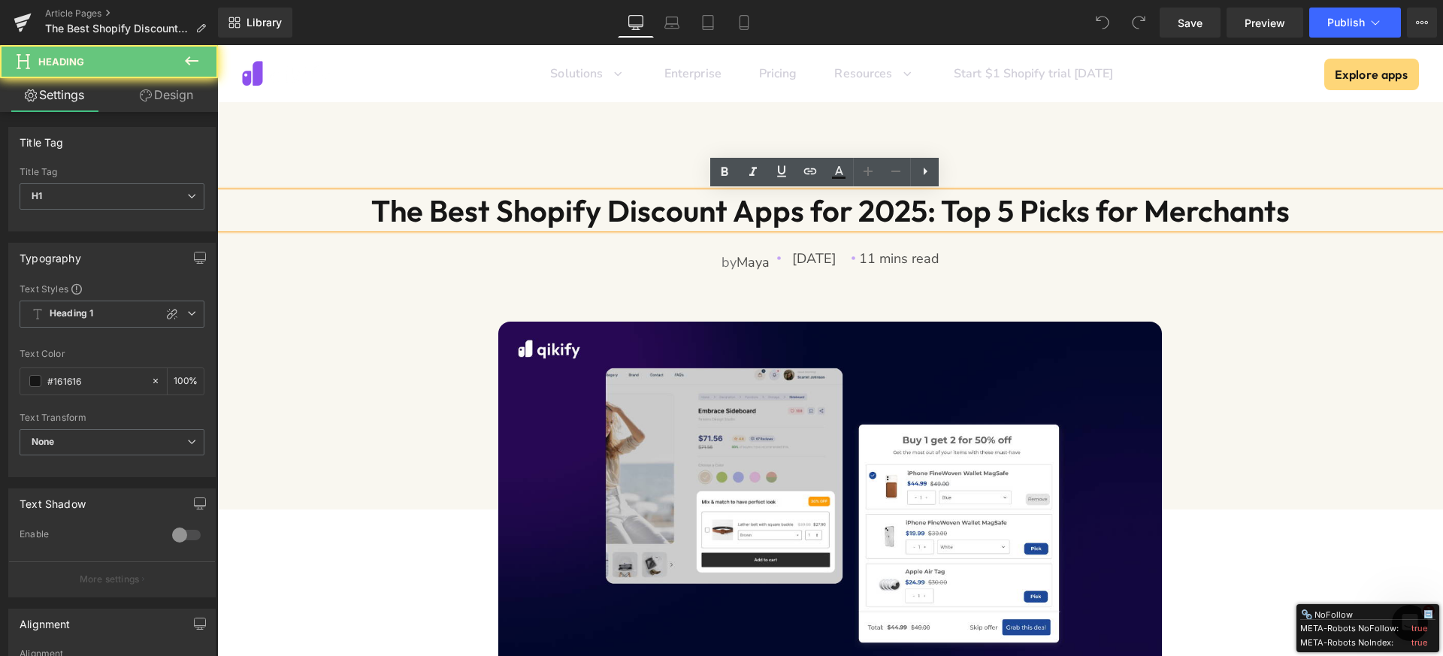
click at [553, 209] on h1 "The Best Shopify Discount Apps for 2025: Top 5 Picks for Merchants" at bounding box center [830, 210] width 1226 height 36
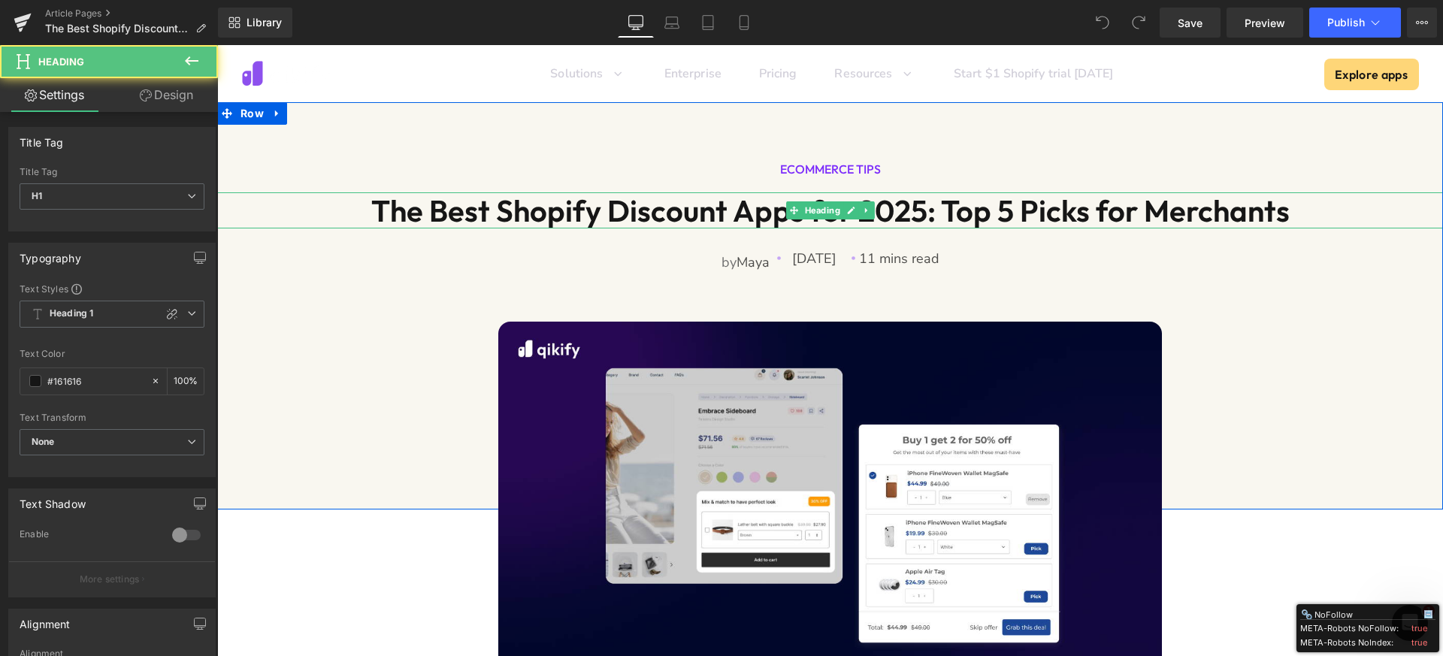
click at [442, 210] on h1 "The Best Shopify Discount Apps for 2025: Top 5 Picks for Merchants" at bounding box center [830, 210] width 1226 height 36
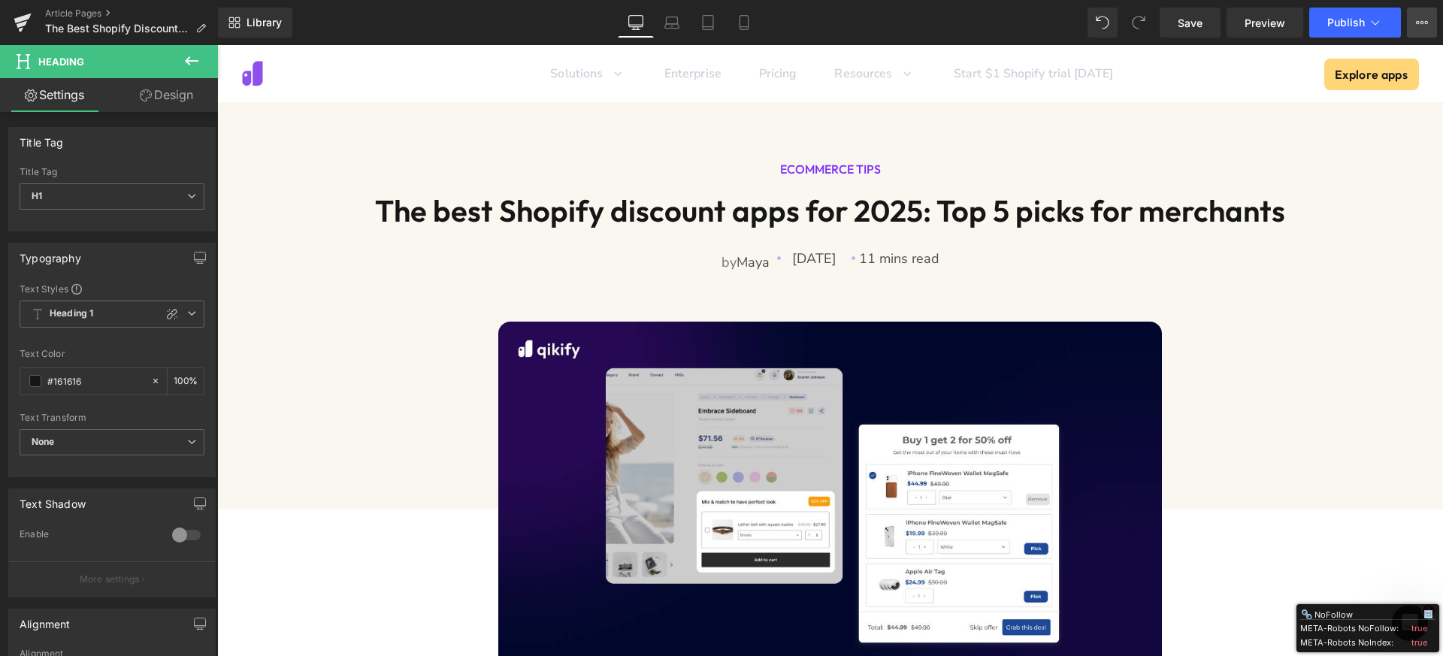
click at [1417, 29] on button "View Live Page View with current Template Save Template to Library Schedule Pub…" at bounding box center [1422, 23] width 30 height 30
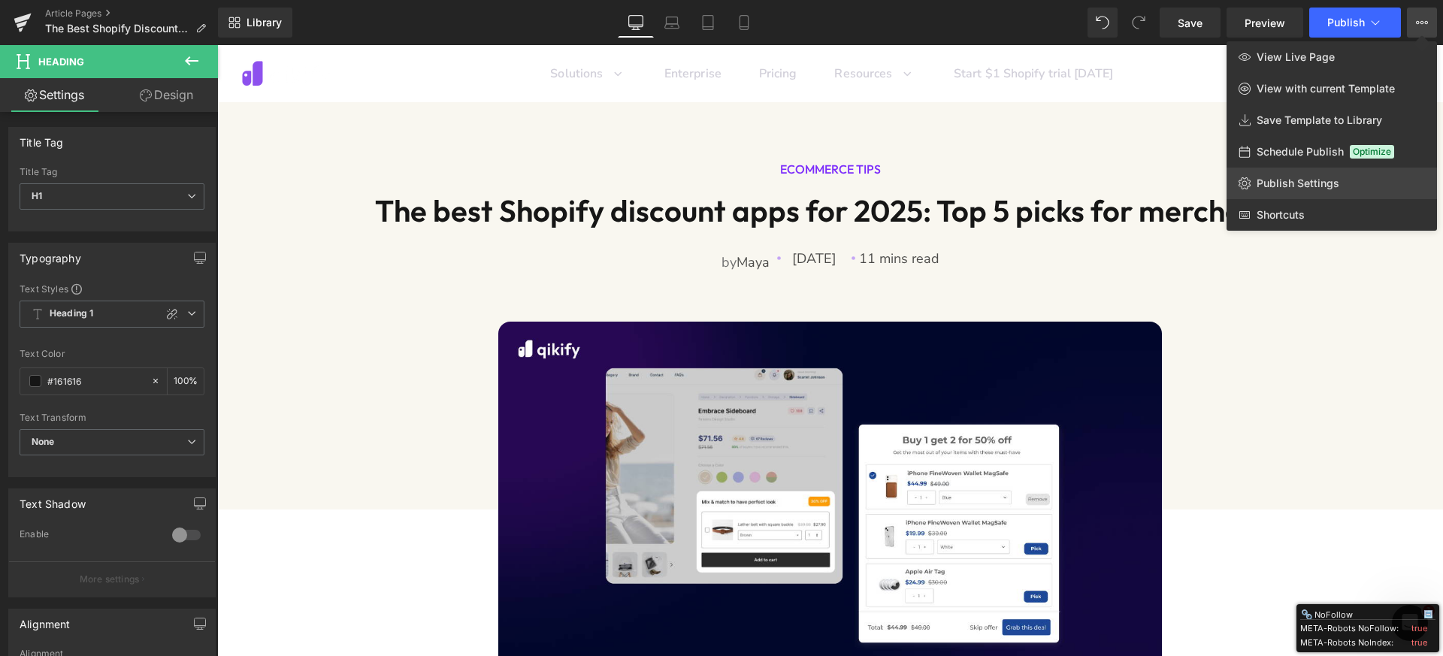
click at [1281, 195] on link "Publish Settings" at bounding box center [1331, 184] width 210 height 32
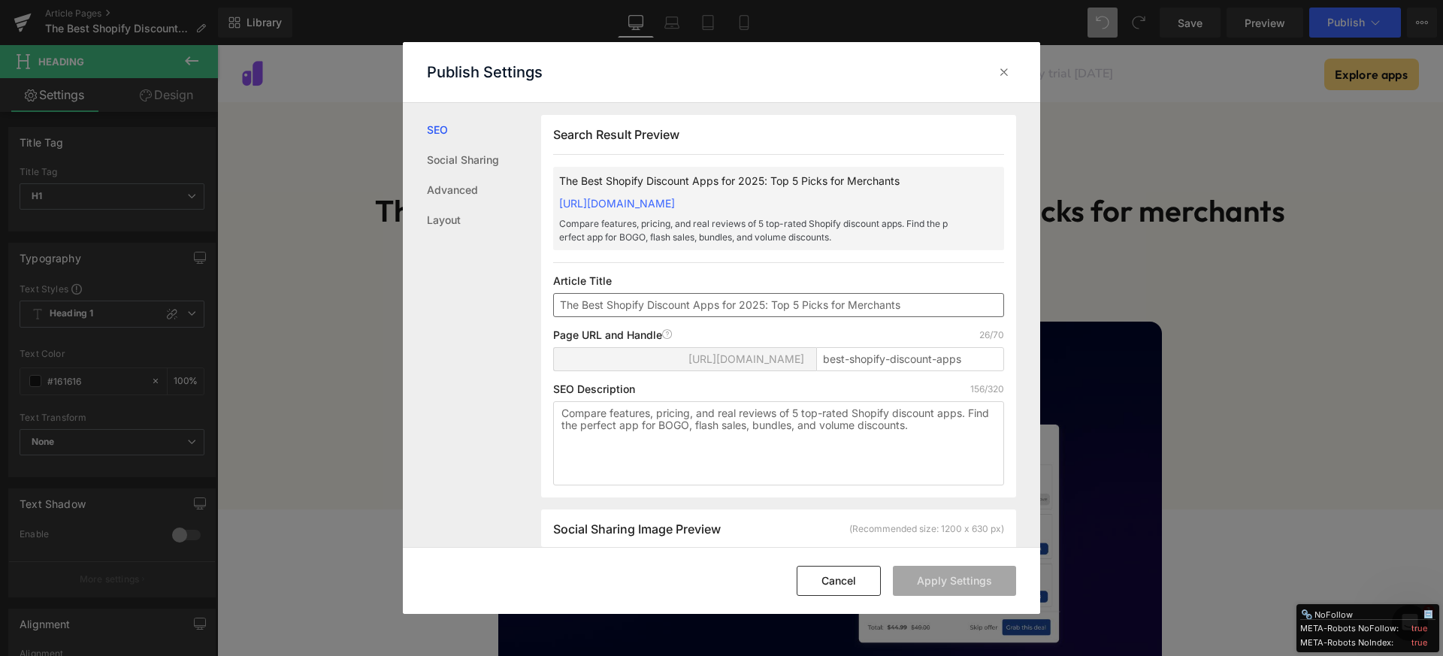
scroll to position [1, 0]
click at [586, 299] on input "The Best Shopify Discount Apps for 2025: Top 5 Picks for Merchants" at bounding box center [778, 304] width 451 height 24
type input "The best Shopify discount apps for 2025: Top 5 picks for merchants"
click at [924, 576] on button "Apply Settings" at bounding box center [954, 581] width 123 height 30
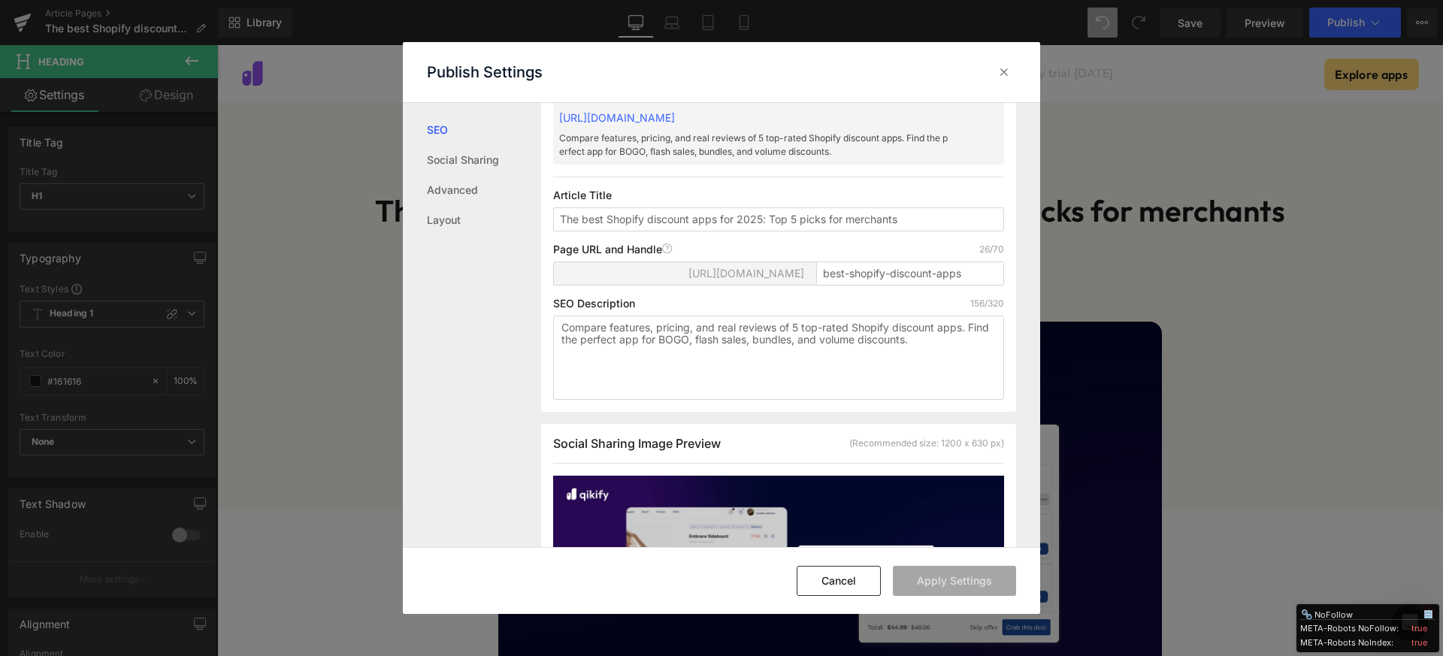
scroll to position [0, 0]
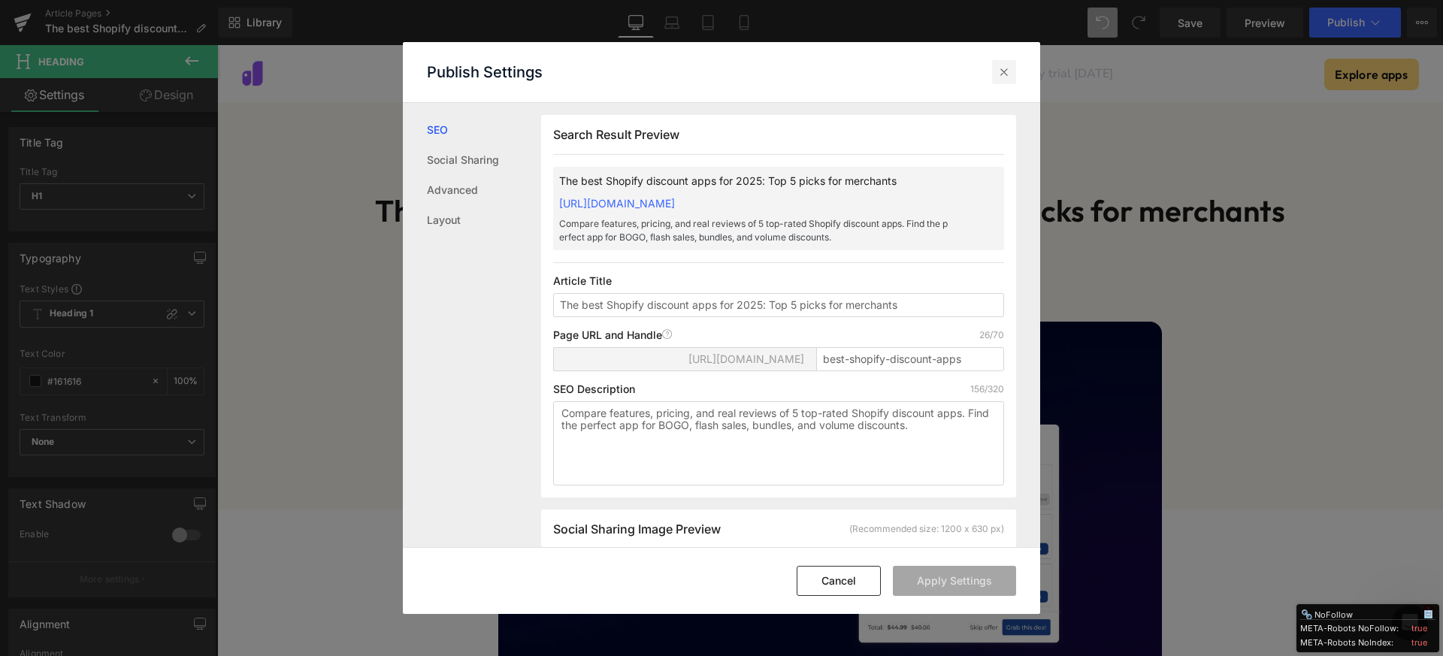
click at [1005, 63] on div at bounding box center [1004, 72] width 24 height 24
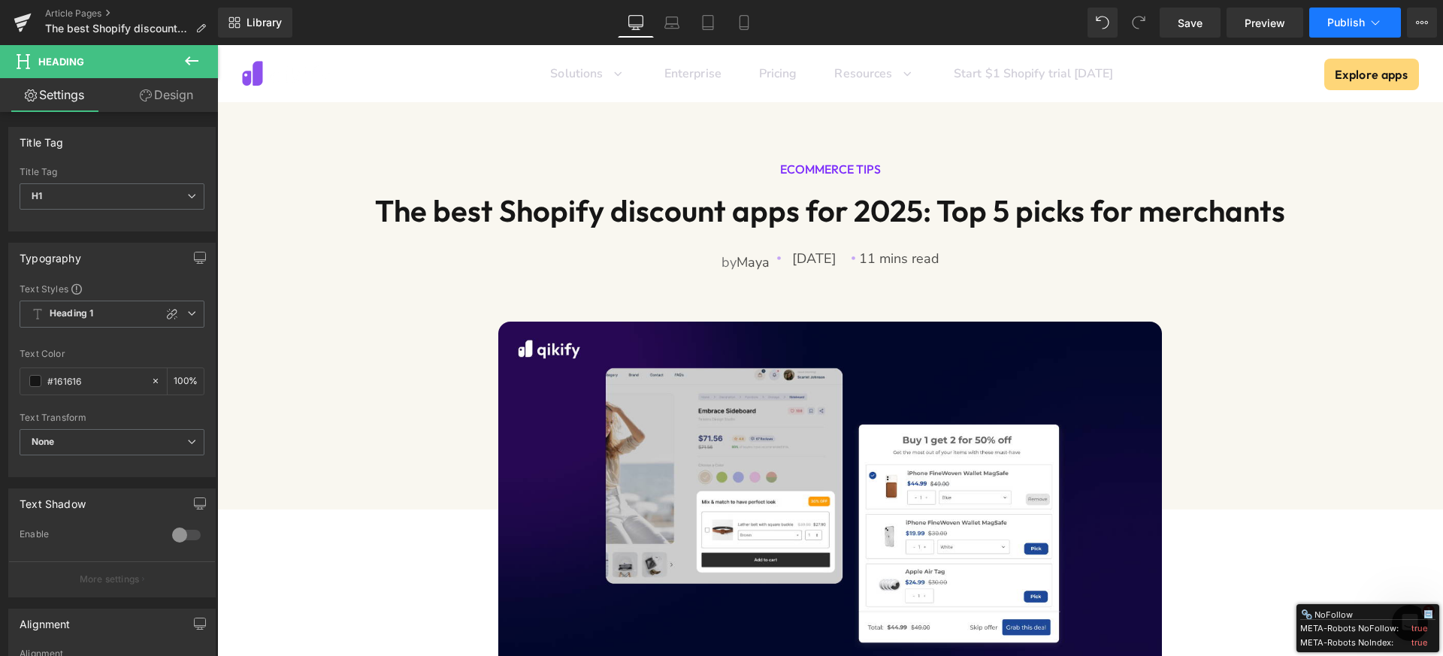
click at [1349, 24] on span "Publish" at bounding box center [1346, 23] width 38 height 12
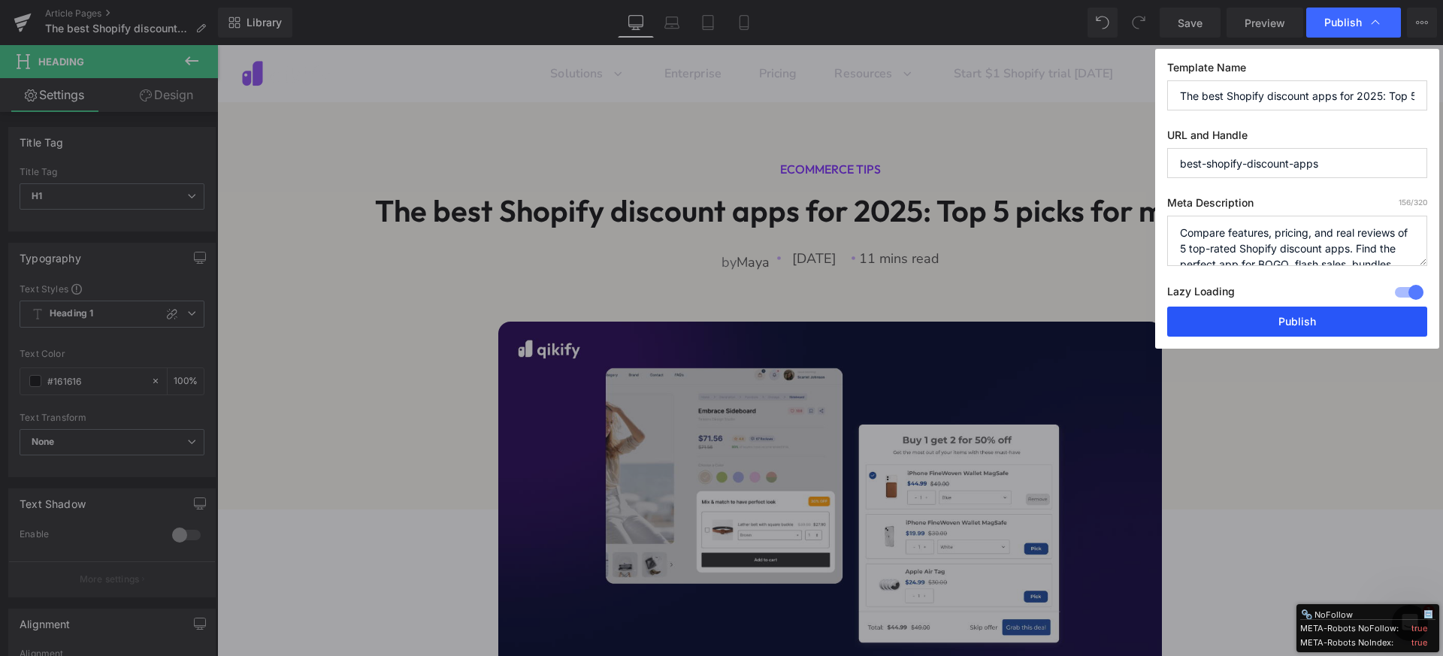
click at [1247, 324] on button "Publish" at bounding box center [1297, 322] width 260 height 30
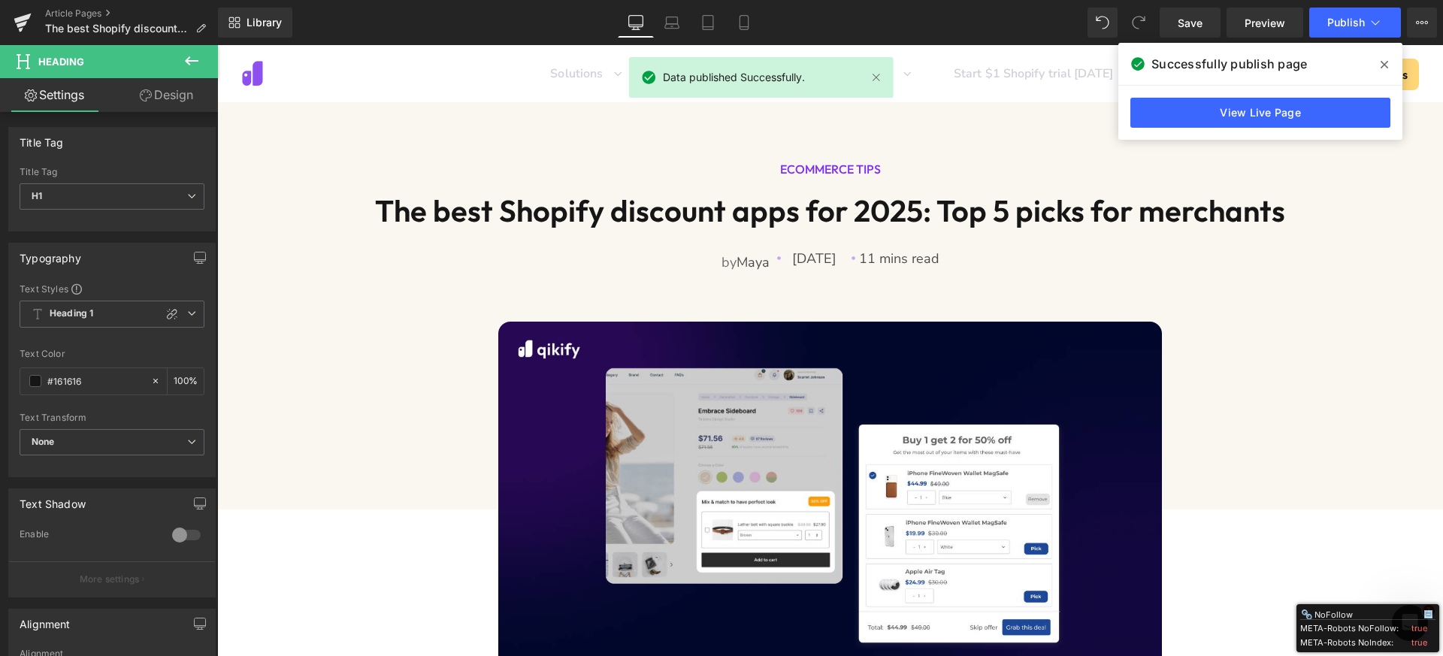
drag, startPoint x: 1380, startPoint y: 64, endPoint x: 1069, endPoint y: 3, distance: 316.2
click at [1378, 64] on span at bounding box center [1384, 65] width 24 height 24
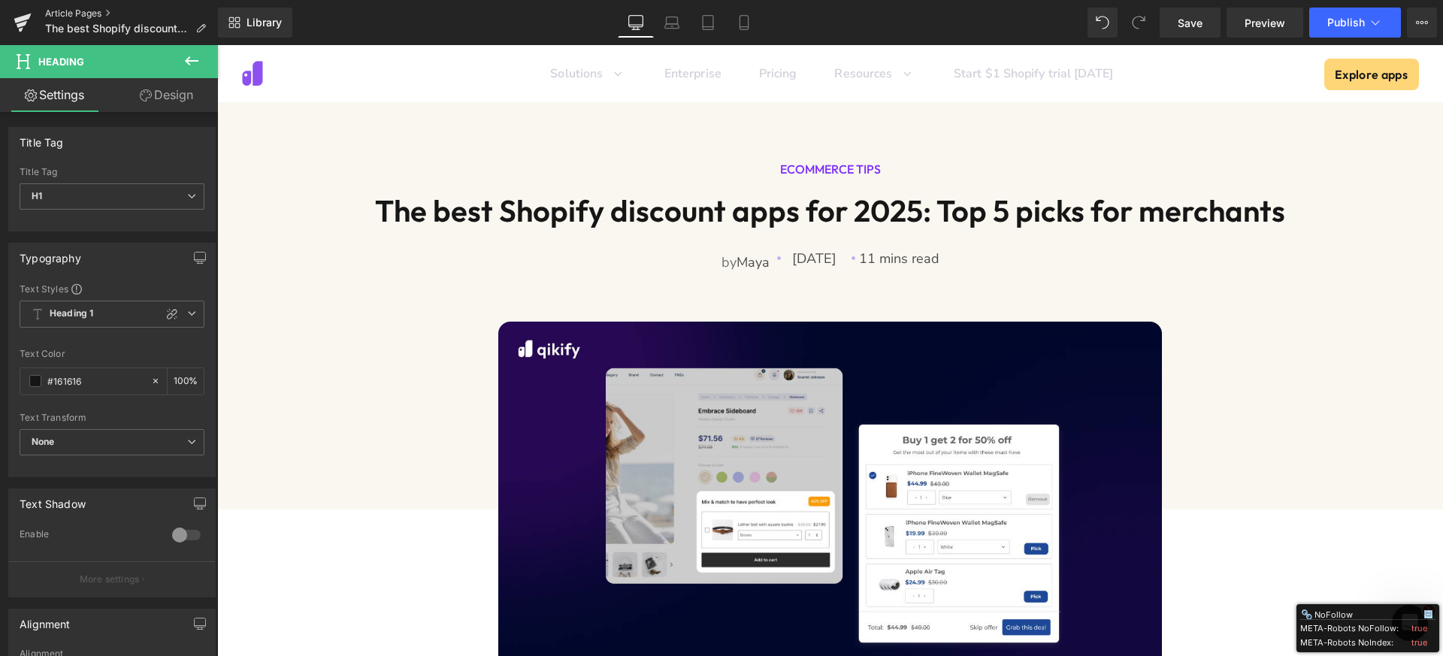
click at [83, 11] on link "Article Pages" at bounding box center [131, 14] width 173 height 12
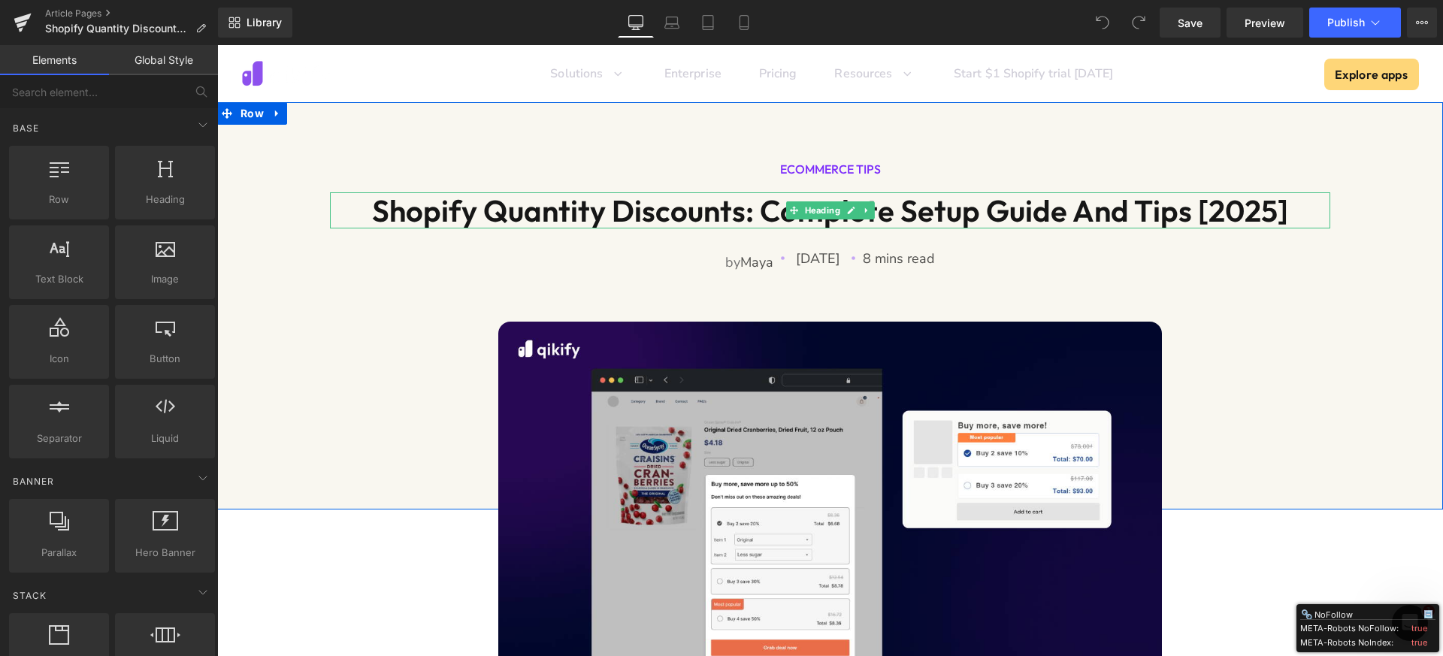
click at [736, 198] on h1 "Shopify Quantity Discounts: Complete Setup Guide And Tips [2025]" at bounding box center [830, 210] width 1000 height 36
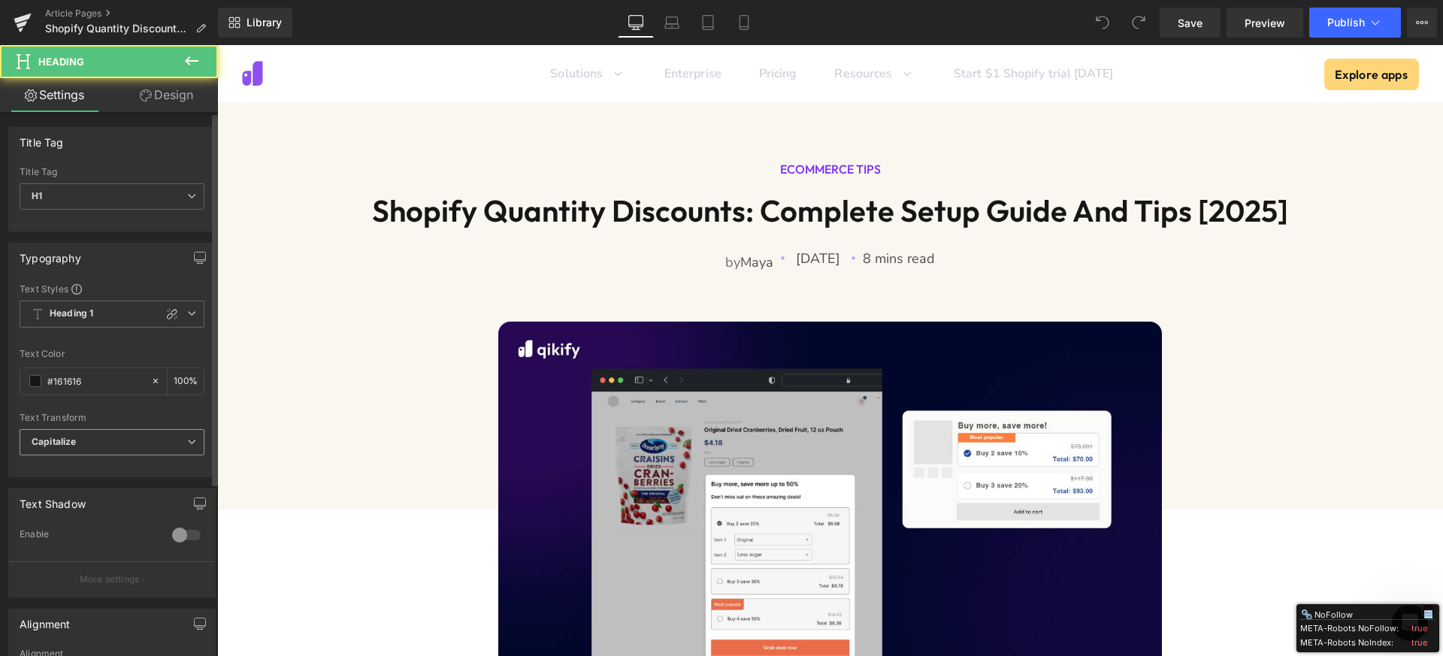
click at [89, 453] on span "Capitalize" at bounding box center [112, 442] width 185 height 26
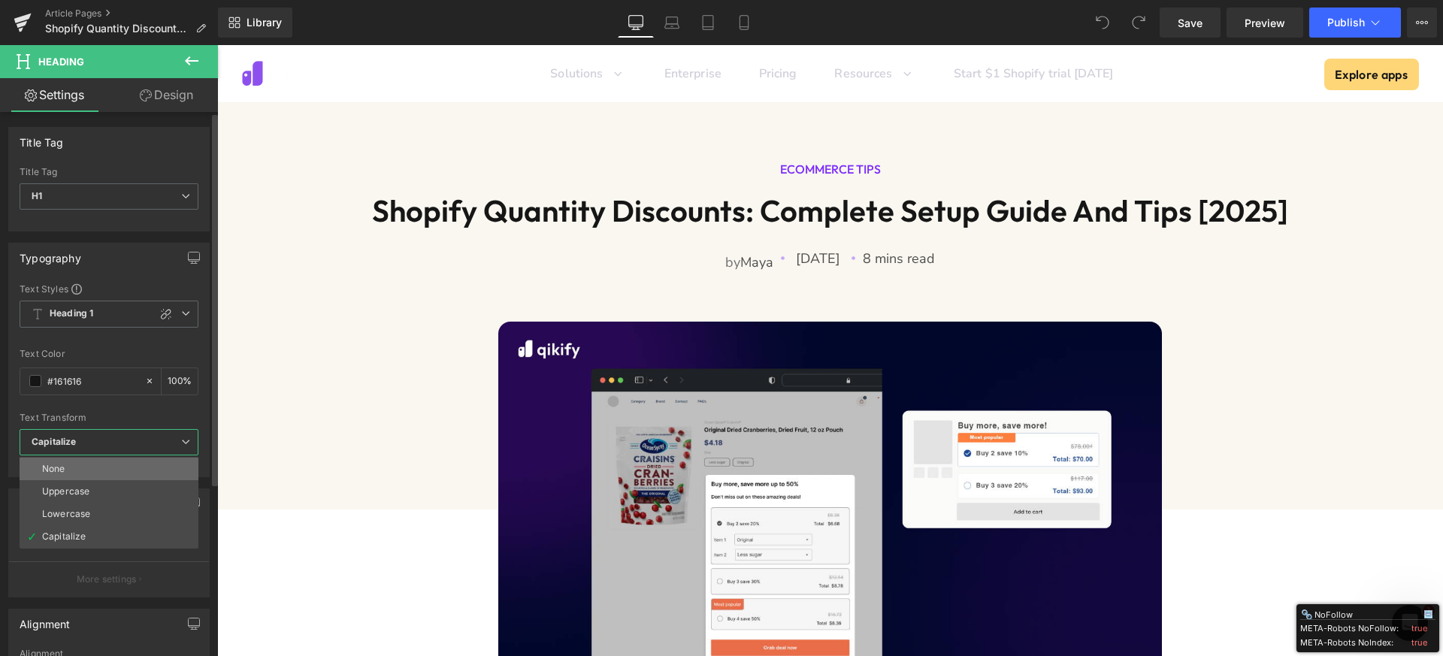
click at [65, 465] on div "None" at bounding box center [53, 469] width 23 height 11
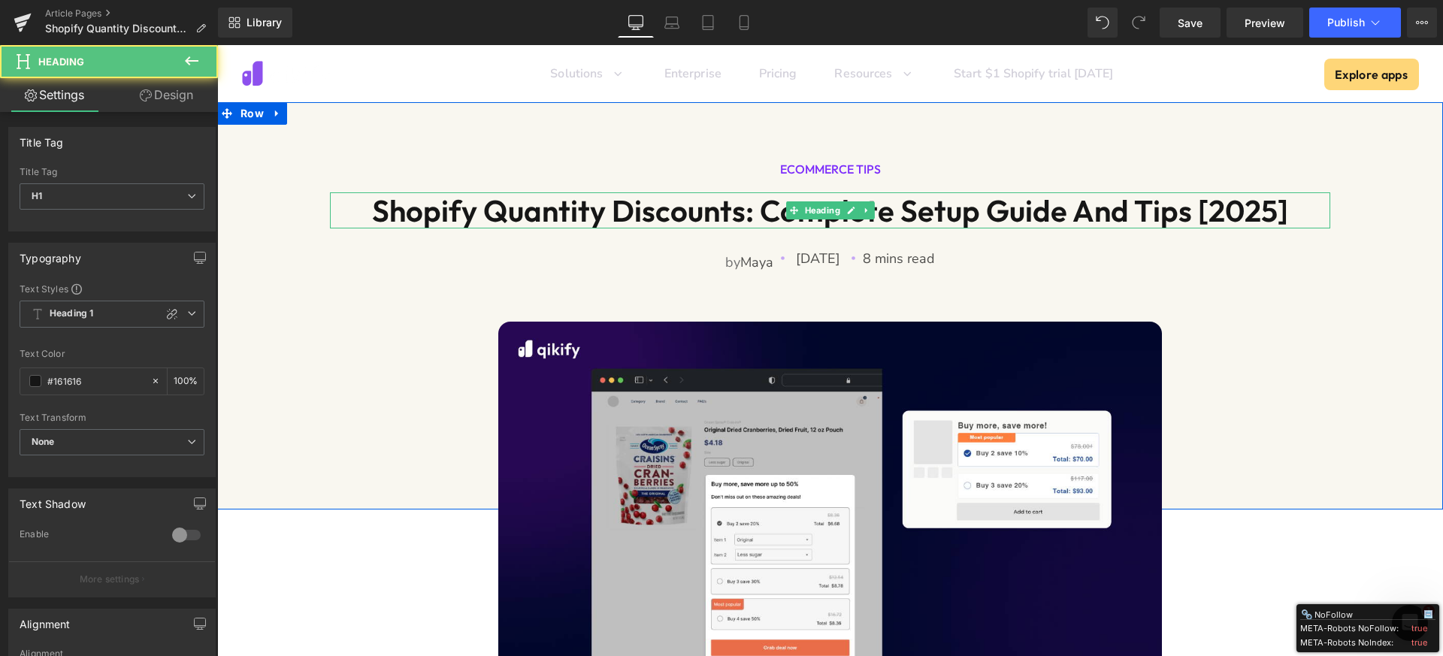
click at [503, 205] on h1 "Shopify Quantity Discounts: Complete Setup Guide And Tips [2025]" at bounding box center [830, 210] width 1000 height 36
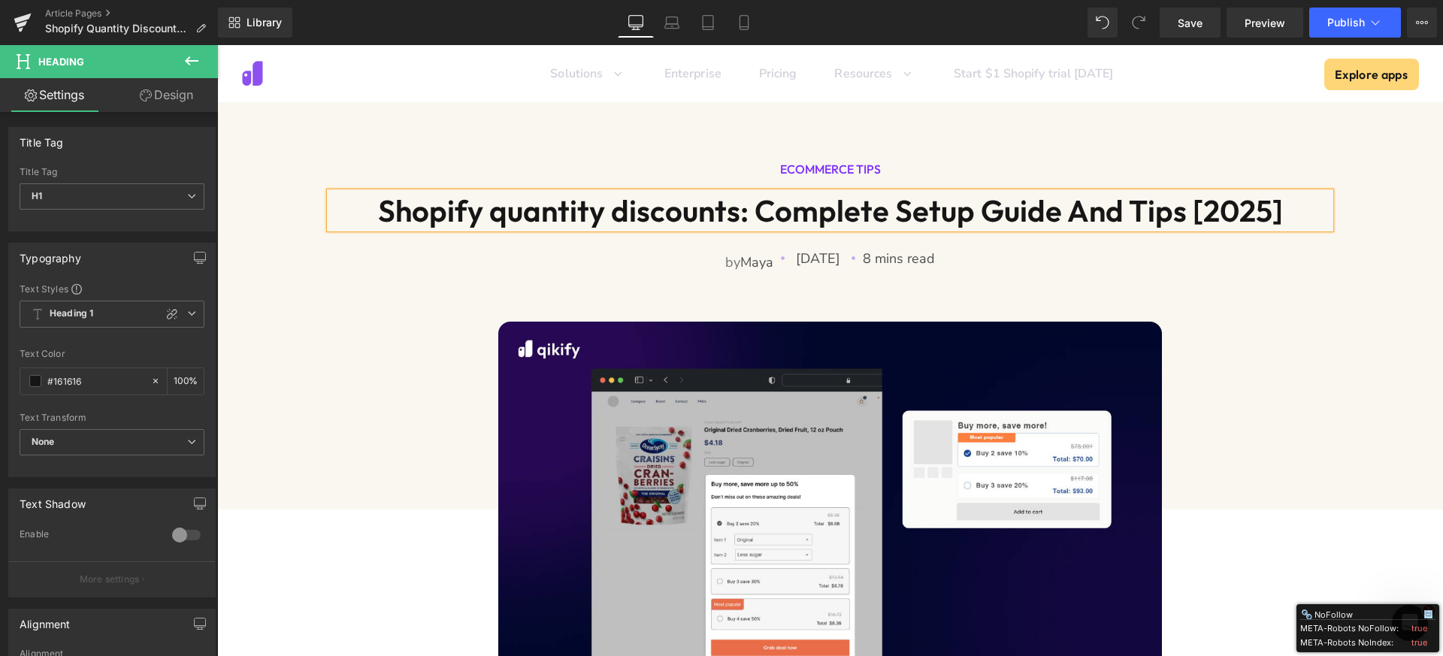
click at [899, 219] on h1 "Shopify quantity discounts: Complete Setup Guide And Tips [2025]" at bounding box center [830, 210] width 1000 height 36
click at [988, 204] on h1 "Shopify quantity discounts: Complete setup Guide And Tips [2025]" at bounding box center [830, 210] width 1000 height 36
click at [1079, 211] on h1 "Shopify quantity discounts: Complete setup guide And Tips [2025]" at bounding box center [830, 210] width 1000 height 36
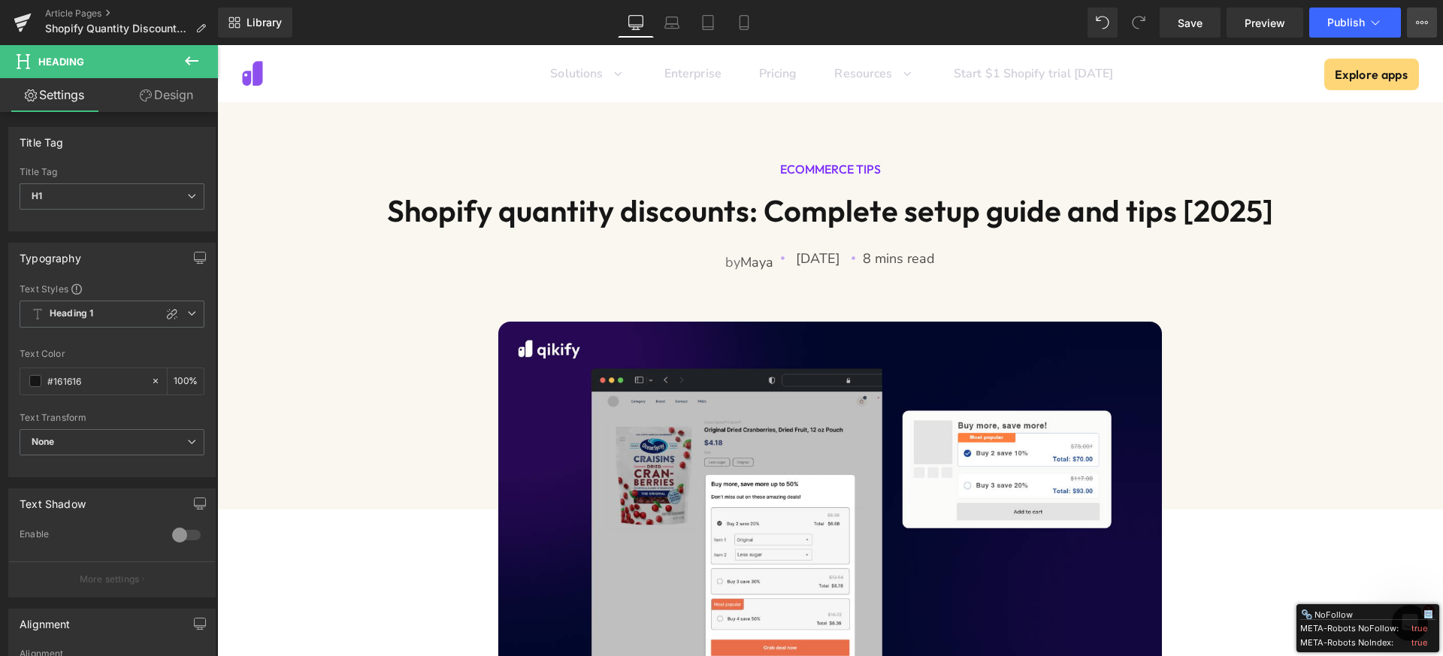
click at [1424, 26] on icon at bounding box center [1422, 23] width 12 height 12
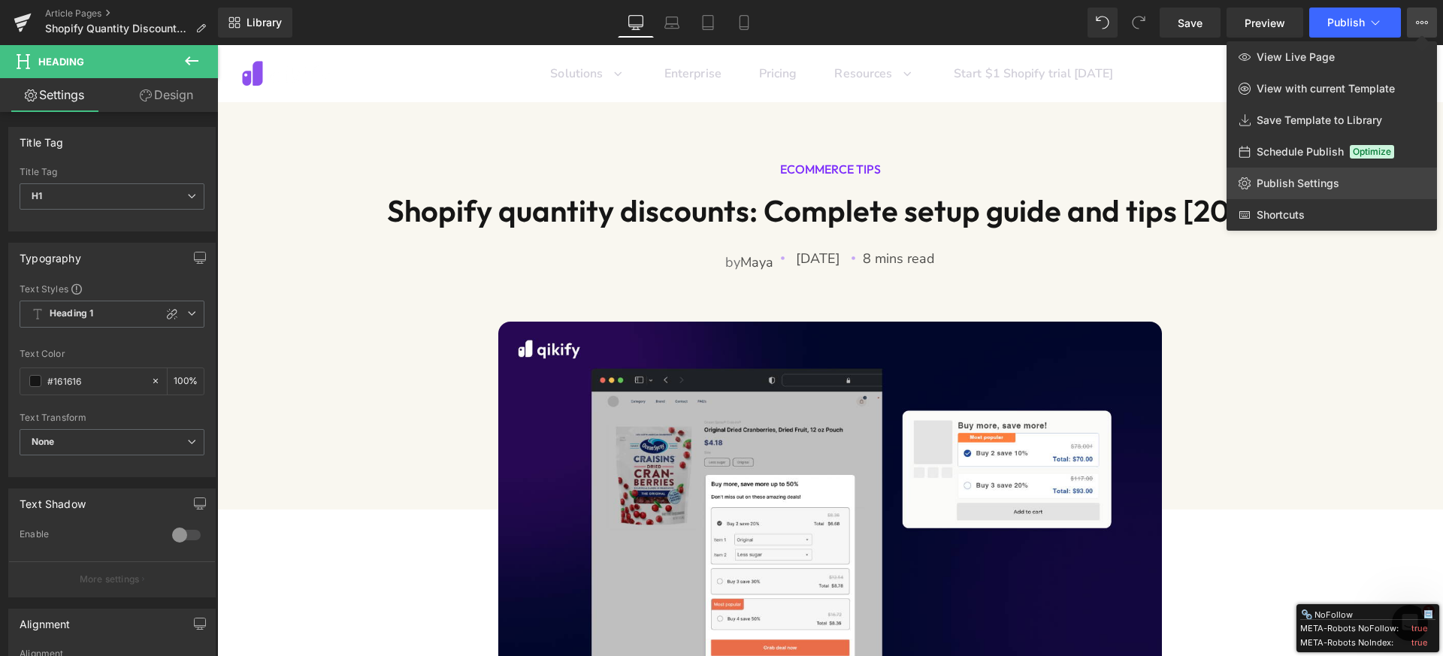
click at [1285, 188] on span "Publish Settings" at bounding box center [1297, 184] width 83 height 14
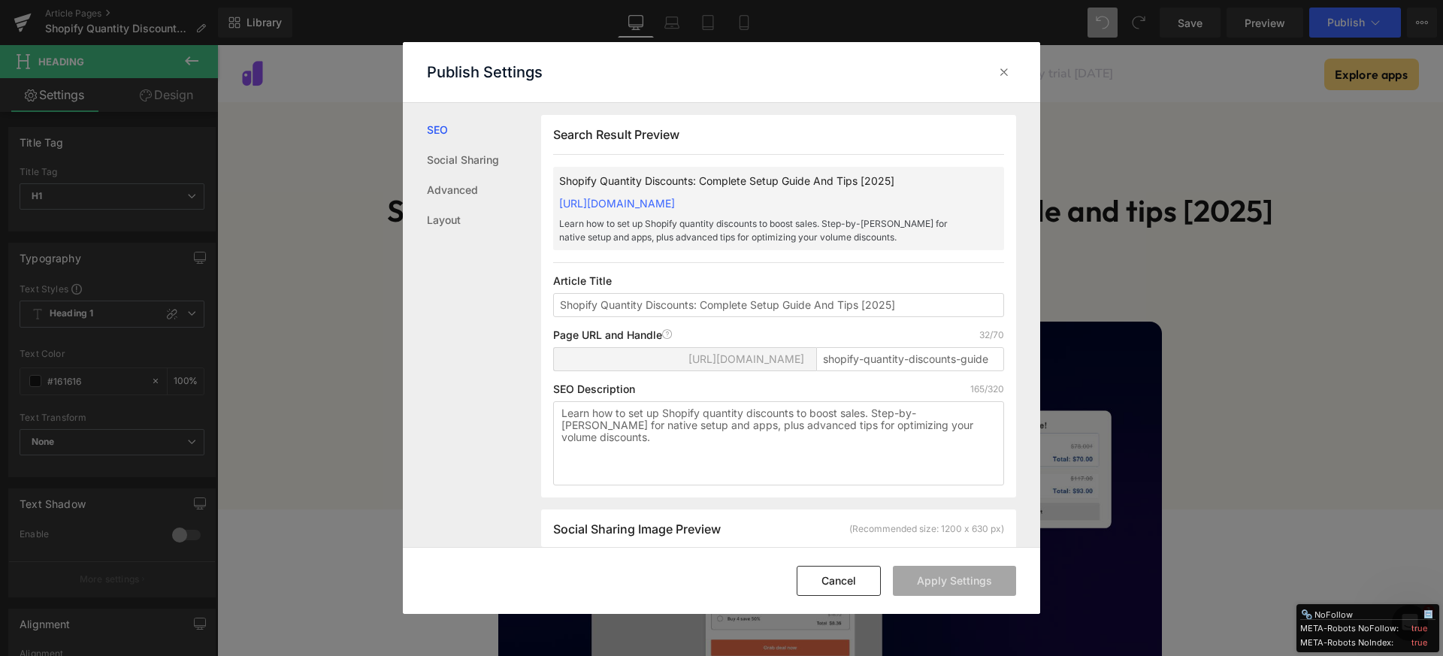
scroll to position [1, 0]
click at [608, 316] on input "Shopify Quantity Discounts: Complete Setup Guide And Tips [2025]" at bounding box center [778, 304] width 451 height 24
click at [754, 316] on input "Shopify quantity discounts: Complete Setup Guide And Tips [2025]" at bounding box center [778, 304] width 451 height 24
type input "Shopify quantity discounts: Complete setup guide and tips [2025]"
click at [961, 576] on button "Apply Settings" at bounding box center [954, 581] width 123 height 30
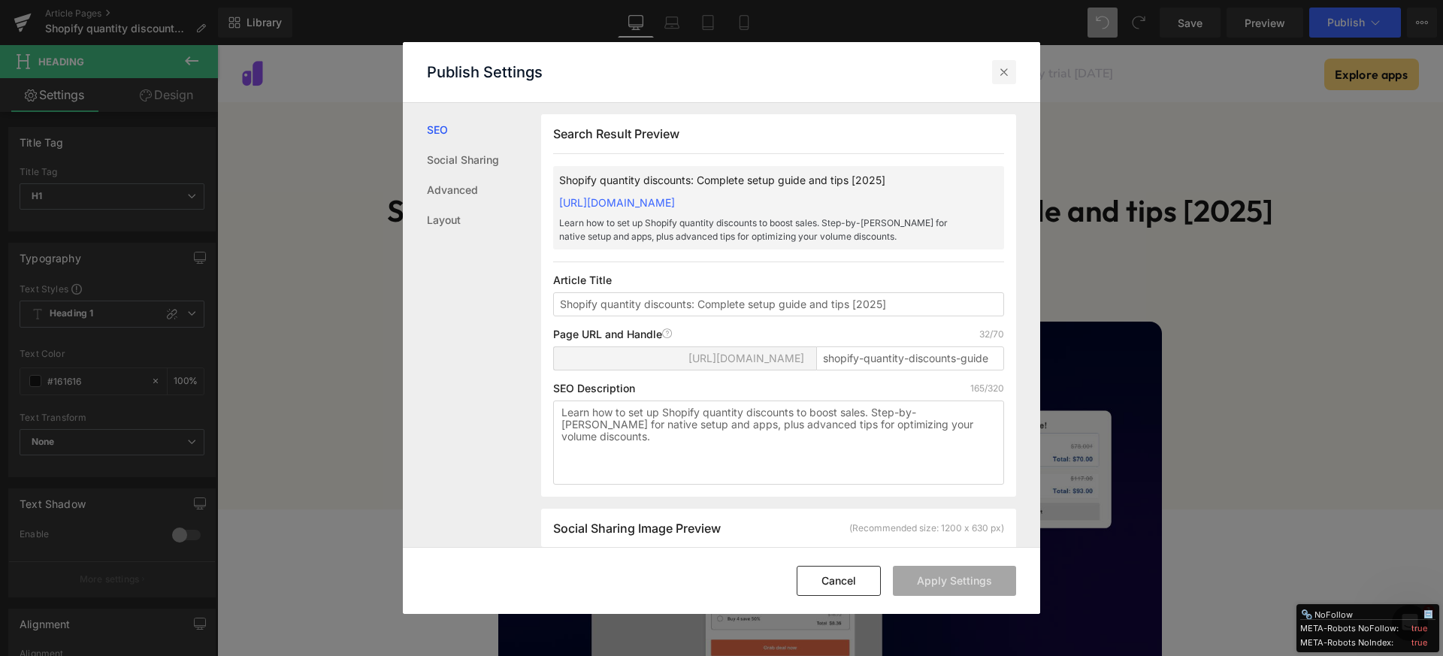
click at [999, 78] on icon at bounding box center [1003, 72] width 15 height 15
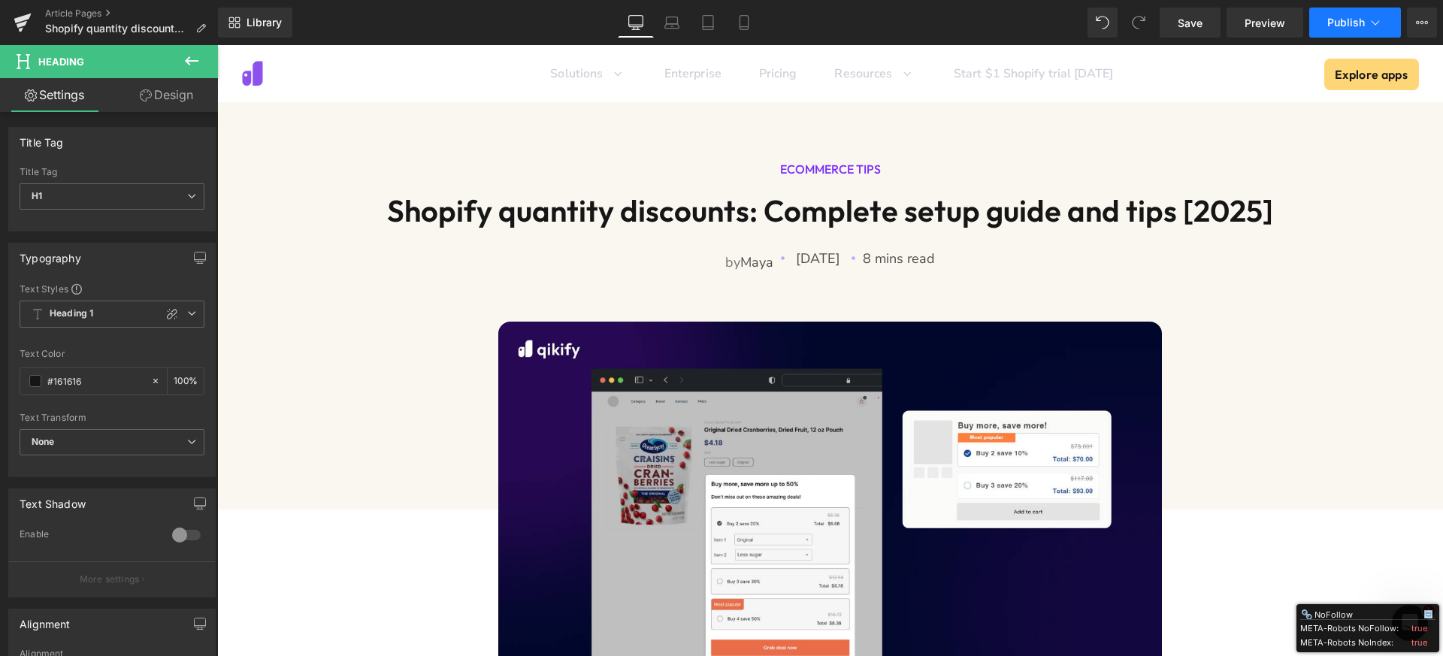
click at [1342, 26] on span "Publish" at bounding box center [1346, 23] width 38 height 12
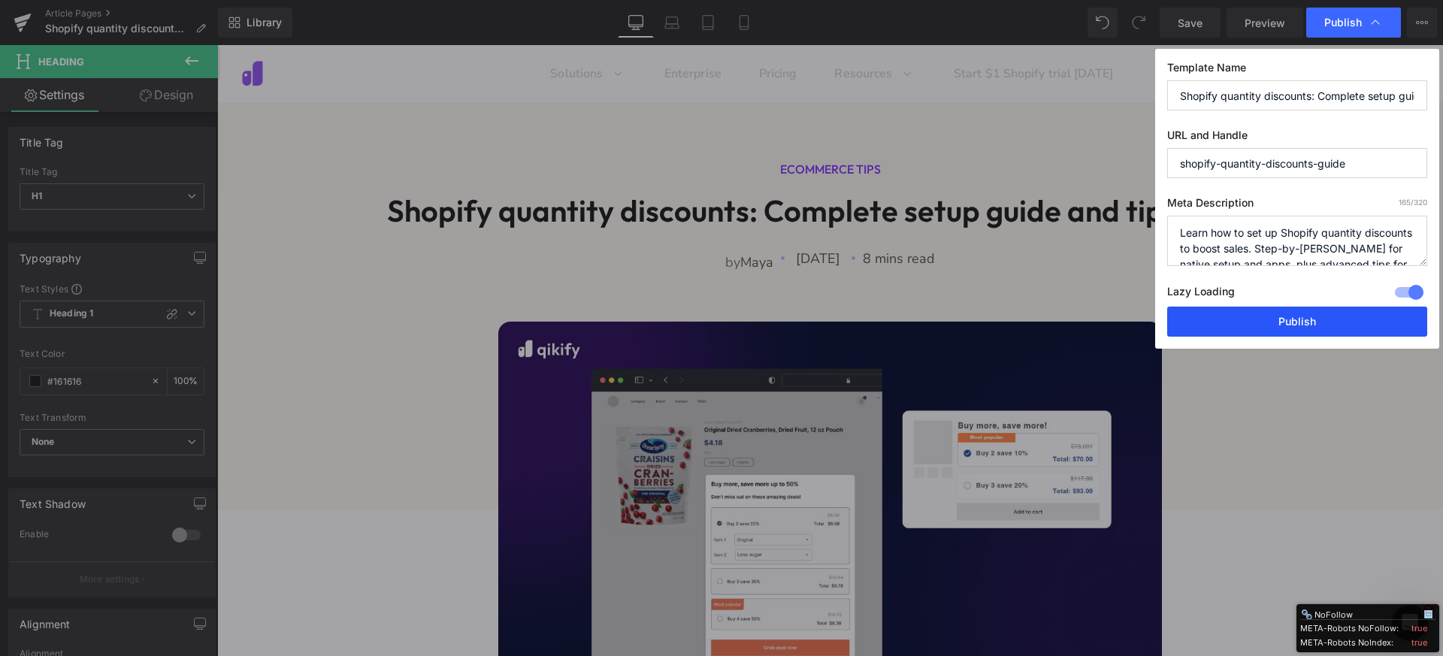
click at [1281, 319] on button "Publish" at bounding box center [1297, 322] width 260 height 30
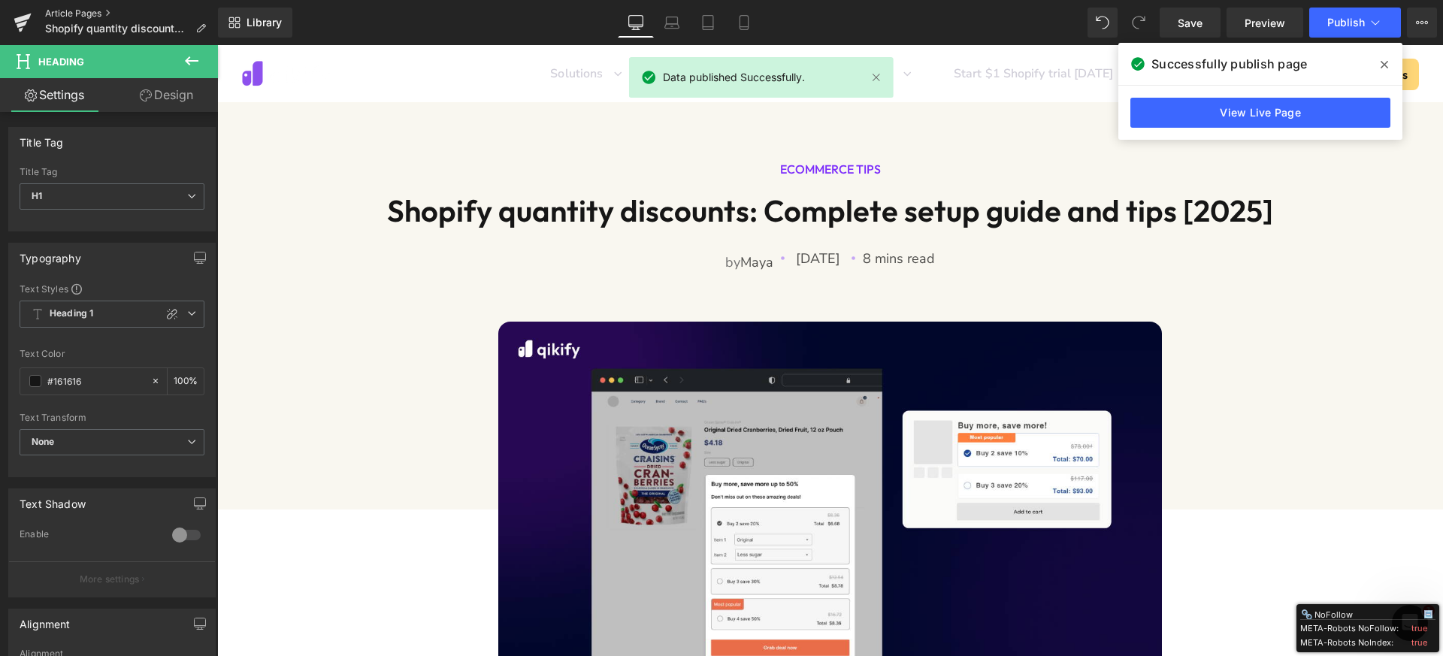
click at [70, 12] on link "Article Pages" at bounding box center [131, 14] width 173 height 12
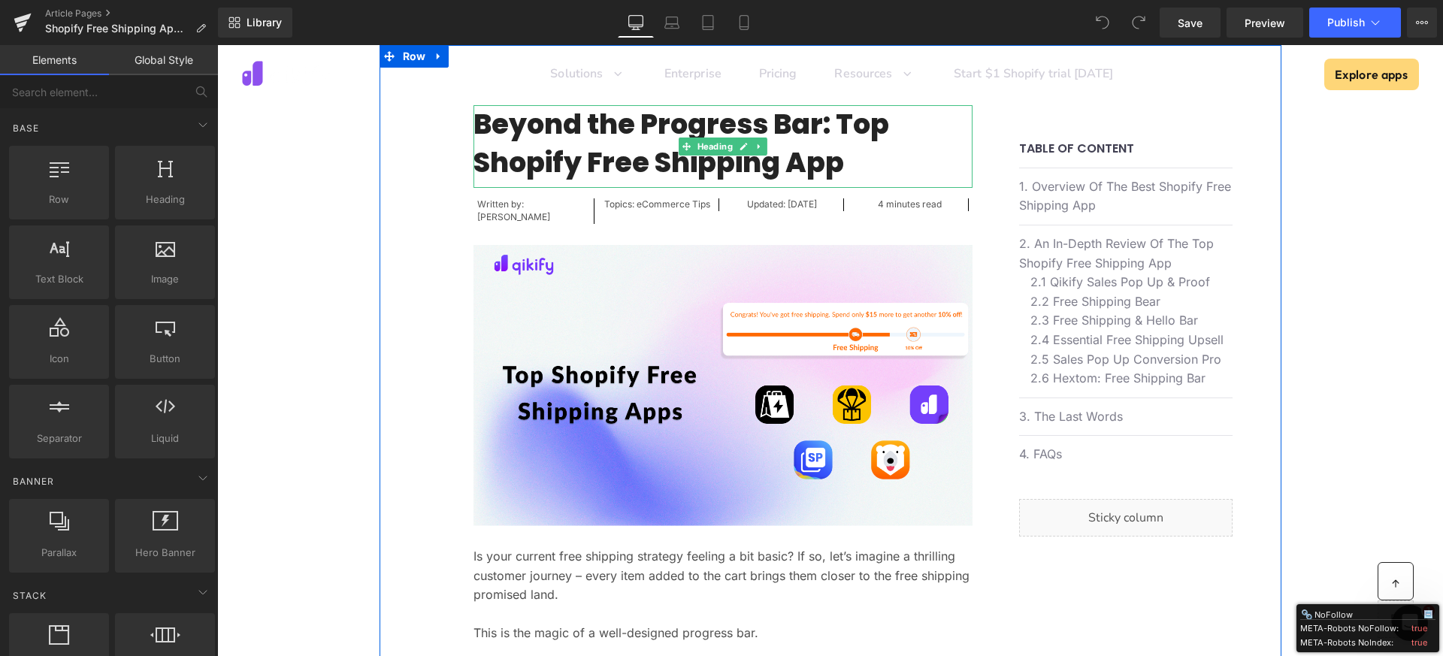
click at [606, 136] on h1 "Beyond the Progress Bar: Top Shopify Free Shipping App" at bounding box center [722, 143] width 499 height 77
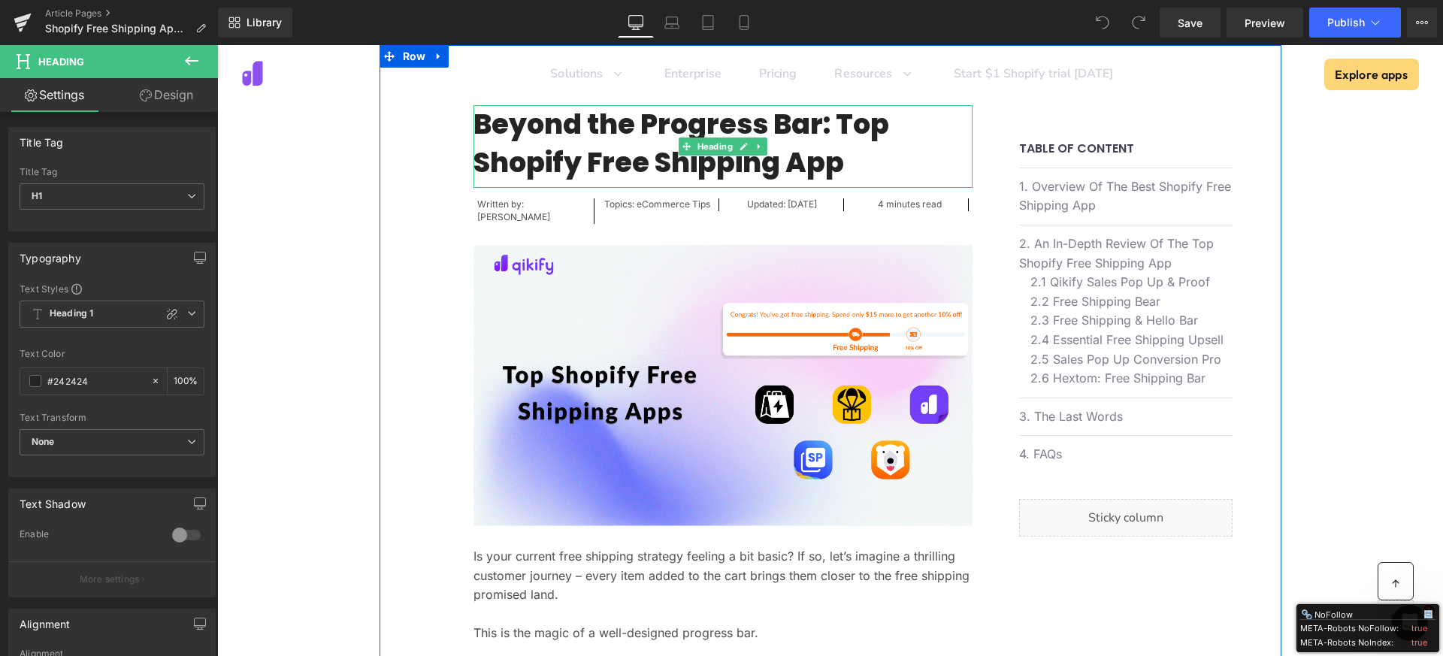
click at [621, 113] on h1 "Beyond the Progress Bar: Top Shopify Free Shipping App" at bounding box center [722, 143] width 499 height 77
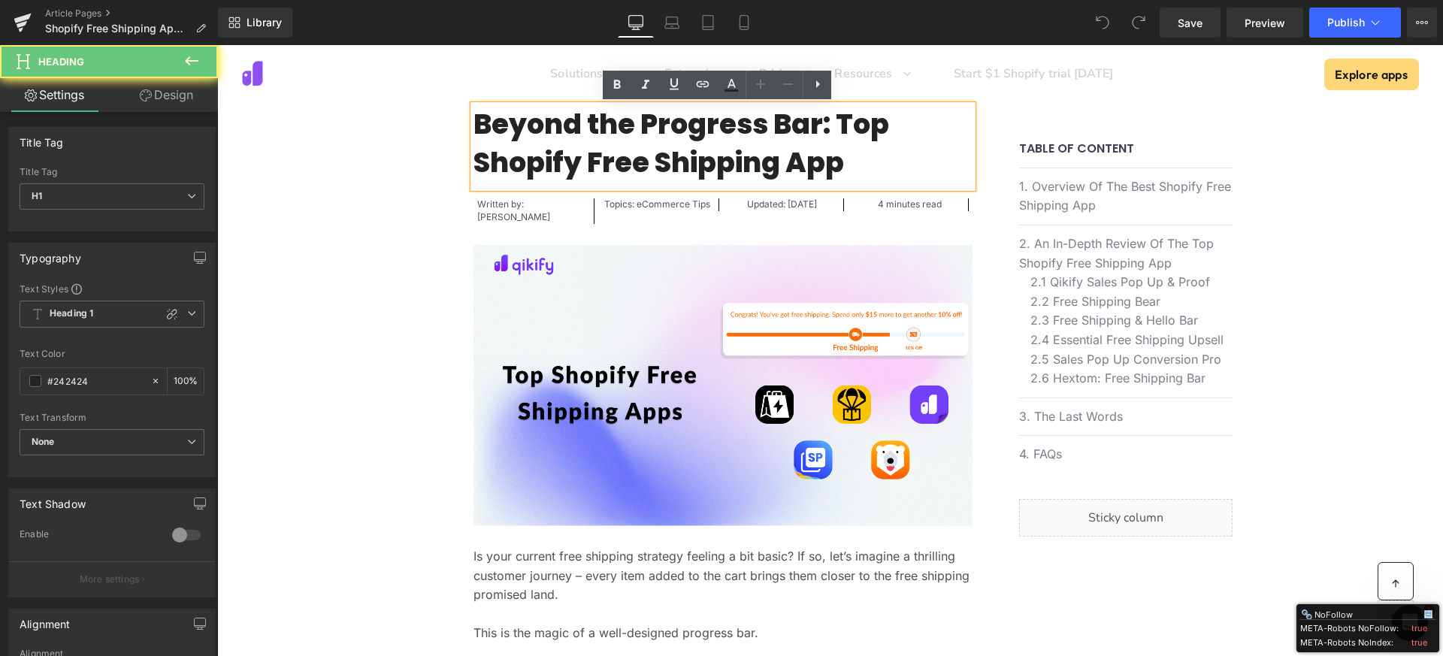
click at [646, 122] on h1 "Beyond the Progress Bar: Top Shopify Free Shipping App" at bounding box center [722, 143] width 499 height 77
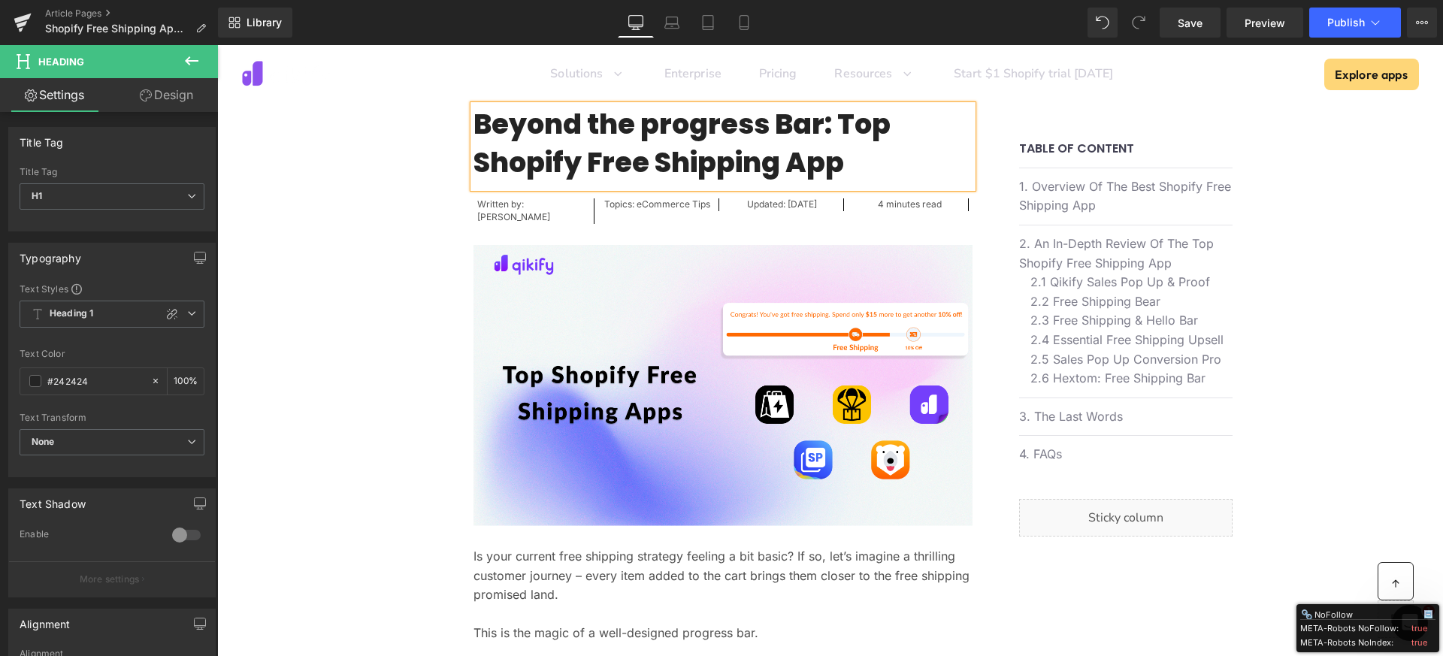
click at [781, 123] on h1 "Beyond the progress Bar: Top Shopify Free Shipping App" at bounding box center [722, 143] width 499 height 77
click at [597, 165] on h1 "Beyond the progress bar: Top Shopify Free Shipping App" at bounding box center [722, 143] width 499 height 77
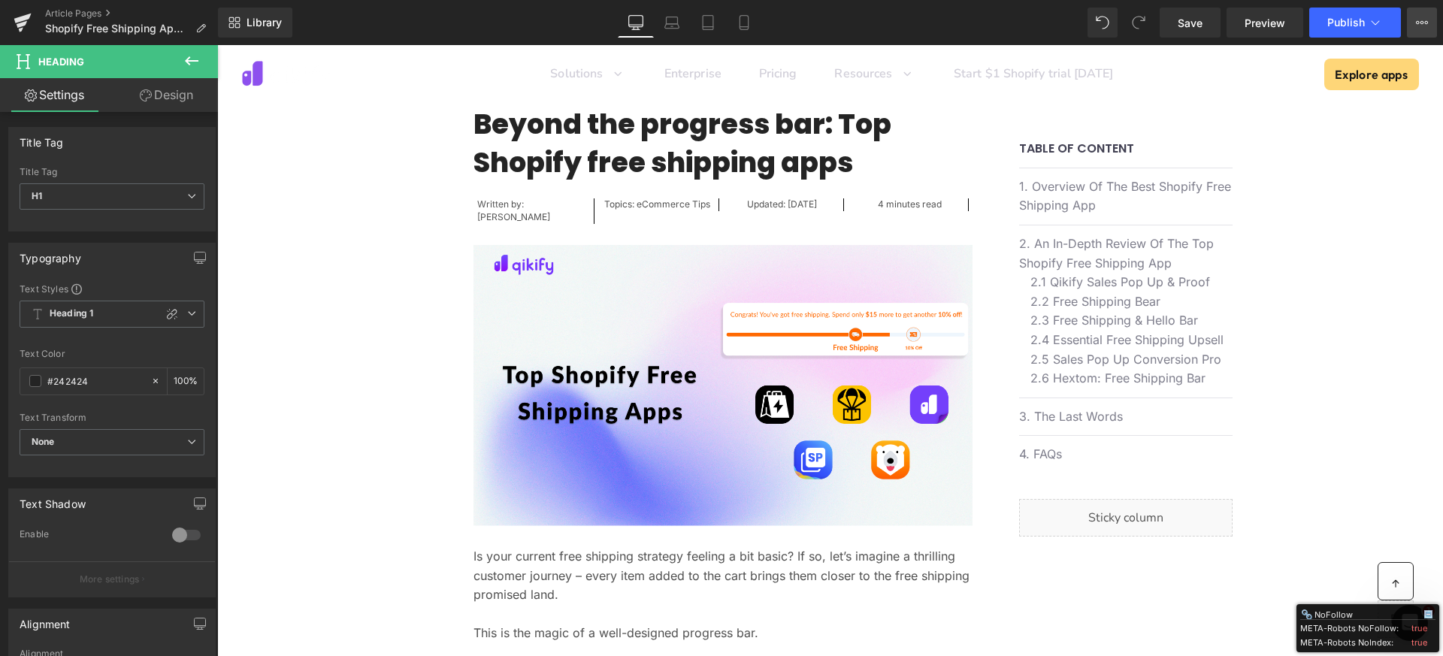
click at [1427, 24] on icon at bounding box center [1422, 23] width 12 height 12
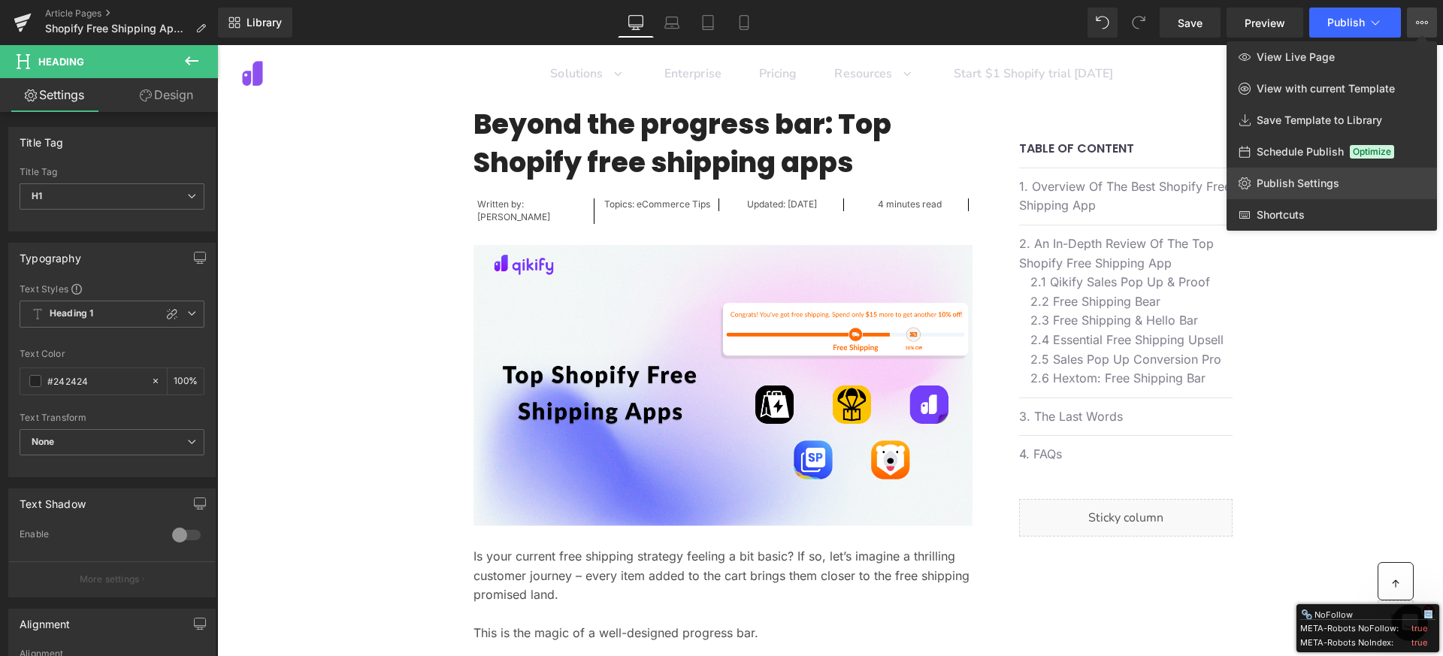
click at [1322, 192] on link "Publish Settings" at bounding box center [1331, 184] width 210 height 32
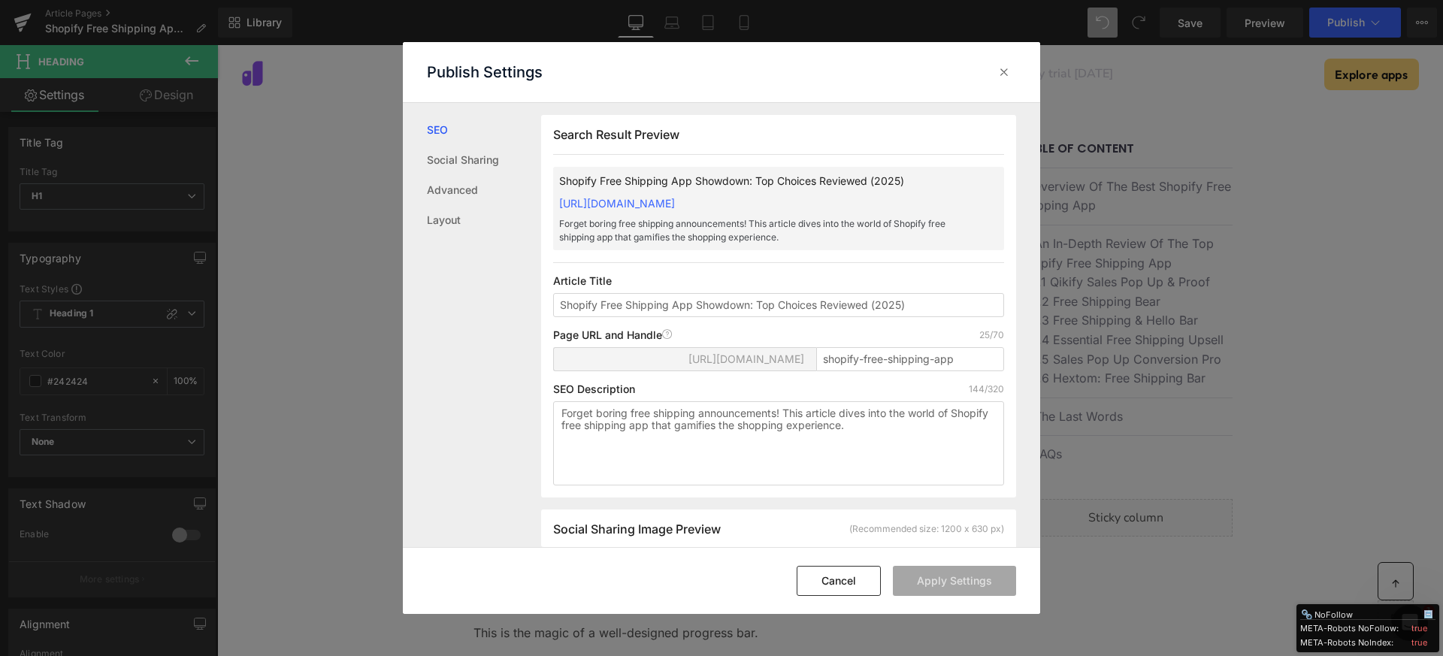
scroll to position [1, 0]
click at [603, 303] on input "Shopify Free Shipping App Showdown: Top Choices Reviewed (2025)" at bounding box center [778, 304] width 451 height 24
type input "Shopify free shipping app showdown: Top choices reviewed (2025)"
click at [951, 577] on button "Apply Settings" at bounding box center [954, 581] width 123 height 30
click at [1008, 71] on icon at bounding box center [1003, 72] width 15 height 15
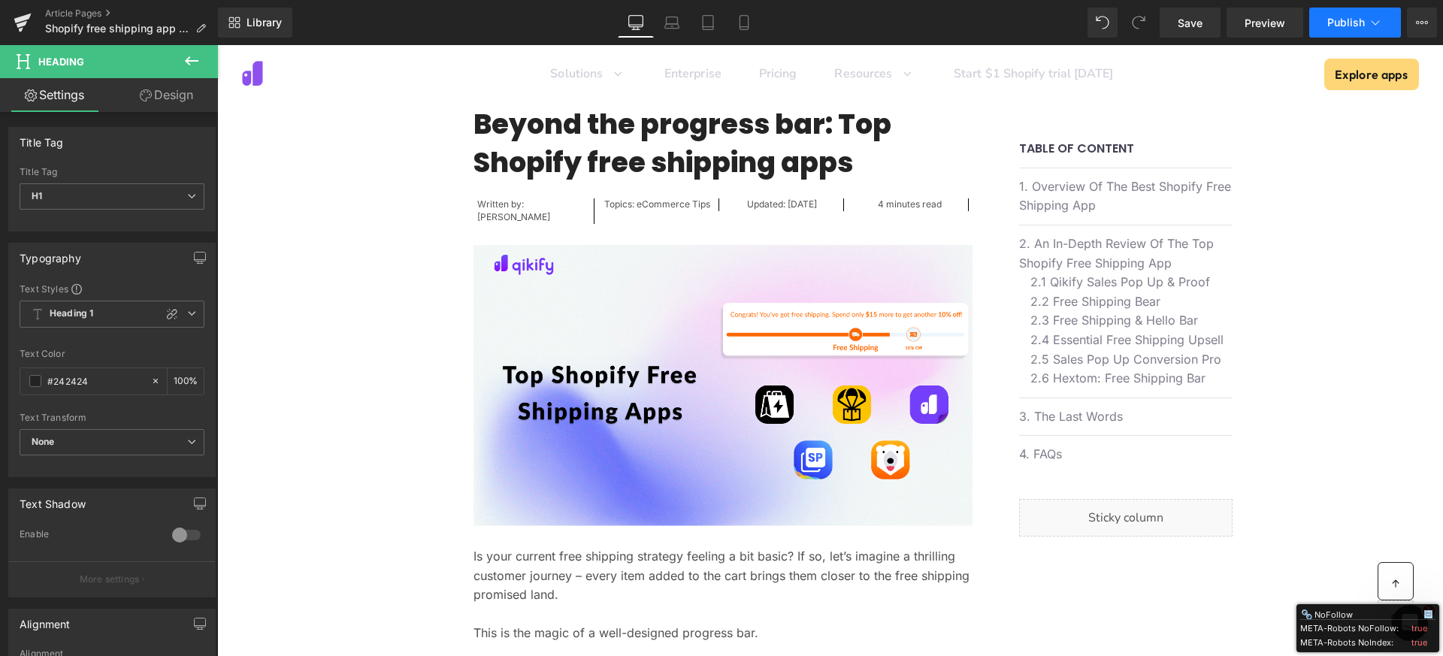
click at [1339, 23] on span "Publish" at bounding box center [1346, 23] width 38 height 12
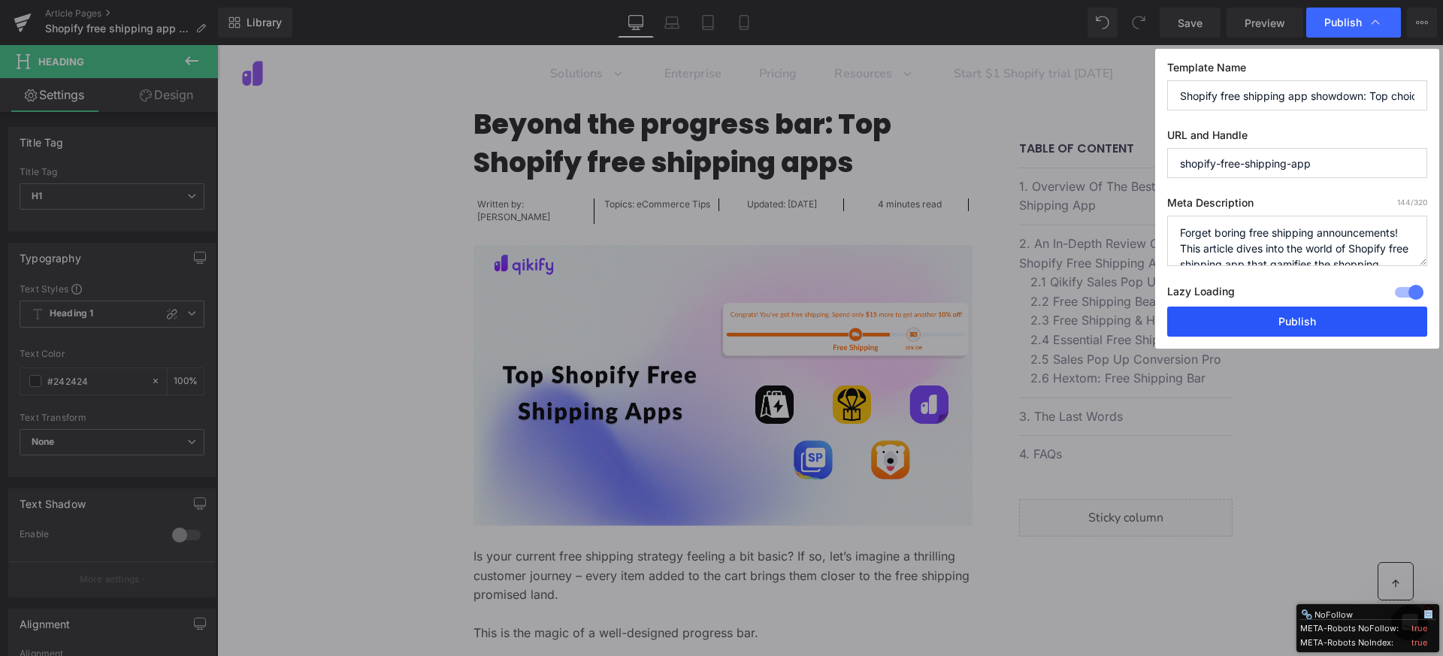
click at [1278, 322] on button "Publish" at bounding box center [1297, 322] width 260 height 30
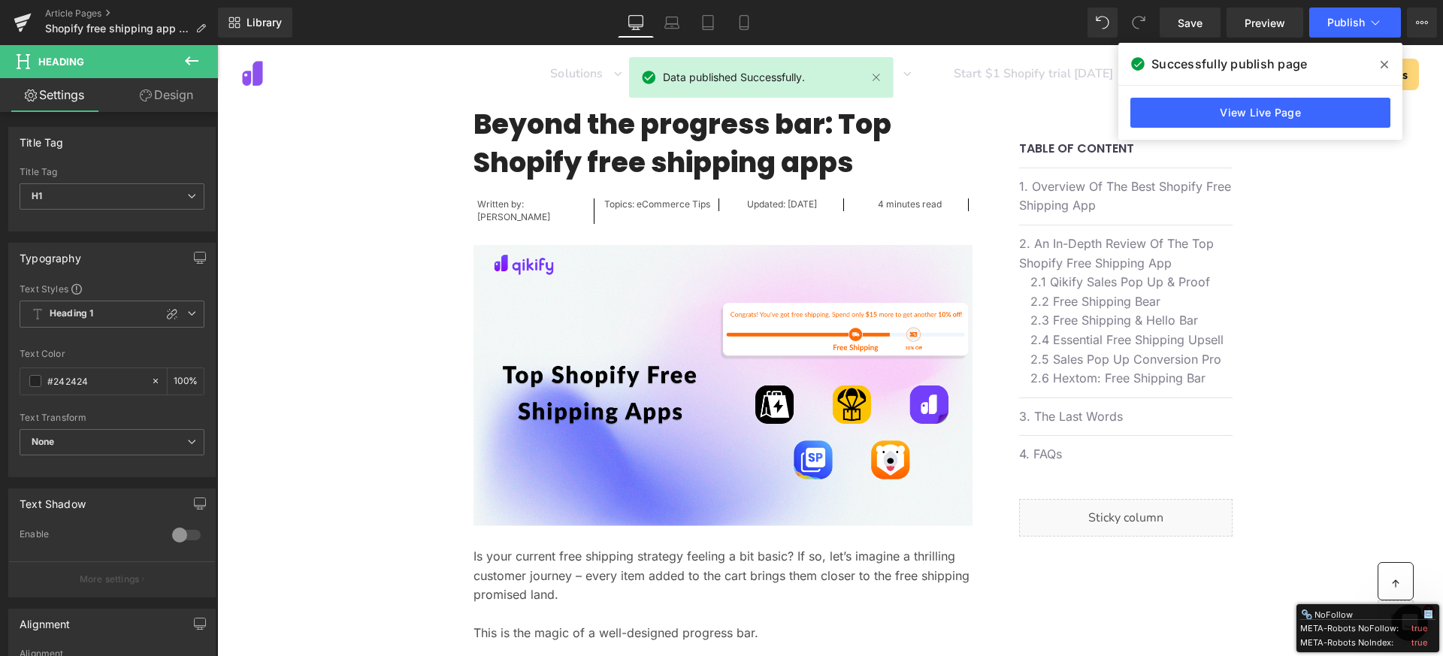
click at [1383, 65] on icon at bounding box center [1384, 65] width 8 height 8
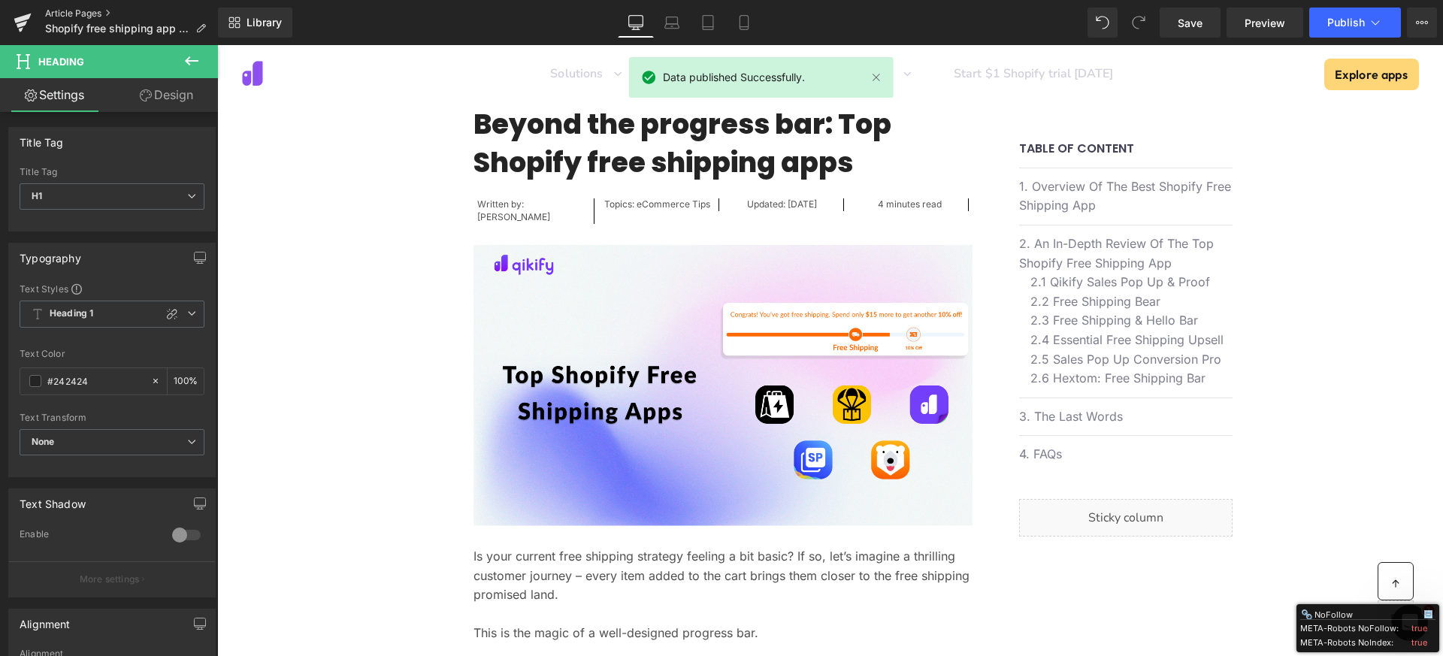
click at [83, 9] on link "Article Pages" at bounding box center [131, 14] width 173 height 12
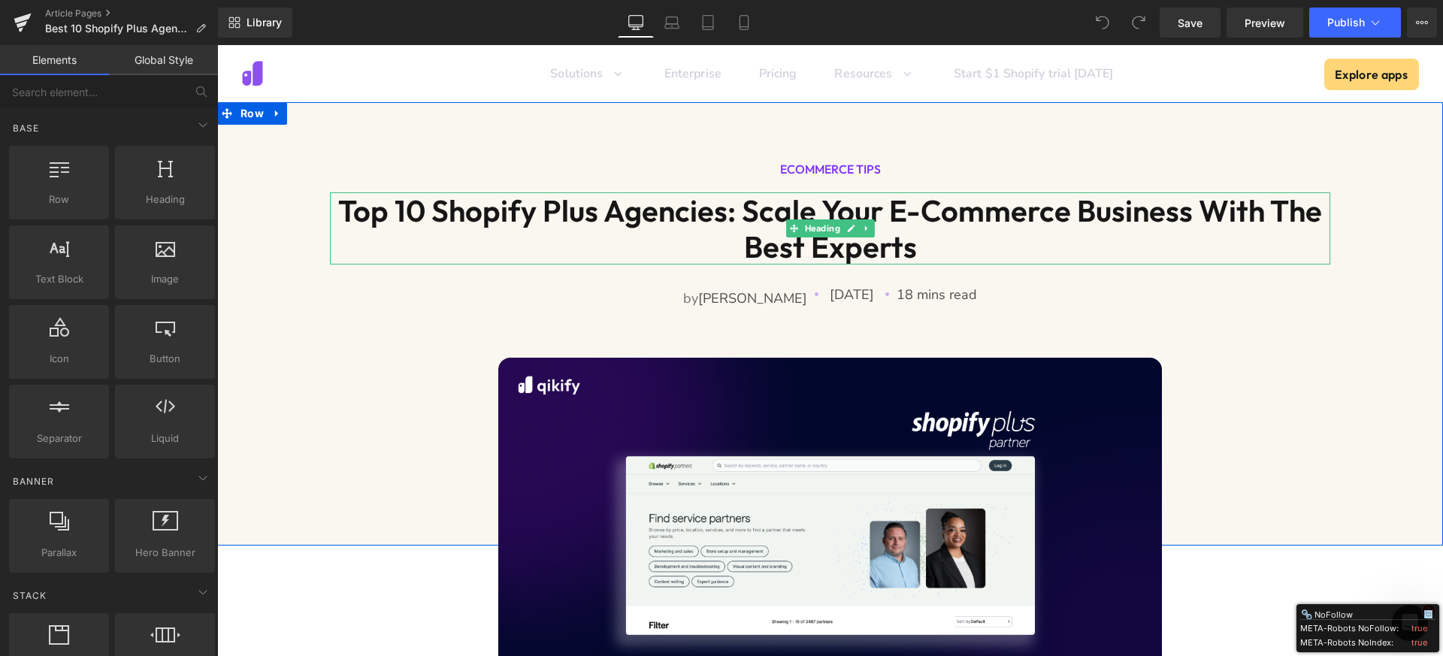
click at [613, 246] on h1 "Top 10 Shopify Plus Agencies: Scale Your e-Commerce Business with the Best Expe…" at bounding box center [830, 228] width 1000 height 72
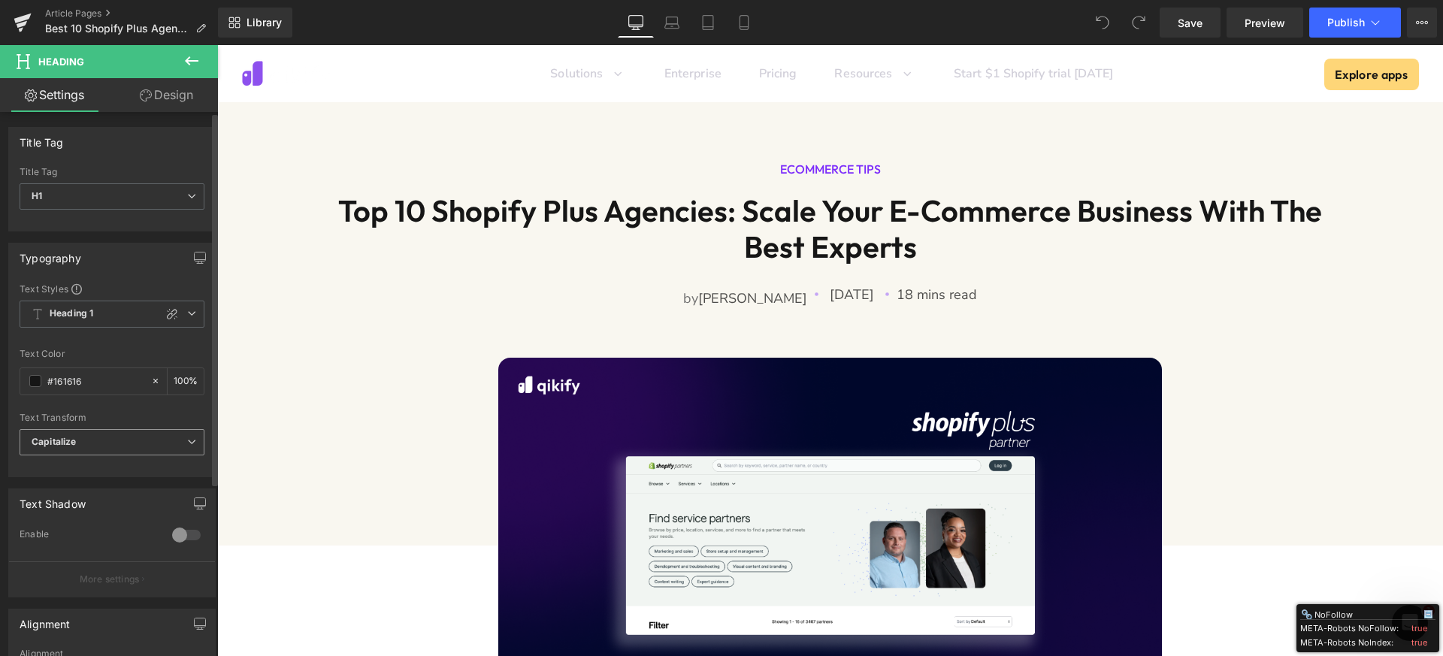
click at [81, 449] on span "Capitalize" at bounding box center [112, 442] width 185 height 26
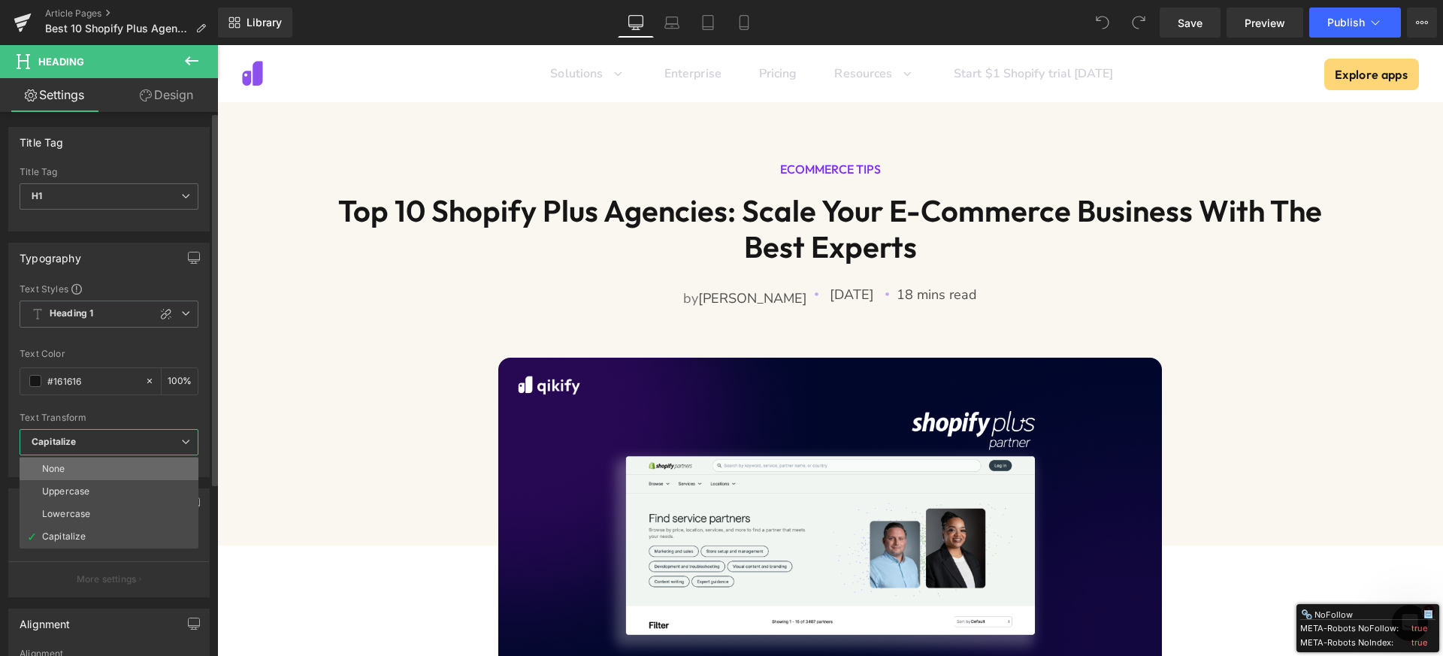
click at [83, 462] on li "None" at bounding box center [109, 469] width 179 height 23
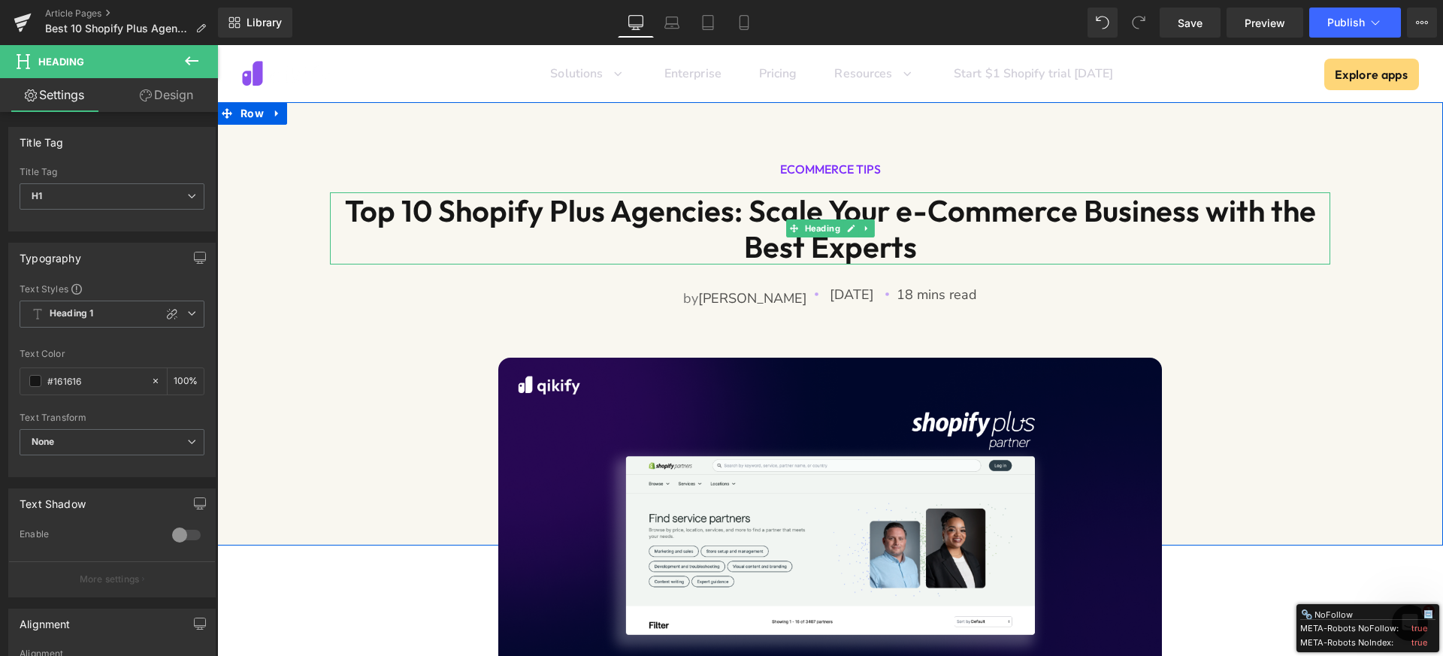
click at [720, 237] on h1 "Top 10 Shopify Plus Agencies: Scale Your e-Commerce Business with the Best Expe…" at bounding box center [830, 228] width 1000 height 72
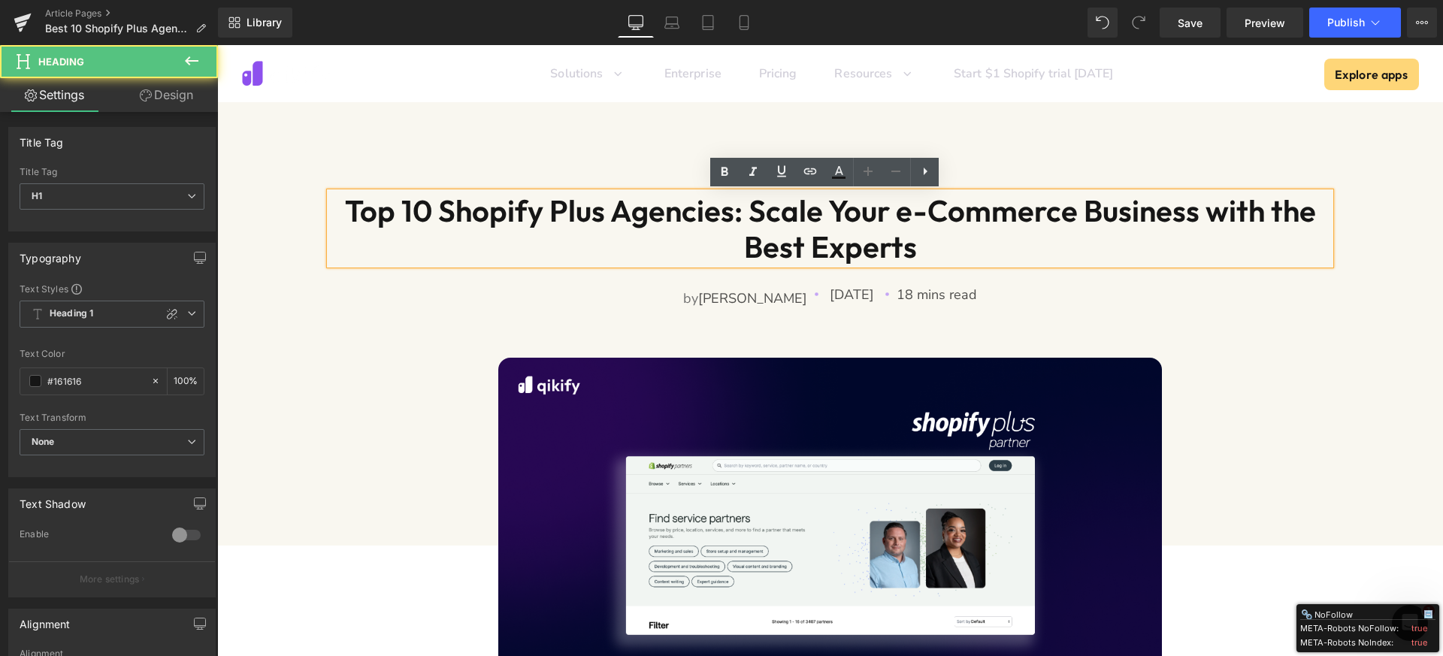
drag, startPoint x: 446, startPoint y: 213, endPoint x: 457, endPoint y: 211, distance: 10.8
click at [446, 213] on h1 "Top 10 Shopify Plus Agencies: Scale Your e-Commerce Business with the Best Expe…" at bounding box center [830, 228] width 1000 height 72
click at [627, 210] on h1 "Top 10 Shopify Plus Agencies: Scale Your e-Commerce Business with the Best Expe…" at bounding box center [830, 228] width 1000 height 72
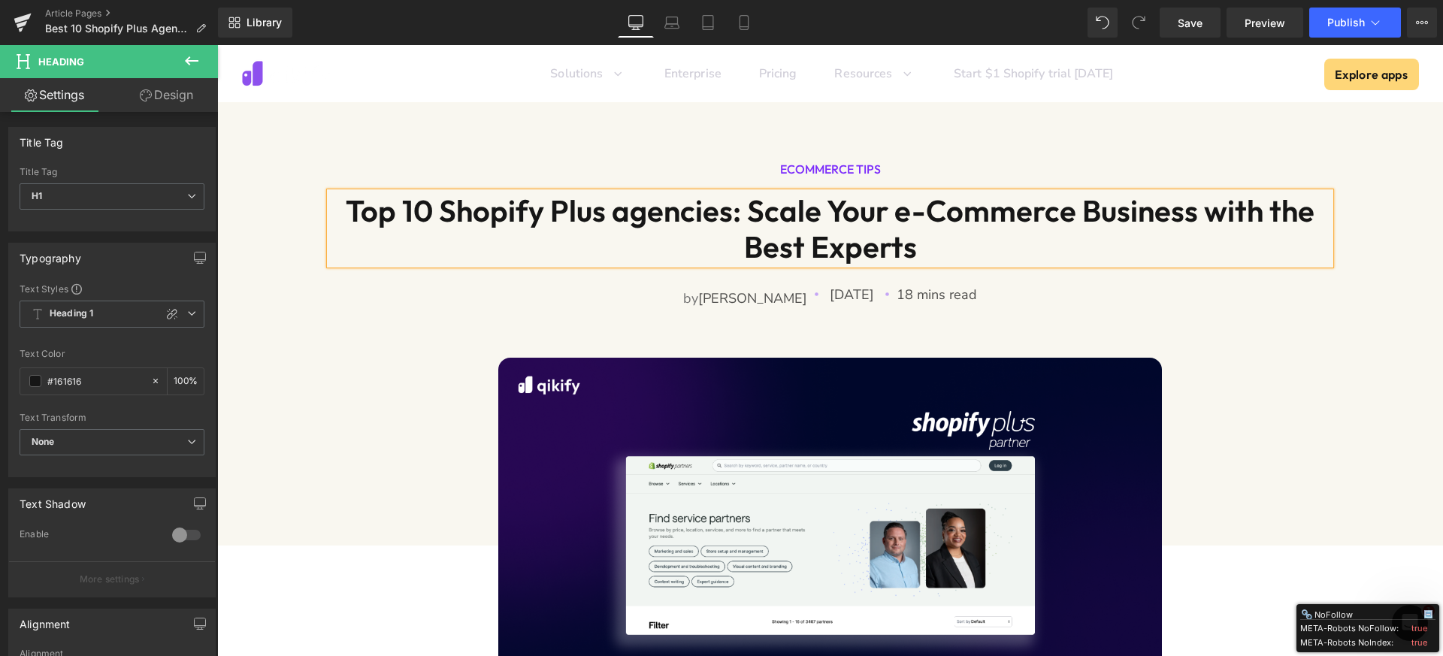
click at [835, 211] on h1 "Top 10 Shopify Plus agencies: Scale Your e-Commerce Business with the Best Expe…" at bounding box center [830, 228] width 1000 height 72
click at [1096, 214] on h1 "Top 10 Shopify Plus agencies: Scale your e-Commerce Business with the Best Expe…" at bounding box center [830, 228] width 1000 height 72
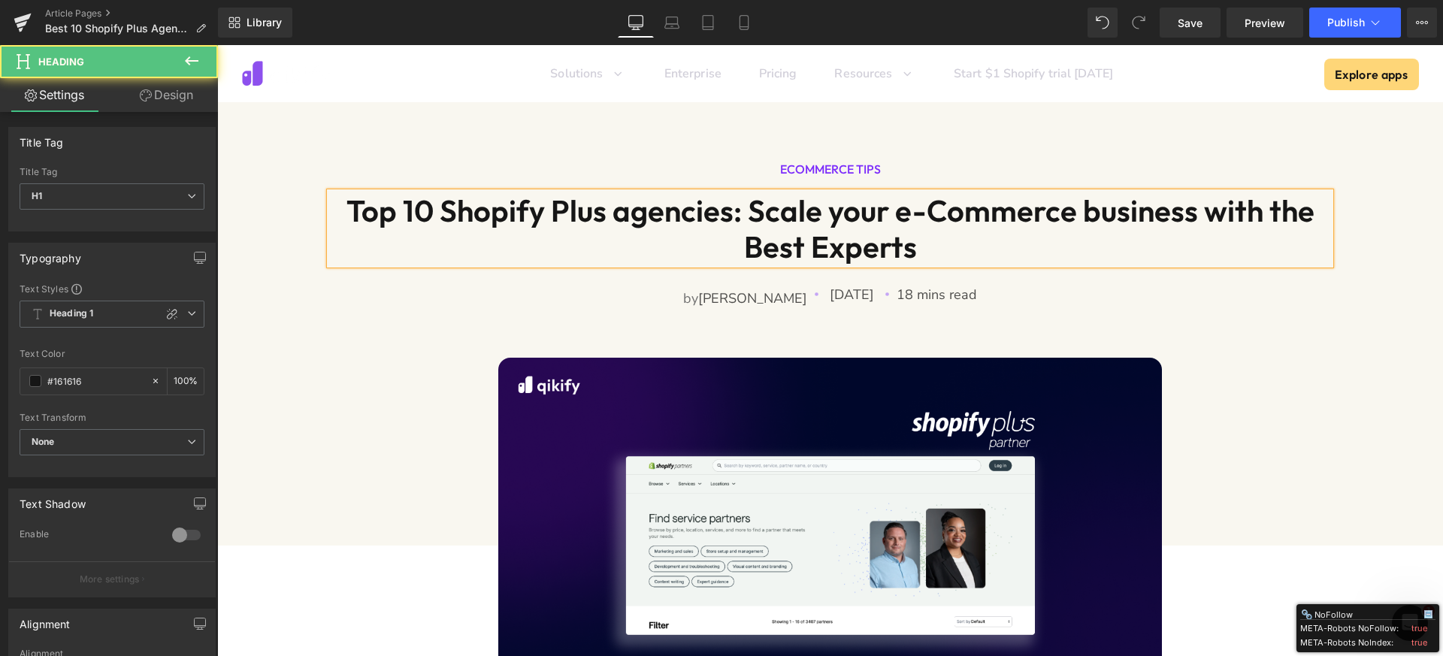
click at [773, 253] on h1 "Top 10 Shopify Plus agencies: Scale your e-Commerce business with the Best Expe…" at bounding box center [830, 228] width 1000 height 72
click at [765, 252] on h1 "Top 10 Shopify Plus agencies: Scale your e-Commerce business with the Best Expe…" at bounding box center [830, 228] width 1000 height 72
click at [838, 252] on h1 "Top 10 Shopify Plus agencies: Scale your e-Commerce business with the best Expe…" at bounding box center [830, 228] width 1000 height 72
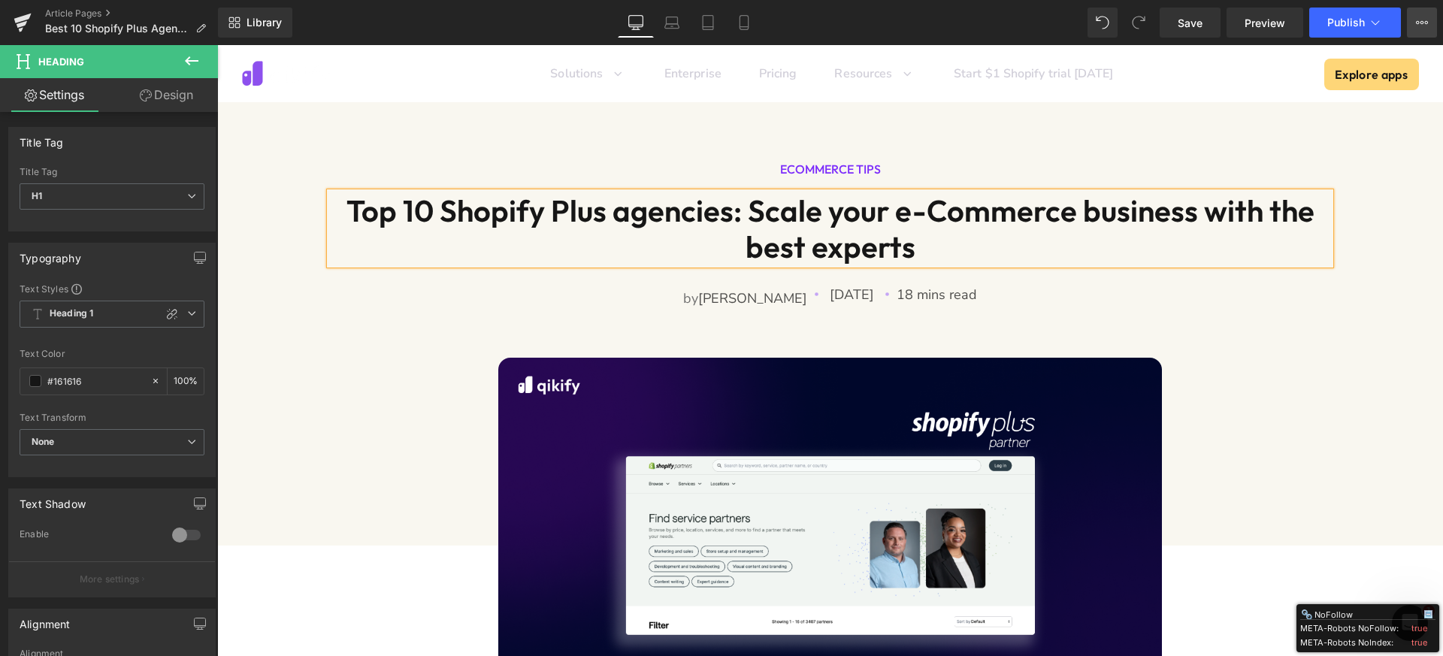
click at [1421, 24] on icon at bounding box center [1422, 22] width 4 height 3
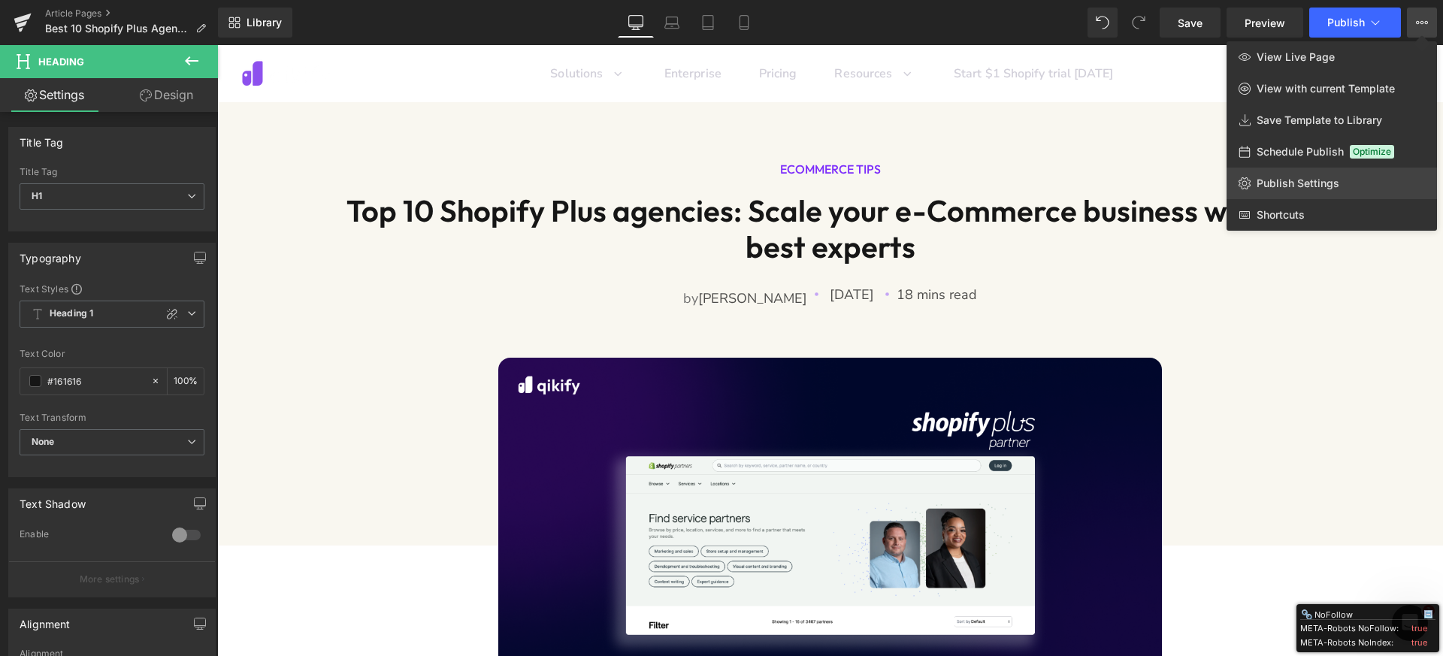
click at [1309, 182] on span "Publish Settings" at bounding box center [1297, 184] width 83 height 14
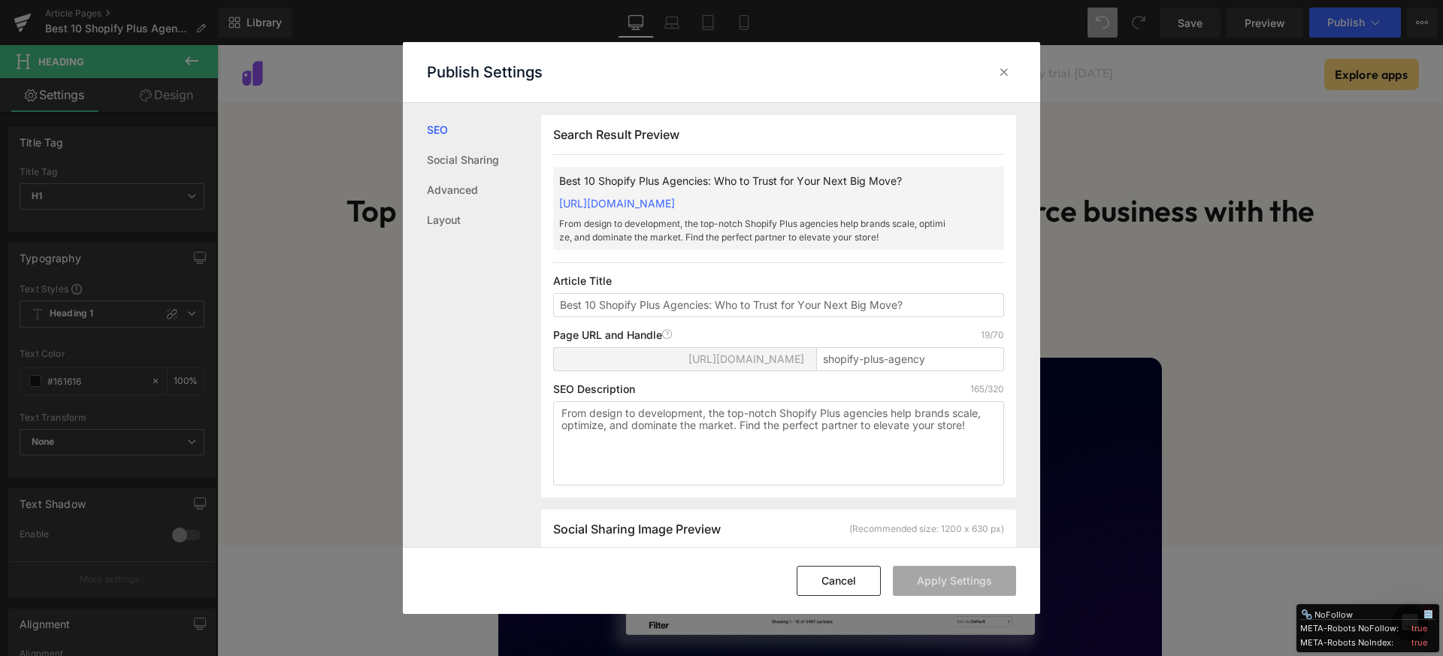
scroll to position [1, 0]
click at [670, 305] on input "Best 10 Shopify Plus Agencies: Who to Trust for Your Next Big Move?" at bounding box center [778, 304] width 451 height 24
click at [759, 307] on input "Best 10 Shopify Plus agencies: Who to Trust for Your Next Big Move?" at bounding box center [778, 304] width 451 height 24
type input "Best 10 Shopify Plus agencies: Who to trust for your next big move?"
click at [948, 573] on button "Apply Settings" at bounding box center [954, 581] width 123 height 30
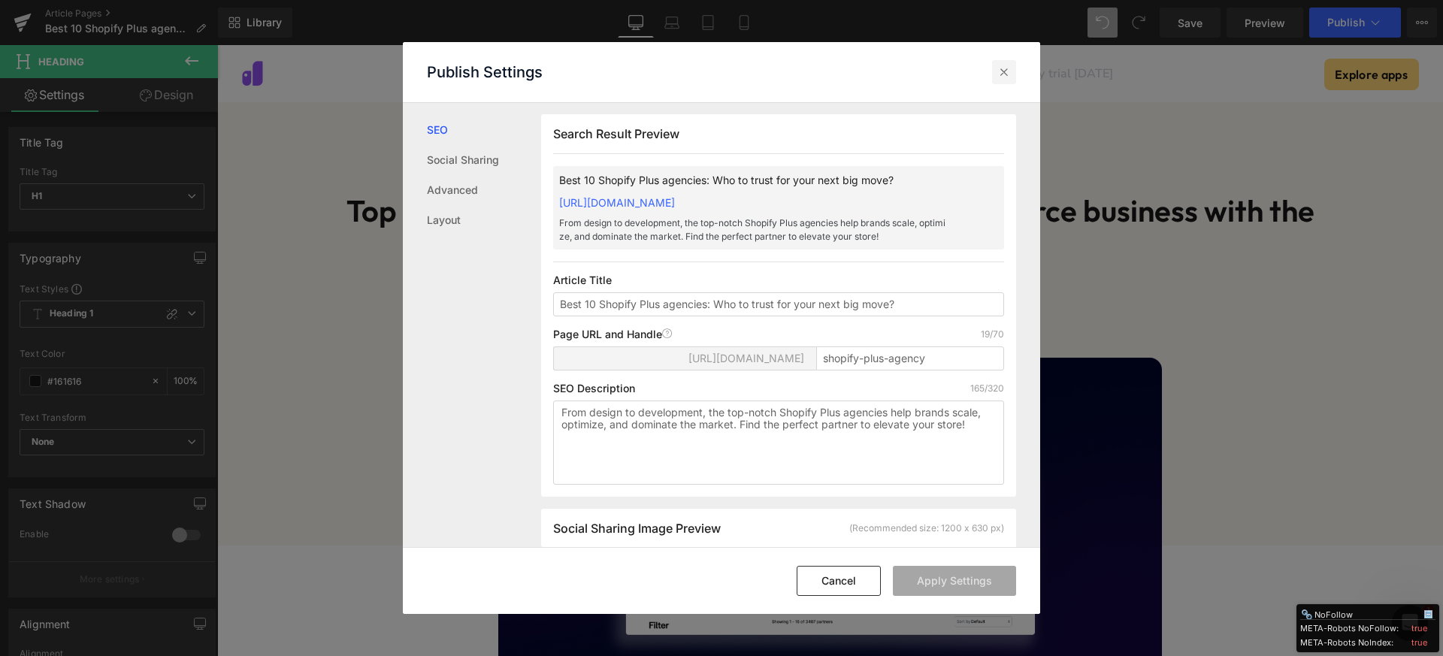
click at [1003, 69] on icon at bounding box center [1003, 72] width 15 height 15
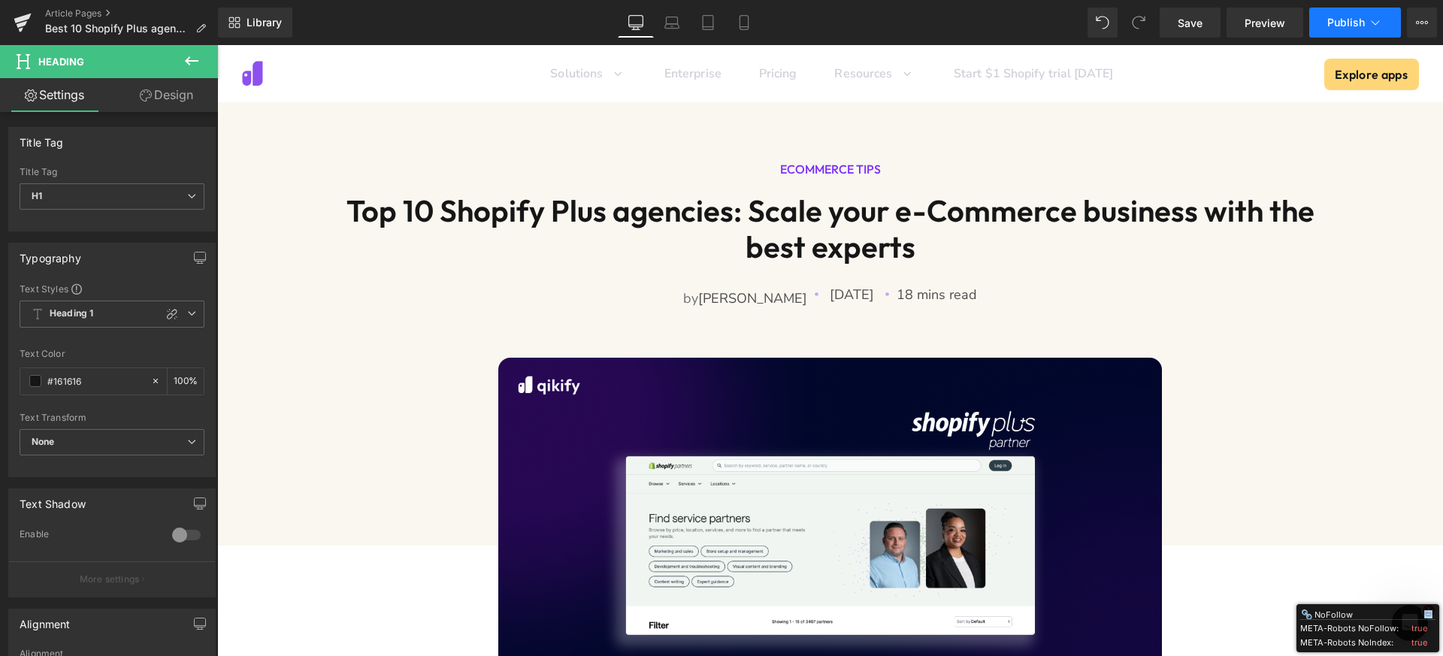
click at [1313, 29] on button "Publish" at bounding box center [1355, 23] width 92 height 30
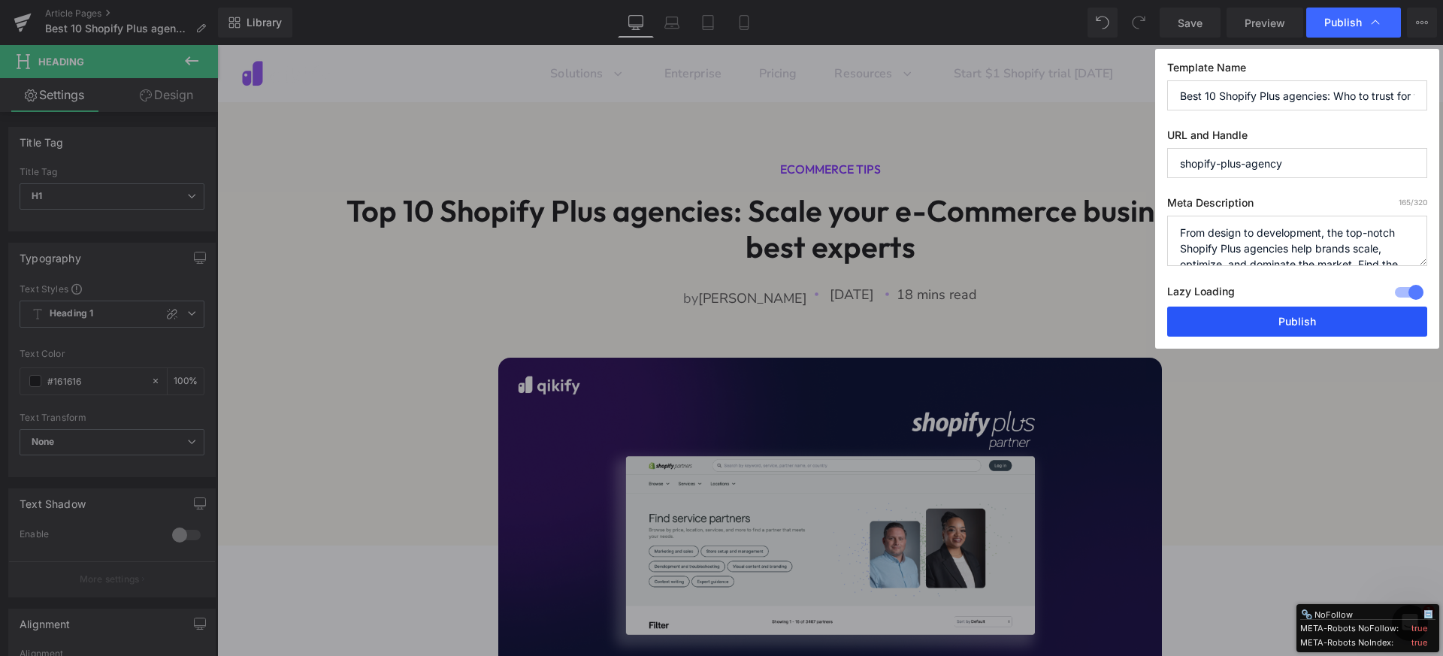
click at [1266, 331] on button "Publish" at bounding box center [1297, 322] width 260 height 30
